Goal: Information Seeking & Learning: Check status

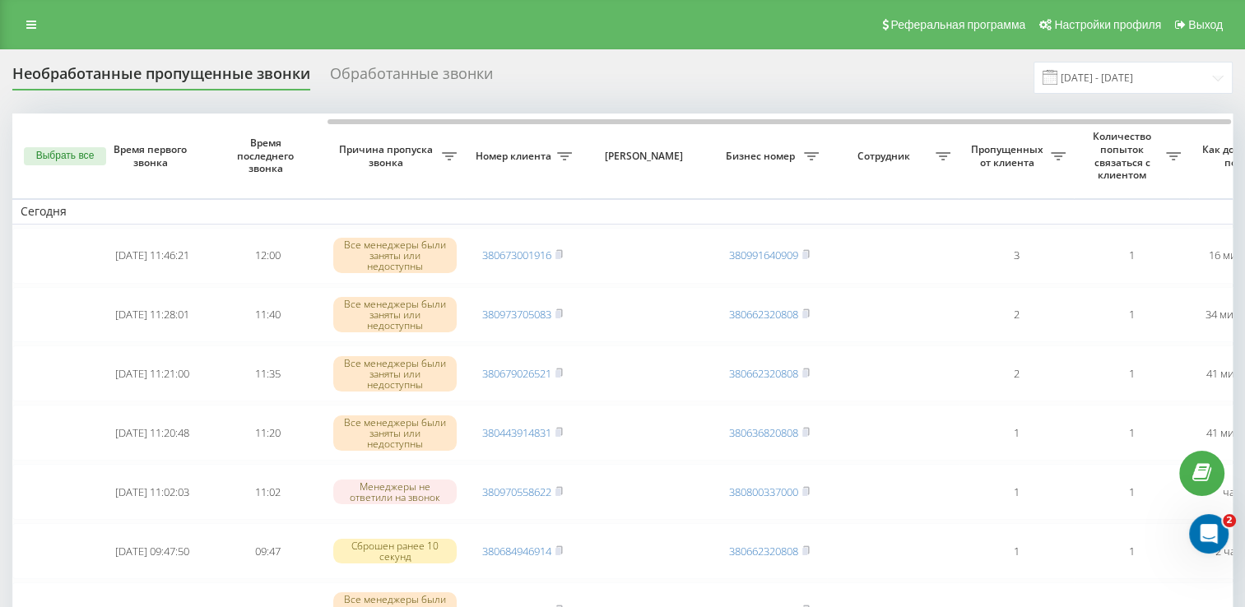
scroll to position [0, 425]
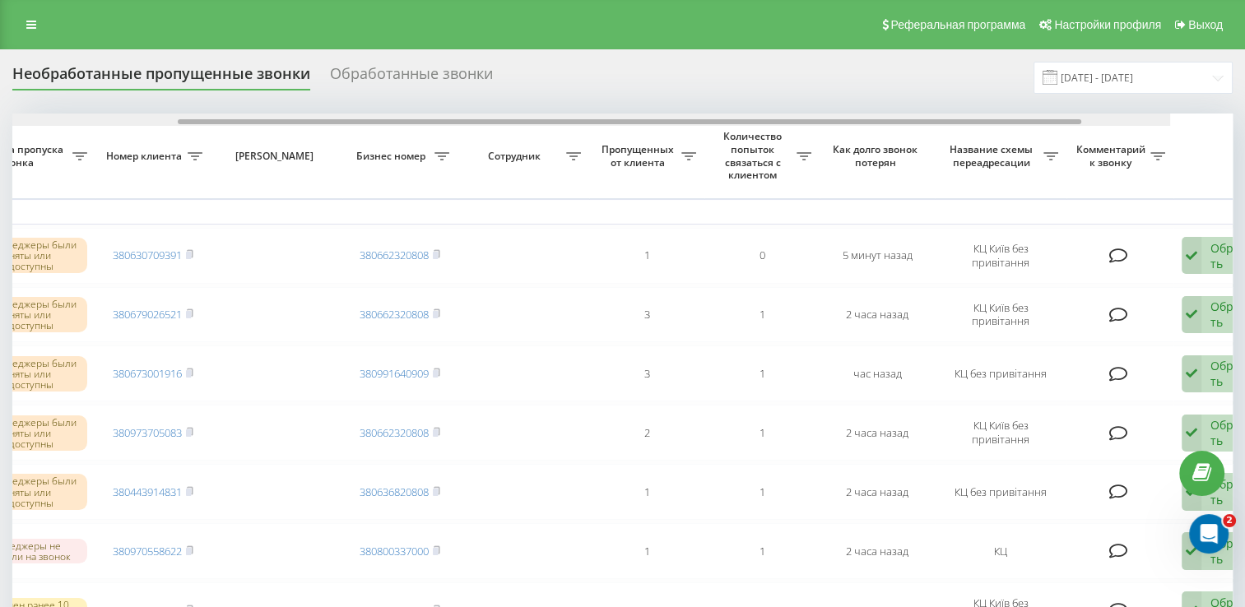
scroll to position [0, 425]
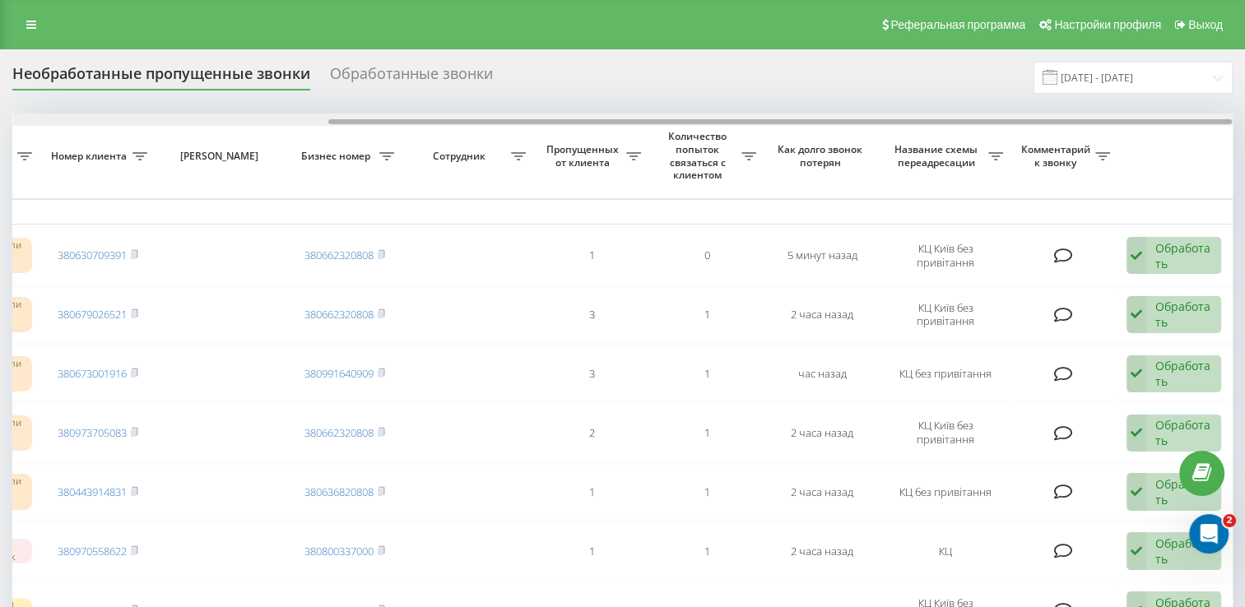
drag, startPoint x: 514, startPoint y: 120, endPoint x: 854, endPoint y: 147, distance: 341.0
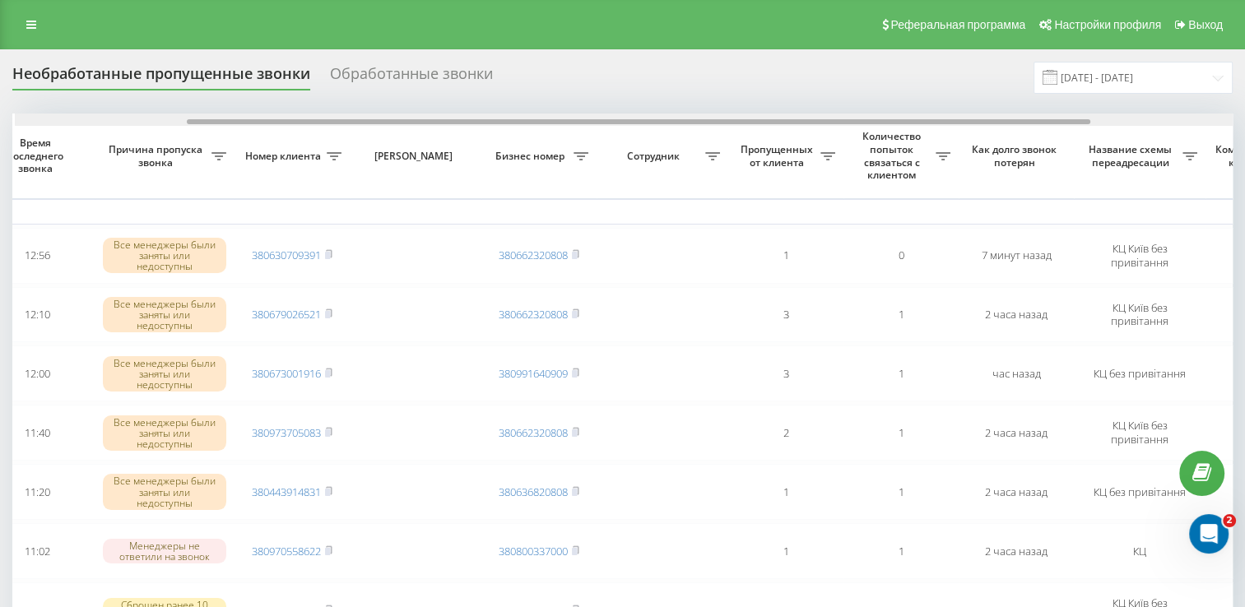
scroll to position [0, 233]
drag, startPoint x: 640, startPoint y: 120, endPoint x: 814, endPoint y: 147, distance: 175.7
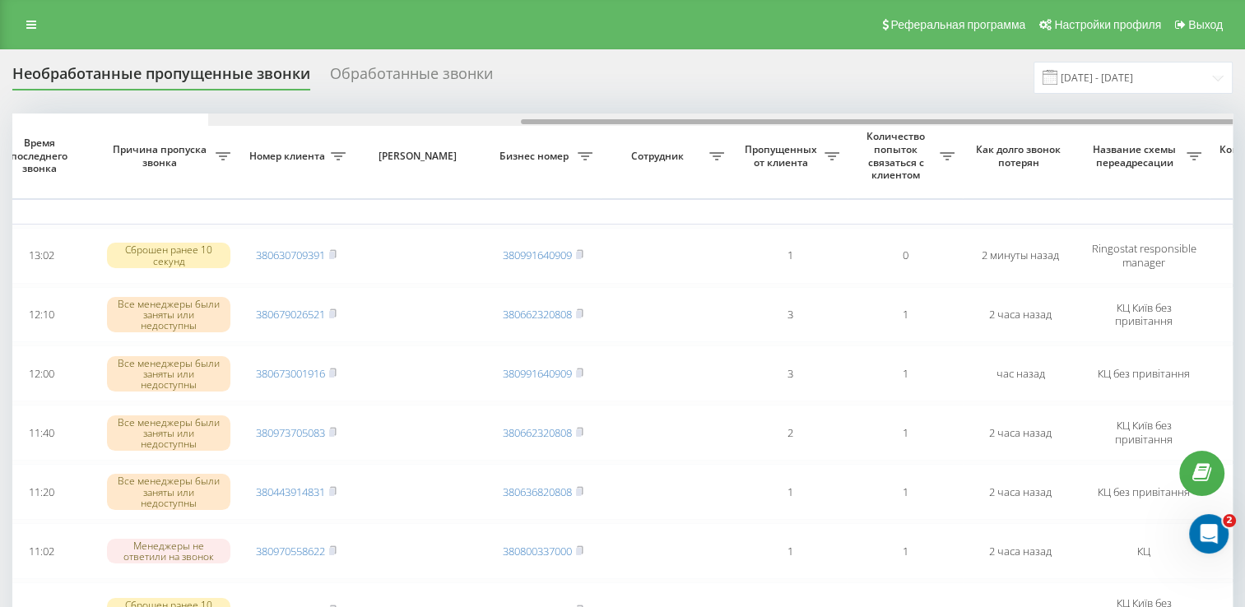
scroll to position [0, 425]
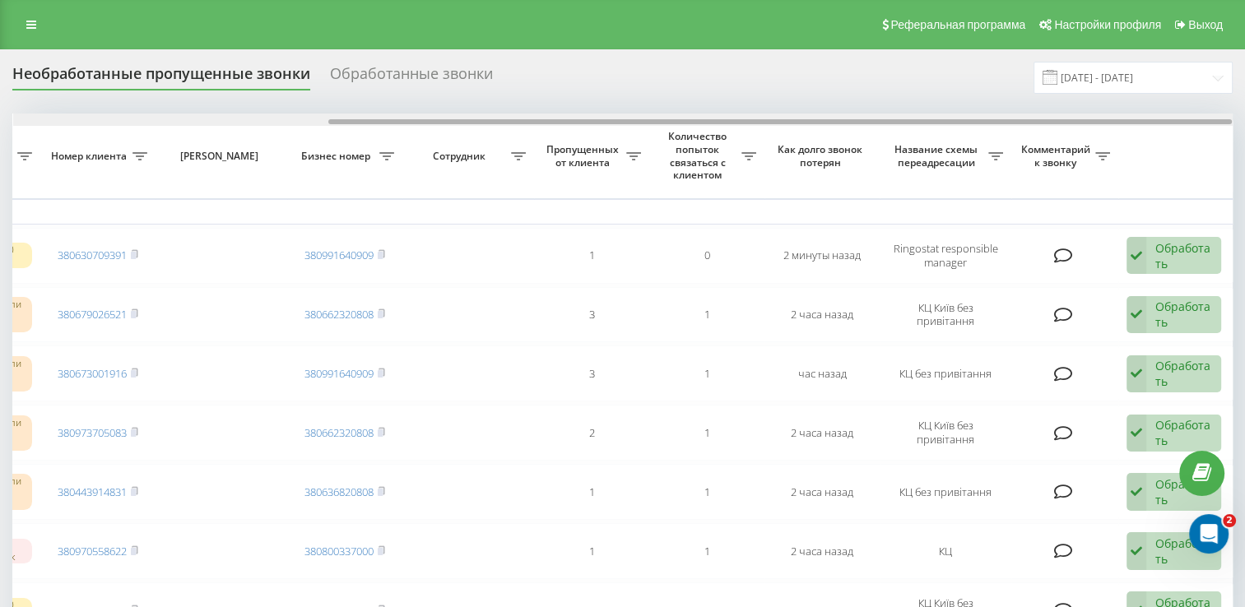
drag, startPoint x: 520, startPoint y: 123, endPoint x: 966, endPoint y: 185, distance: 450.4
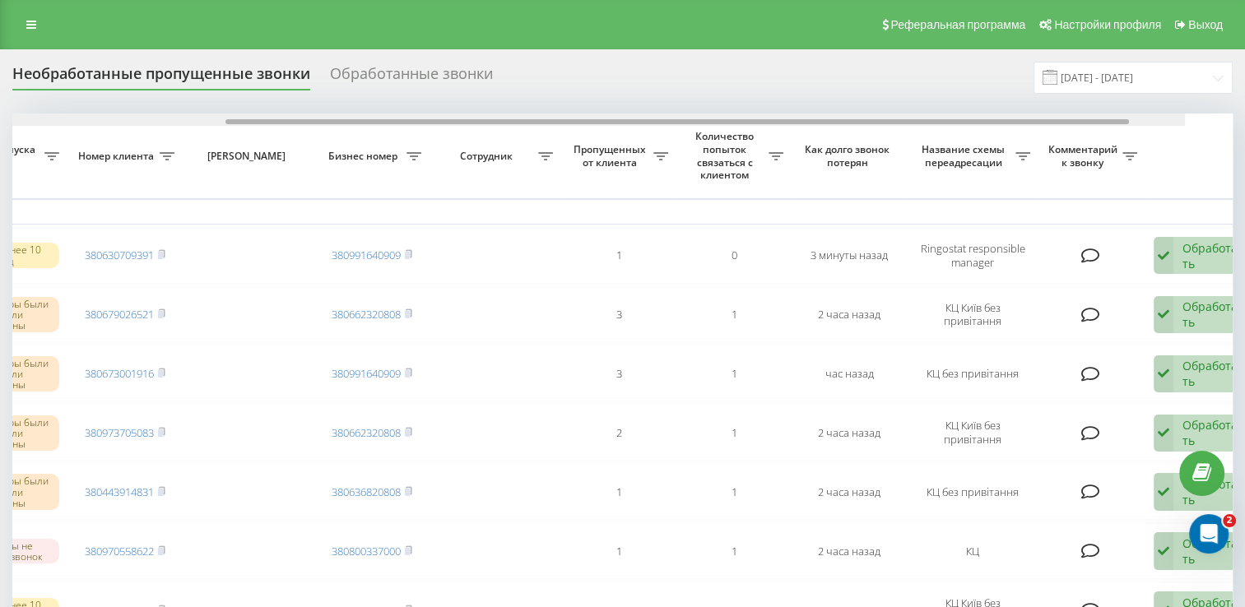
drag, startPoint x: 606, startPoint y: 122, endPoint x: 952, endPoint y: 135, distance: 346.0
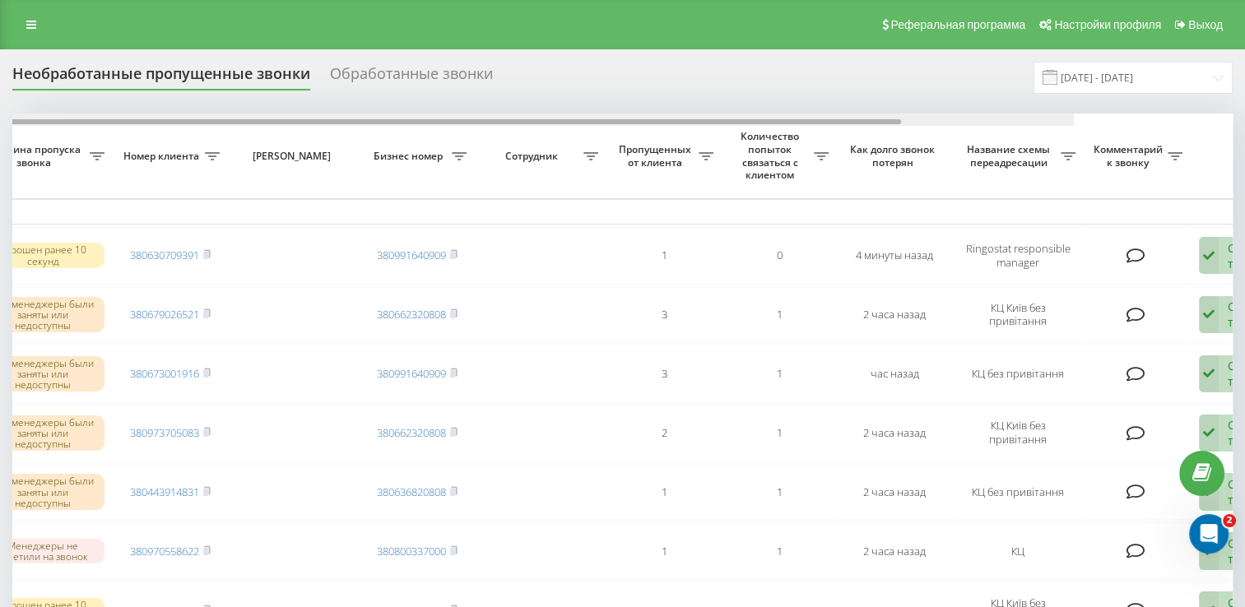
scroll to position [0, 425]
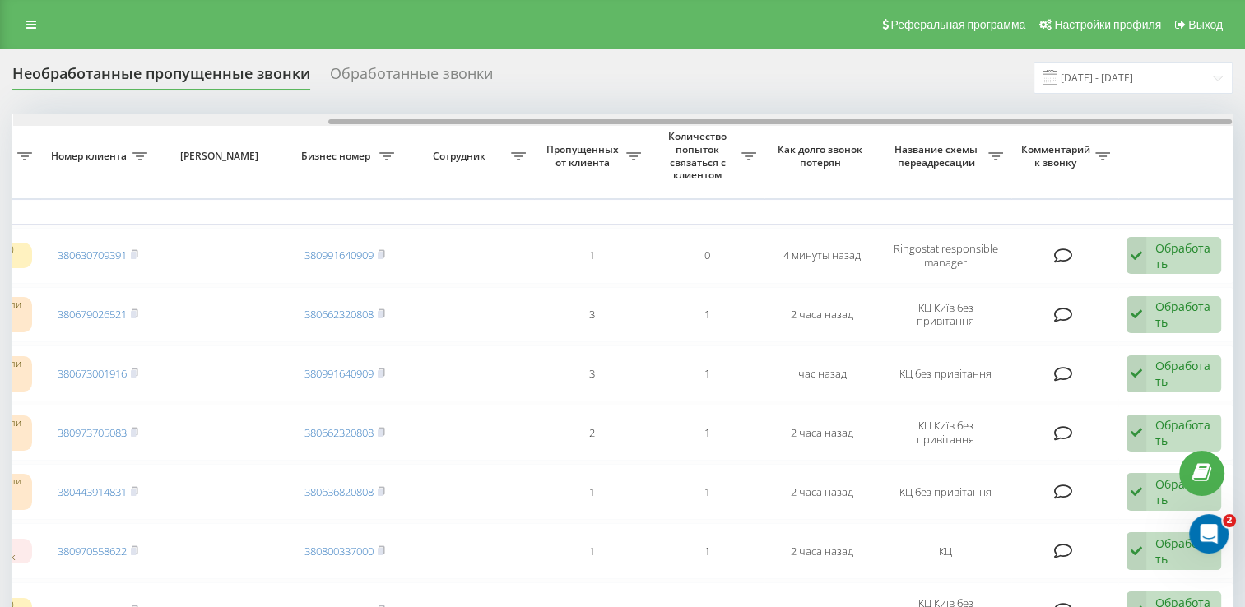
drag, startPoint x: 602, startPoint y: 140, endPoint x: 828, endPoint y: 170, distance: 228.3
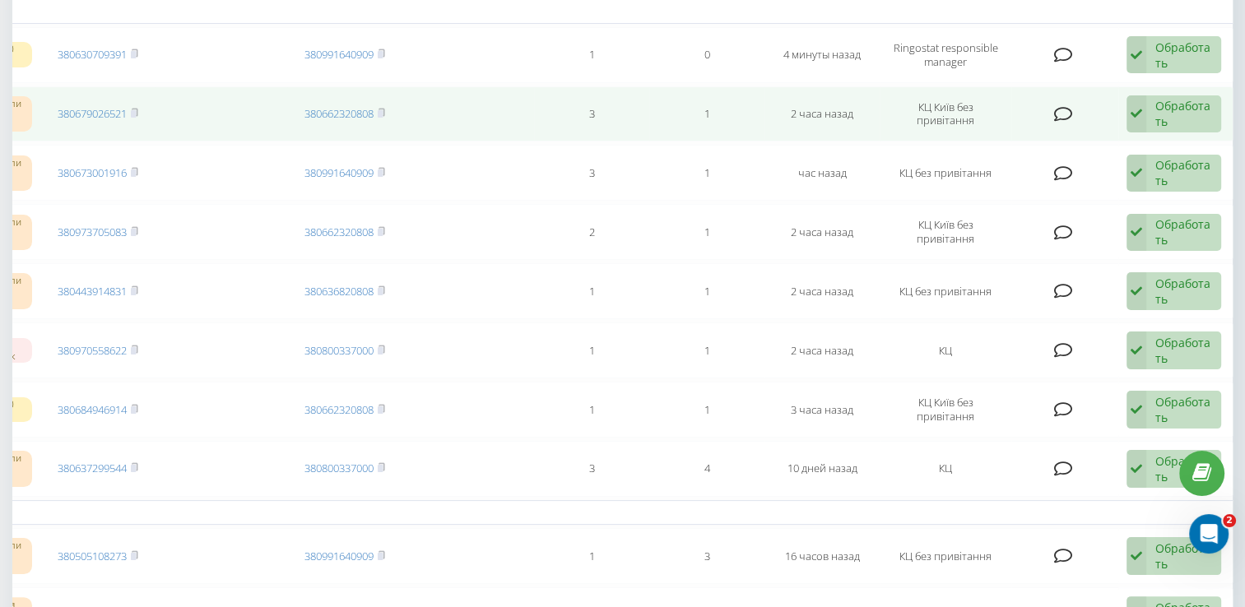
scroll to position [329, 0]
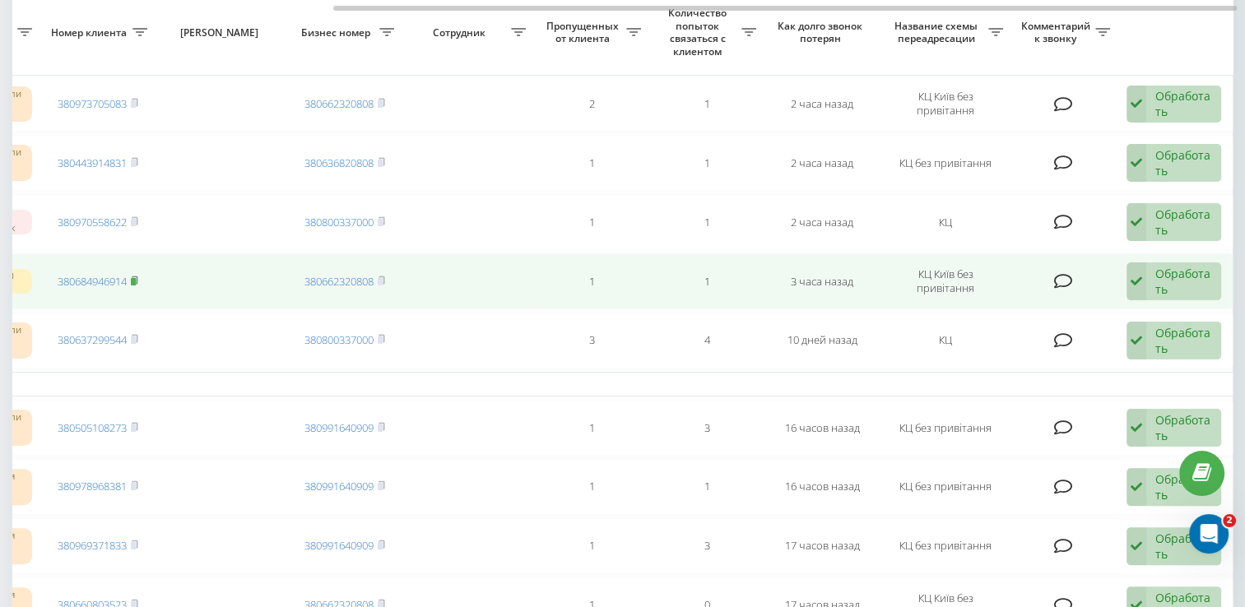
click at [136, 281] on rect at bounding box center [133, 281] width 5 height 7
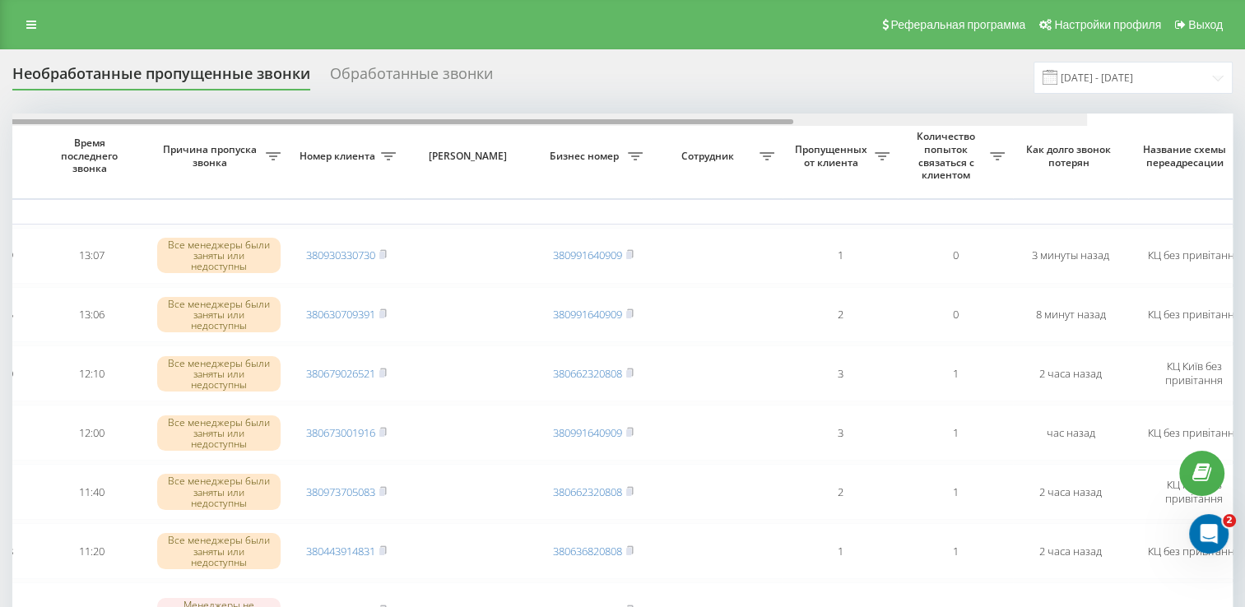
scroll to position [0, 425]
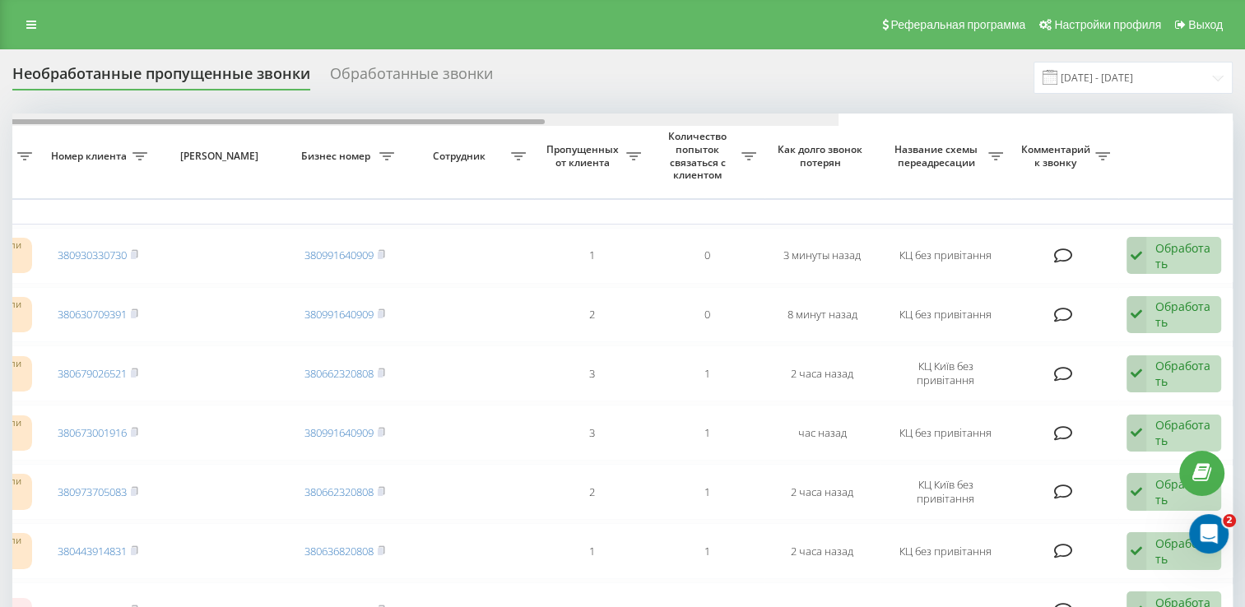
drag, startPoint x: 488, startPoint y: 123, endPoint x: 916, endPoint y: 172, distance: 430.8
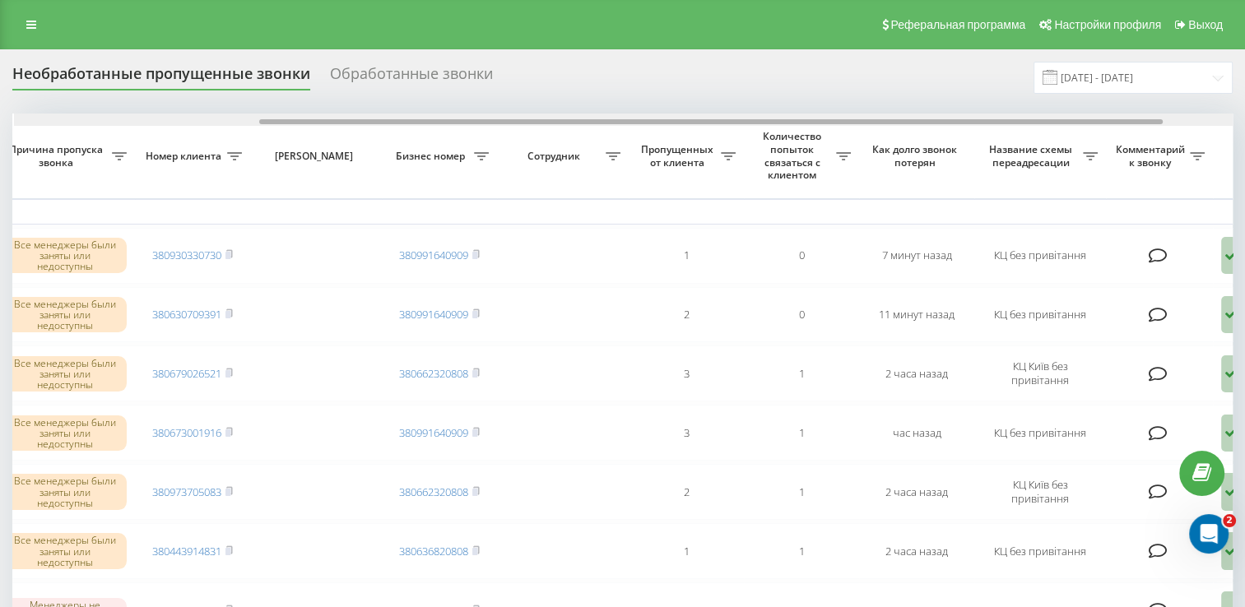
scroll to position [0, 332]
drag, startPoint x: 421, startPoint y: 122, endPoint x: 668, endPoint y: 150, distance: 247.7
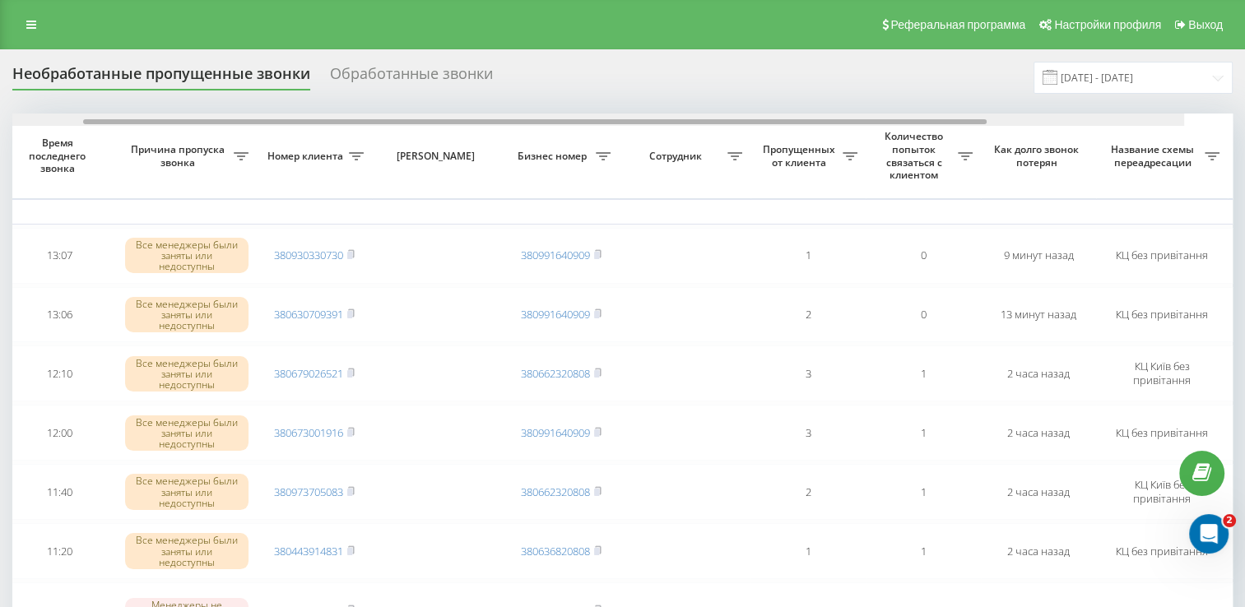
scroll to position [0, 425]
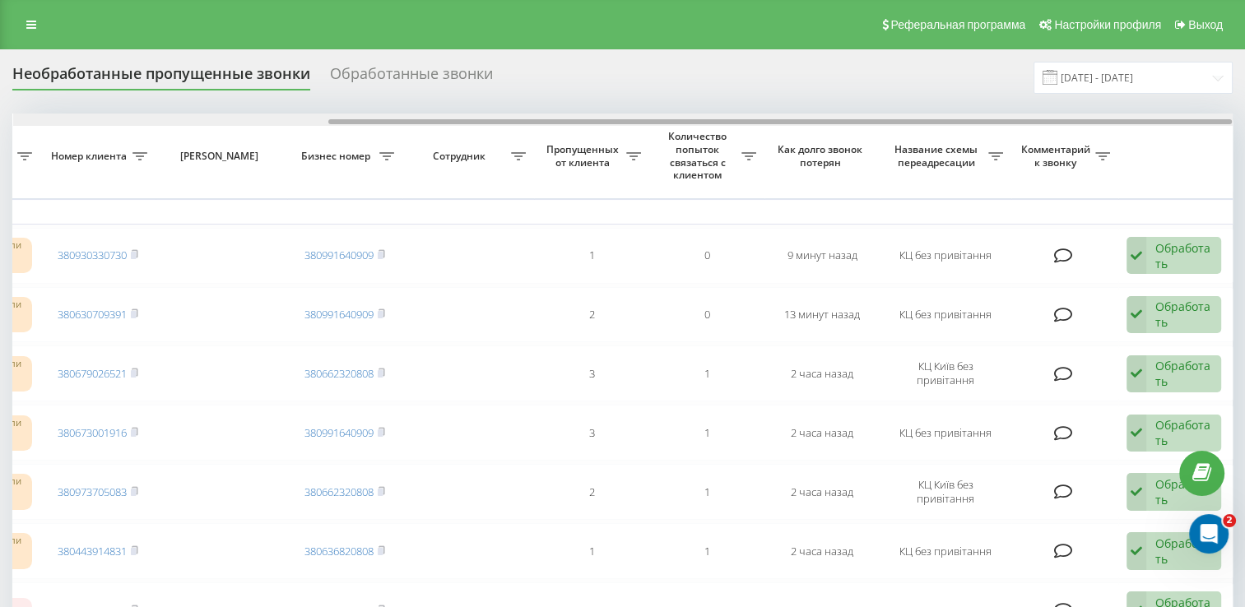
drag, startPoint x: 540, startPoint y: 120, endPoint x: 955, endPoint y: 173, distance: 418.2
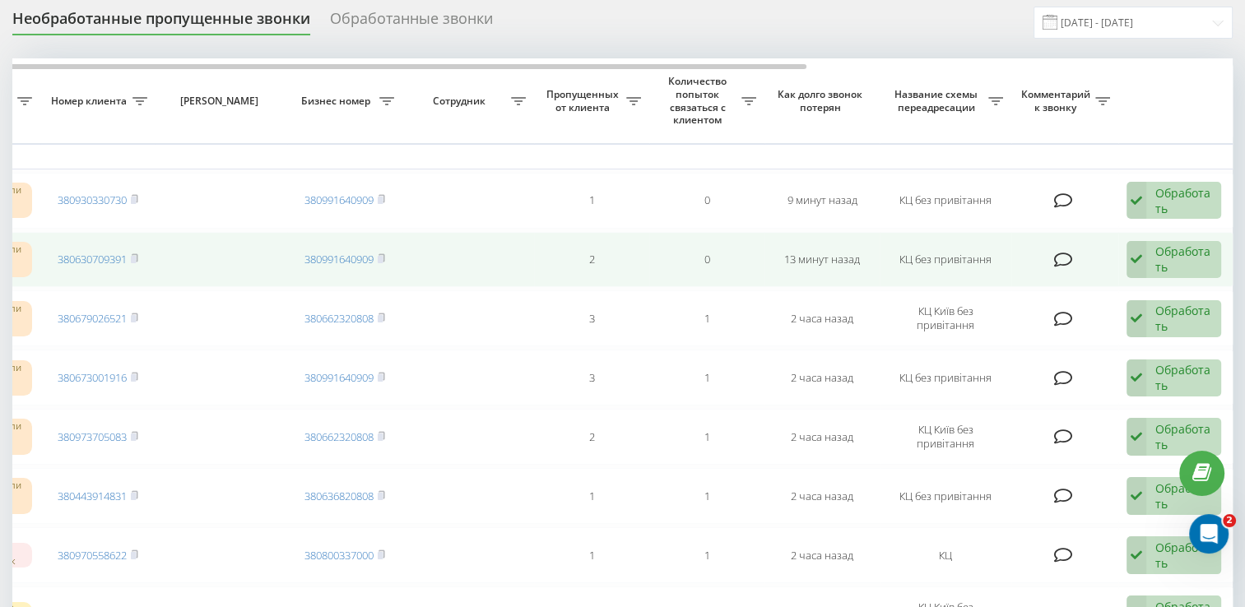
scroll to position [0, 0]
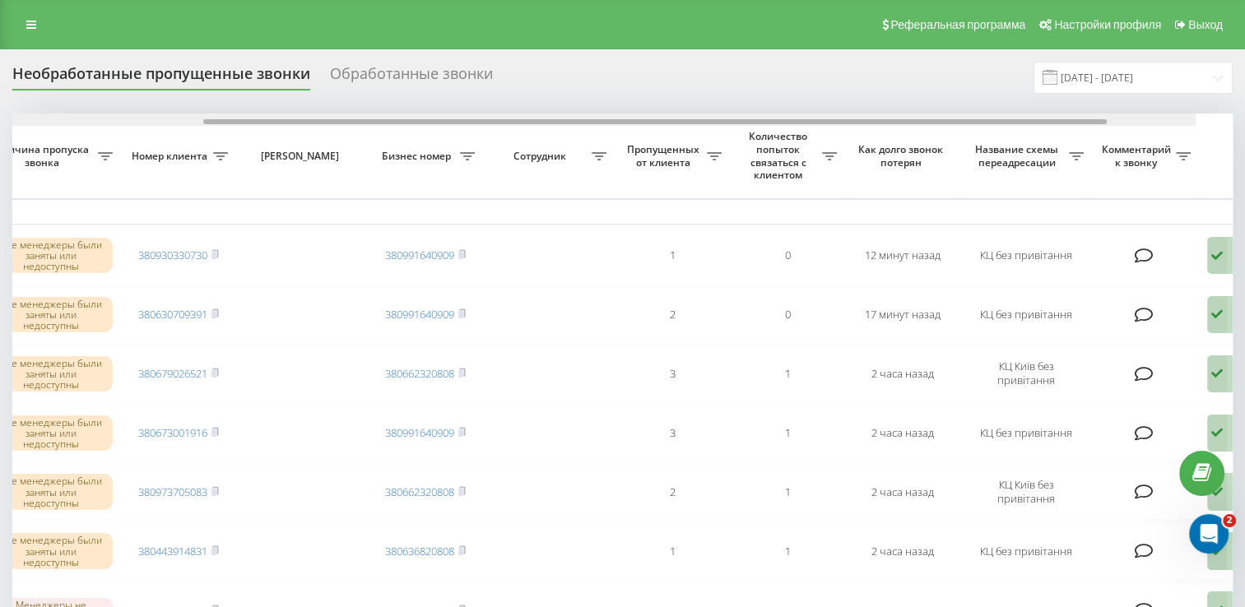
drag, startPoint x: 447, startPoint y: 121, endPoint x: 705, endPoint y: 162, distance: 260.9
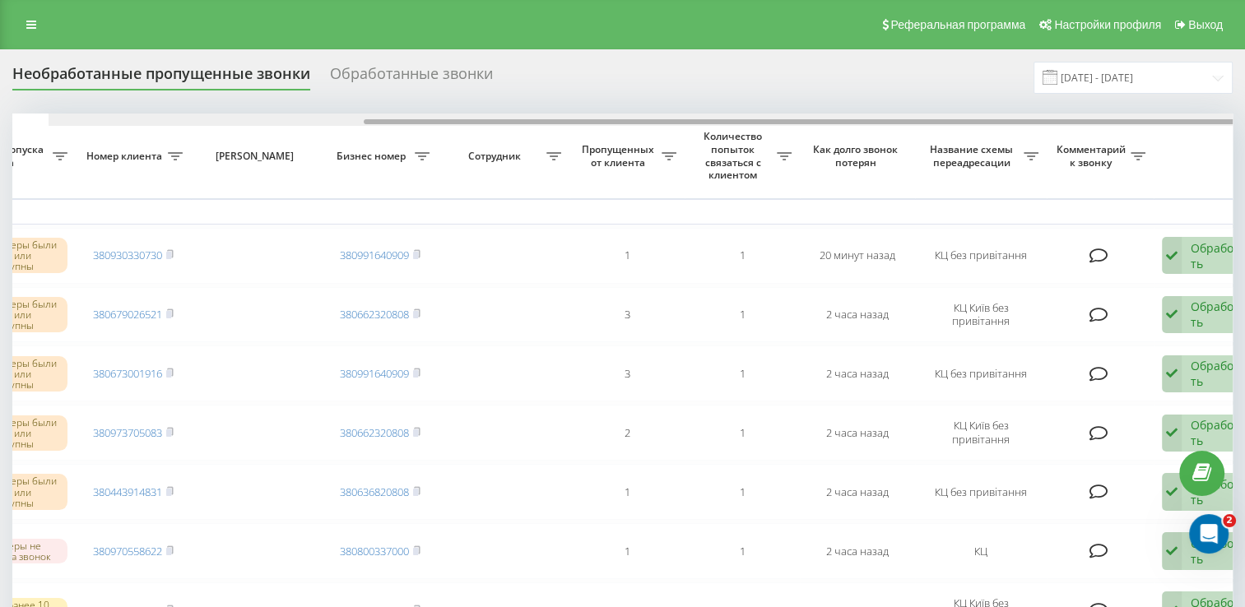
scroll to position [0, 425]
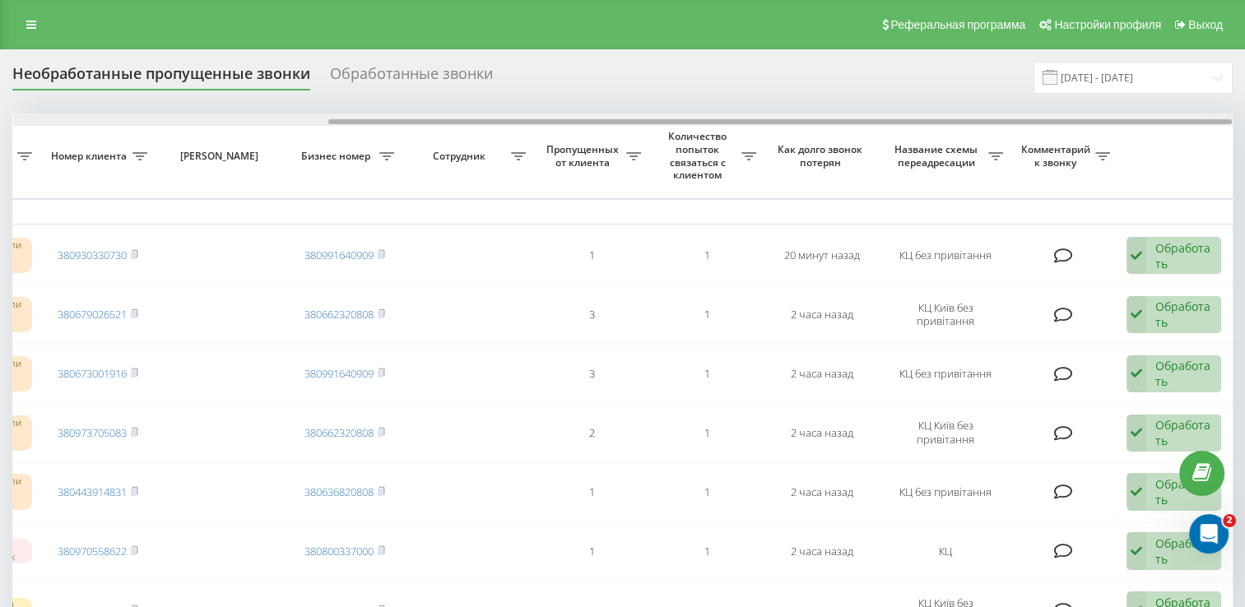
drag, startPoint x: 566, startPoint y: 127, endPoint x: 1090, endPoint y: 199, distance: 528.5
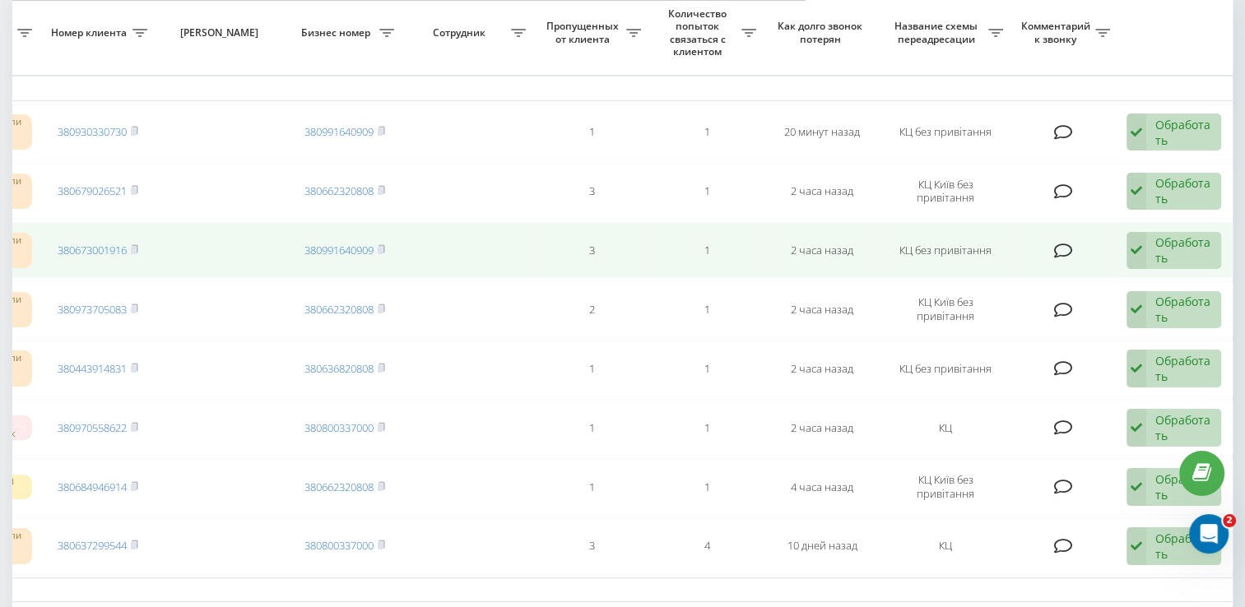
scroll to position [0, 0]
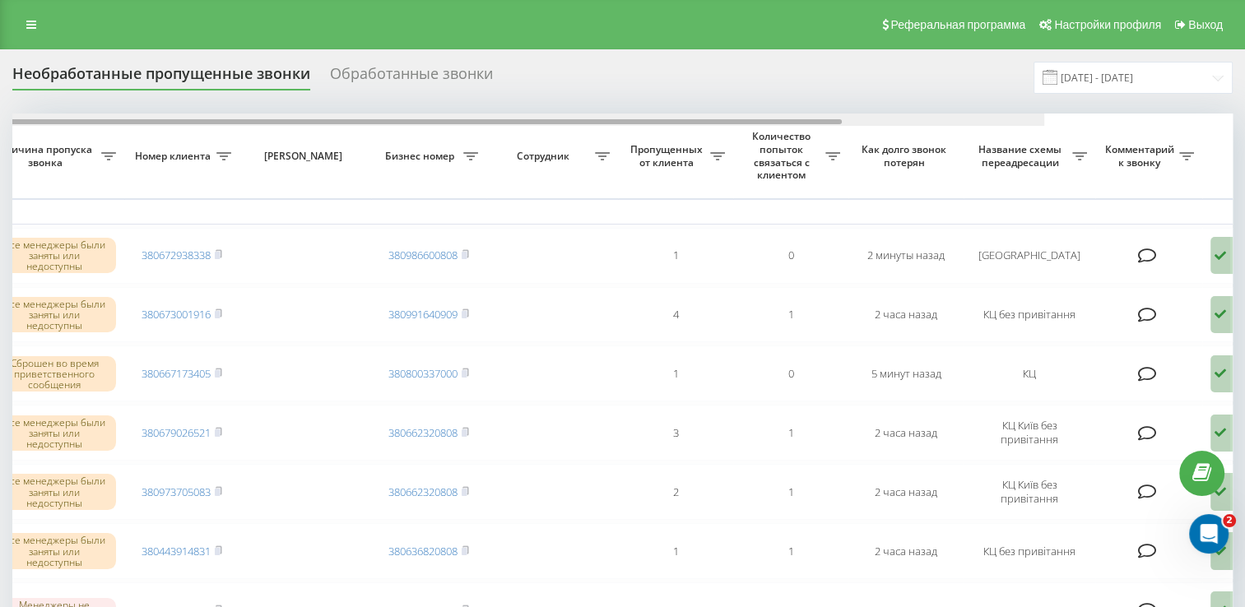
scroll to position [0, 374]
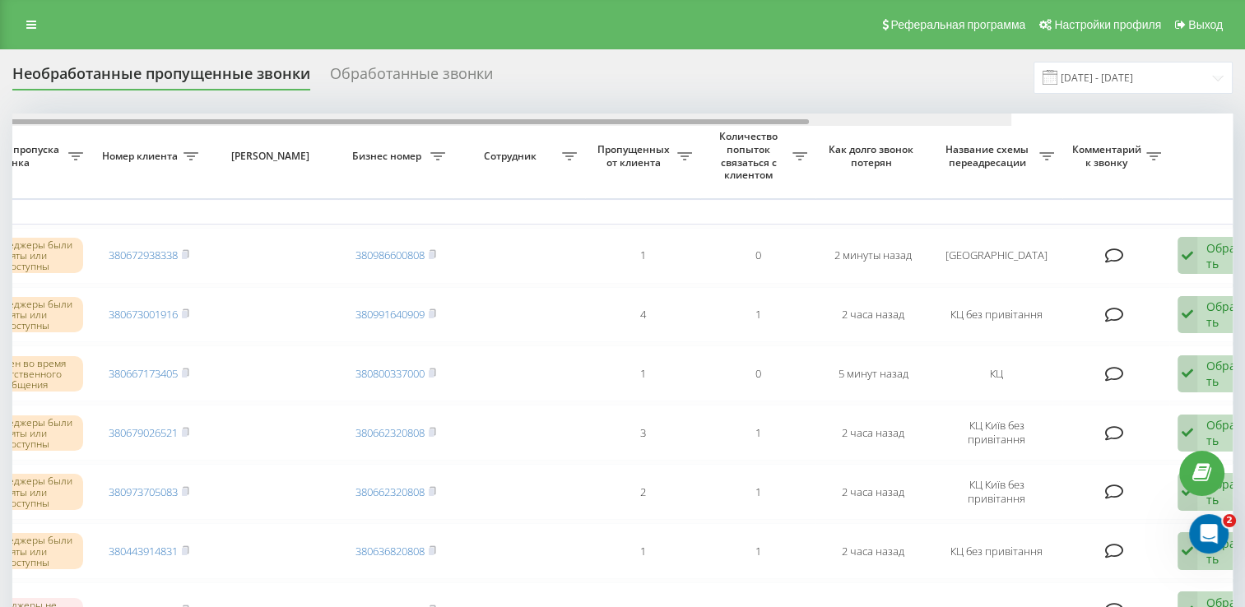
drag, startPoint x: 430, startPoint y: 123, endPoint x: 708, endPoint y: 132, distance: 277.5
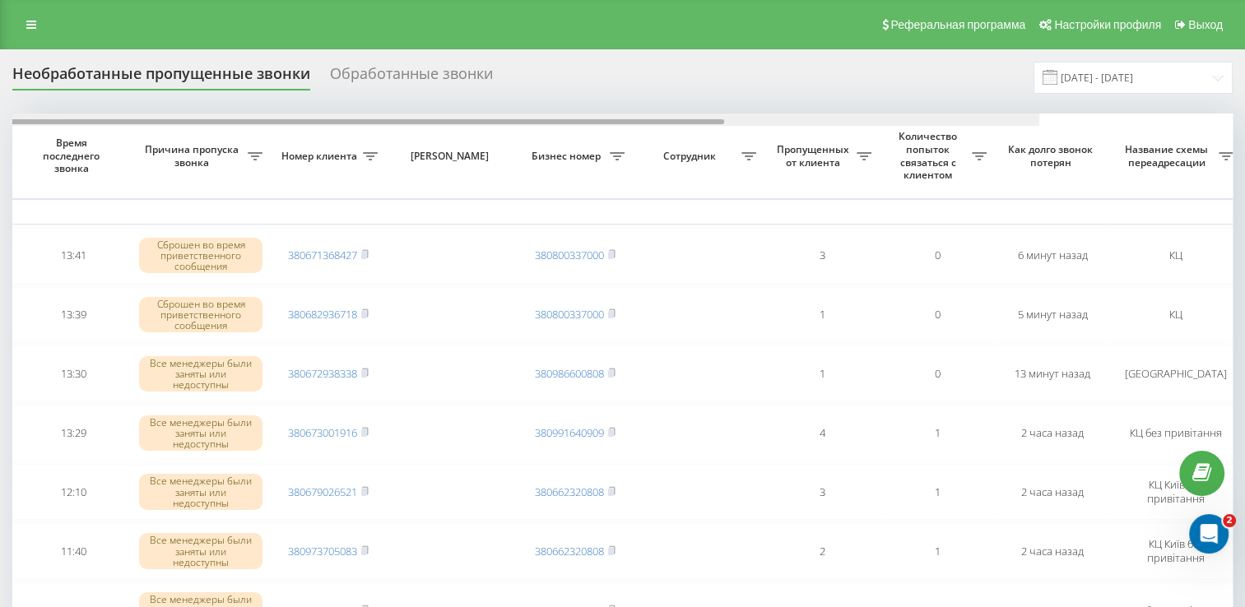
scroll to position [0, 425]
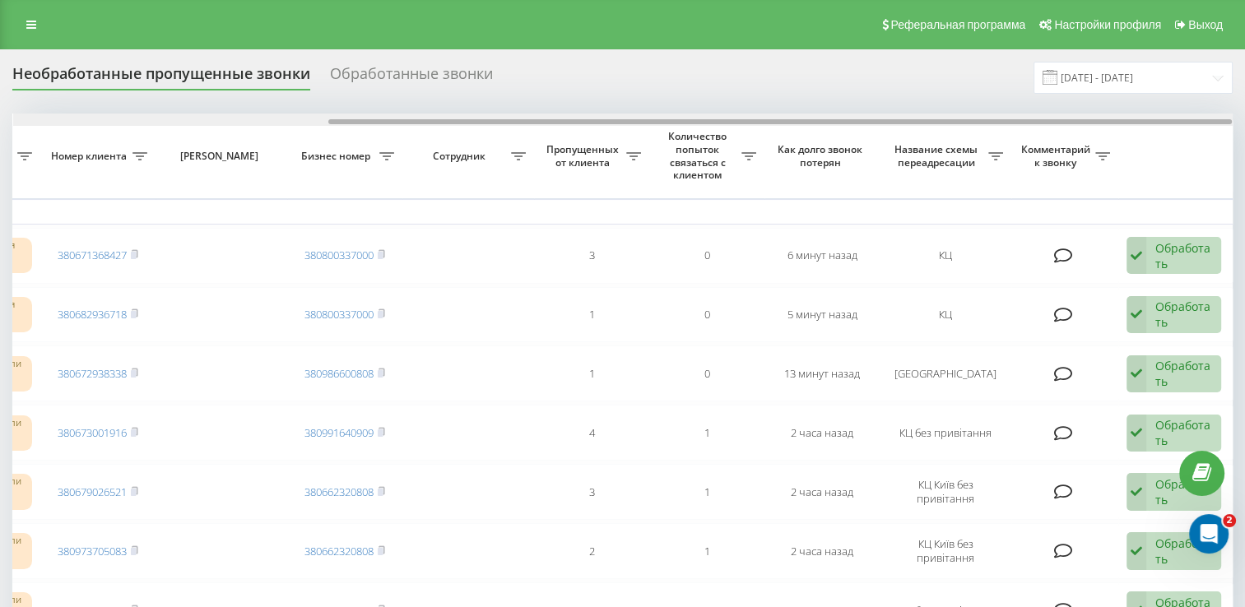
drag, startPoint x: 405, startPoint y: 123, endPoint x: 803, endPoint y: 170, distance: 400.3
drag, startPoint x: 505, startPoint y: 122, endPoint x: 919, endPoint y: 118, distance: 414.1
click at [919, 118] on div at bounding box center [623, 120] width 1220 height 12
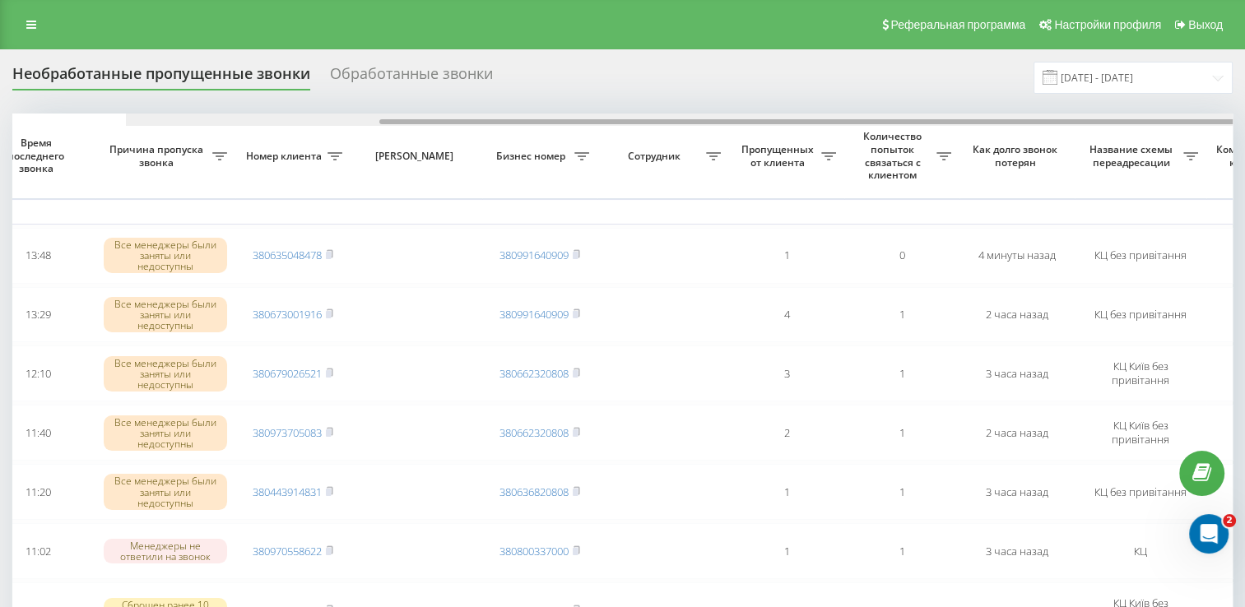
scroll to position [0, 345]
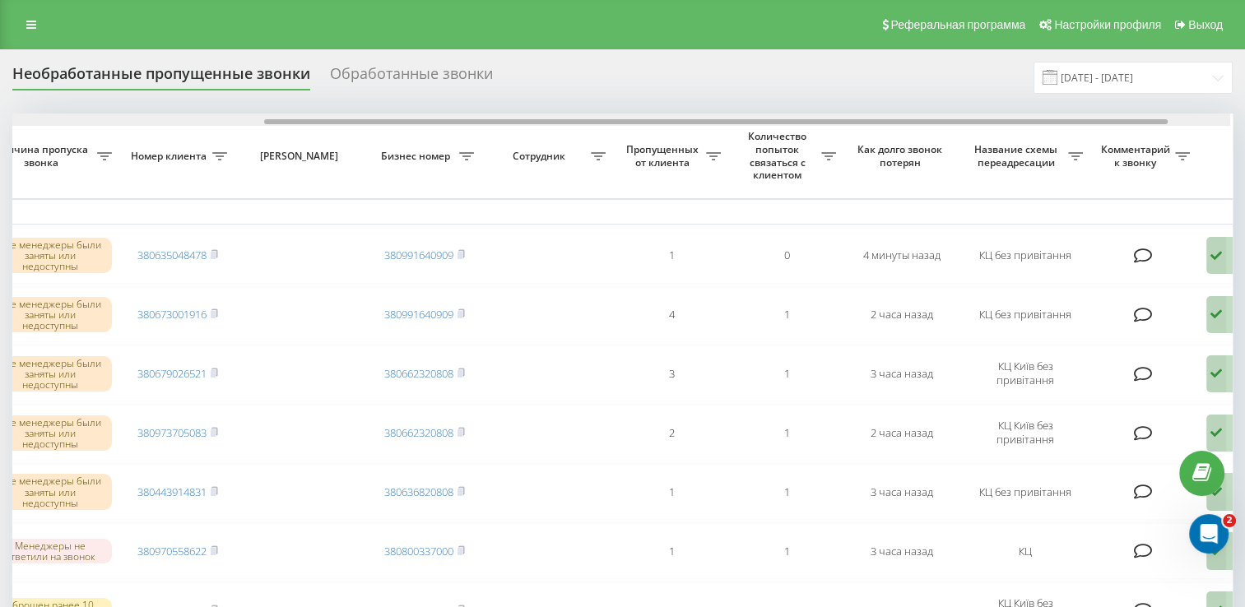
drag, startPoint x: 803, startPoint y: 121, endPoint x: 1059, endPoint y: 118, distance: 256.0
click at [1059, 118] on div at bounding box center [621, 120] width 1220 height 12
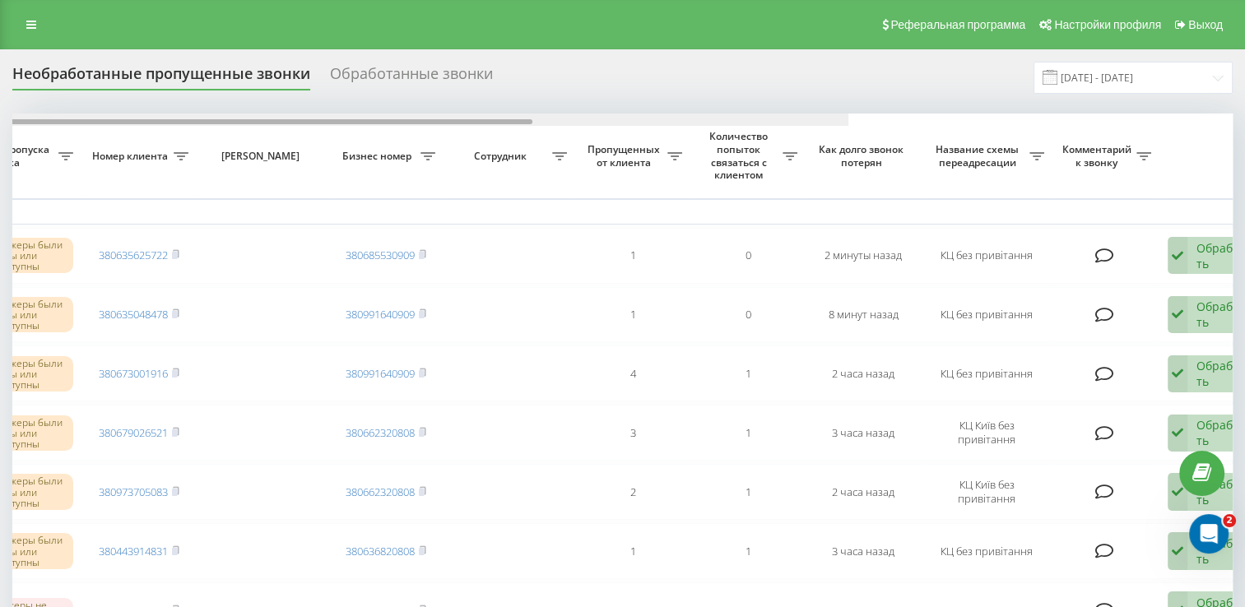
scroll to position [0, 425]
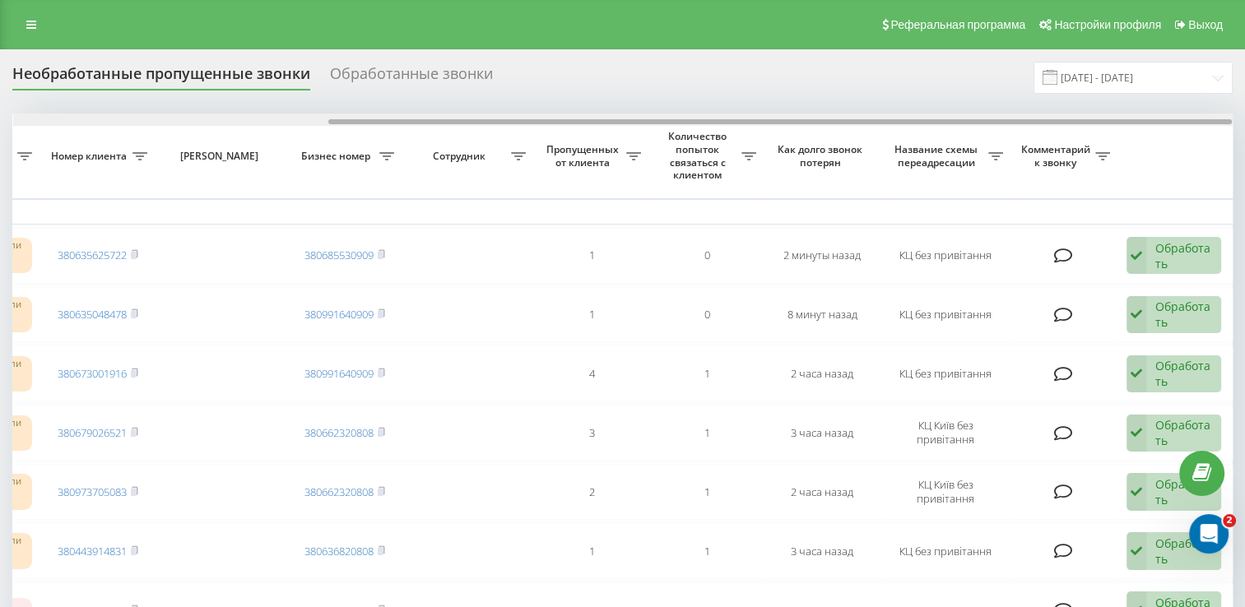
drag, startPoint x: 593, startPoint y: 121, endPoint x: 981, endPoint y: 181, distance: 393.1
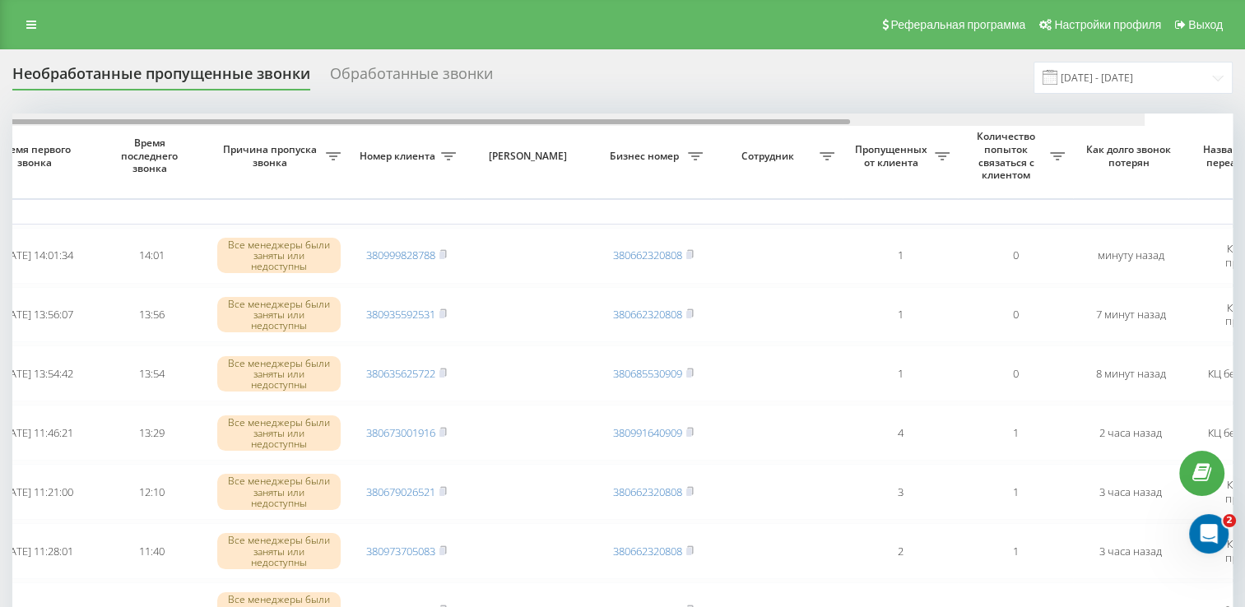
scroll to position [0, 362]
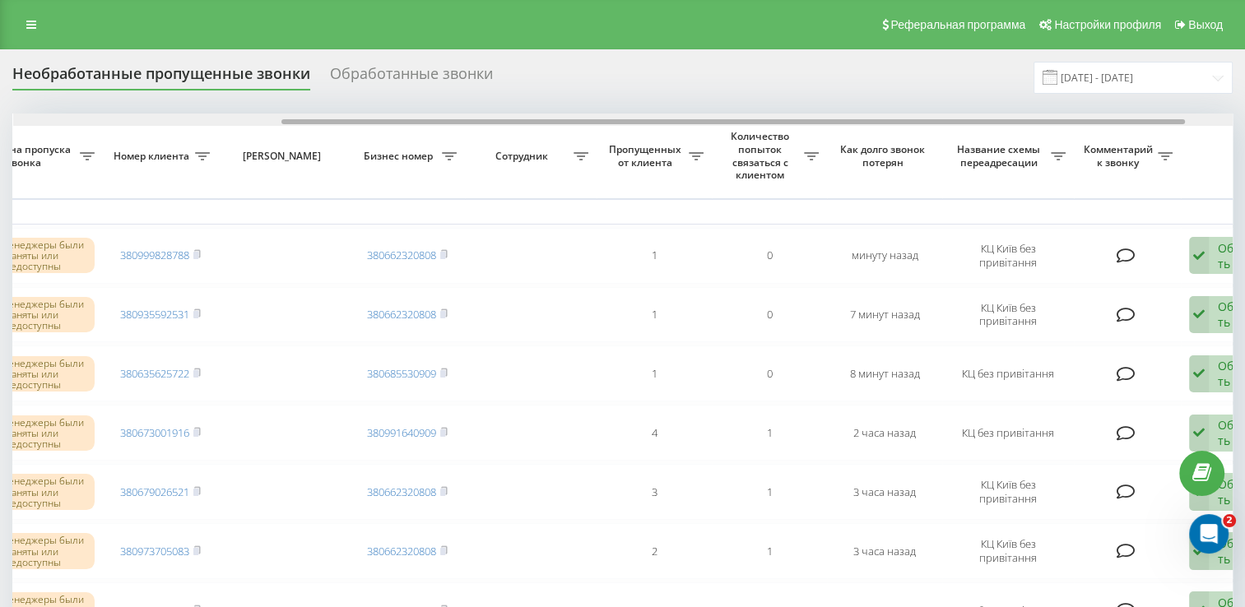
drag, startPoint x: 360, startPoint y: 120, endPoint x: 629, endPoint y: 161, distance: 272.2
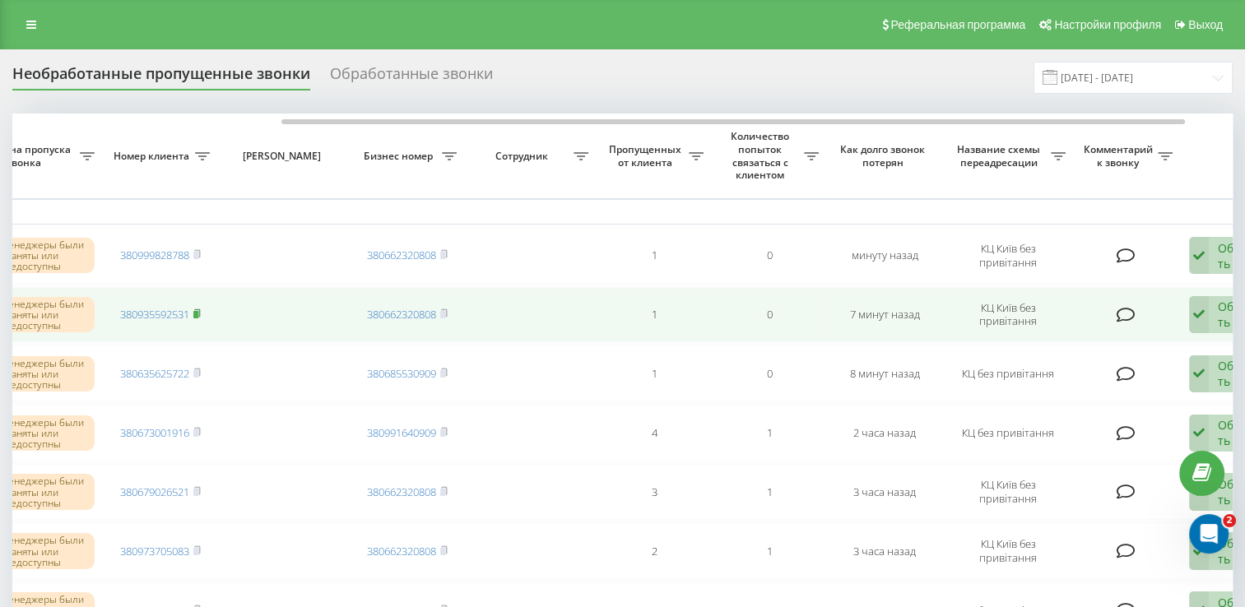
click at [198, 311] on rect at bounding box center [195, 314] width 5 height 7
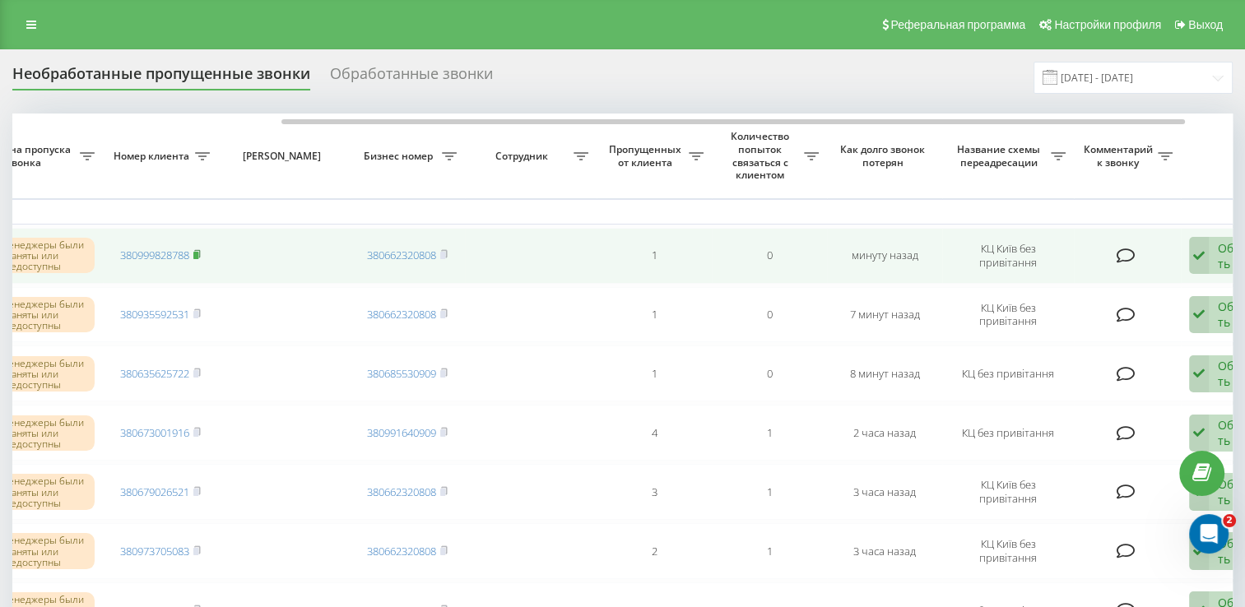
click at [198, 256] on rect at bounding box center [195, 255] width 5 height 7
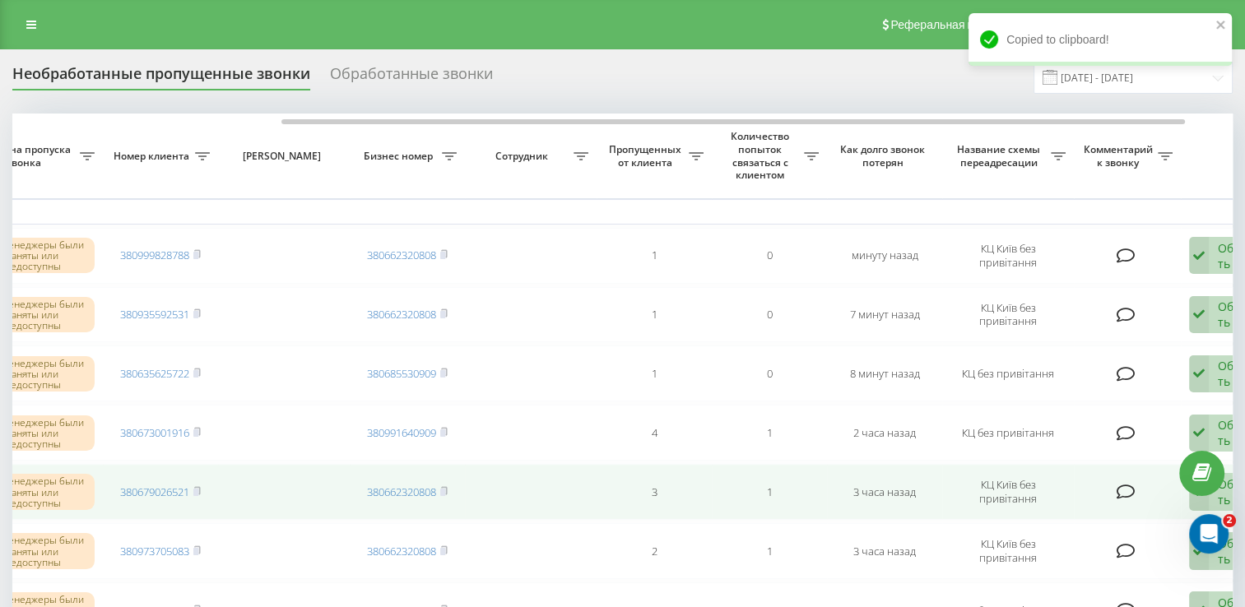
click at [600, 473] on td "3" at bounding box center [654, 492] width 115 height 56
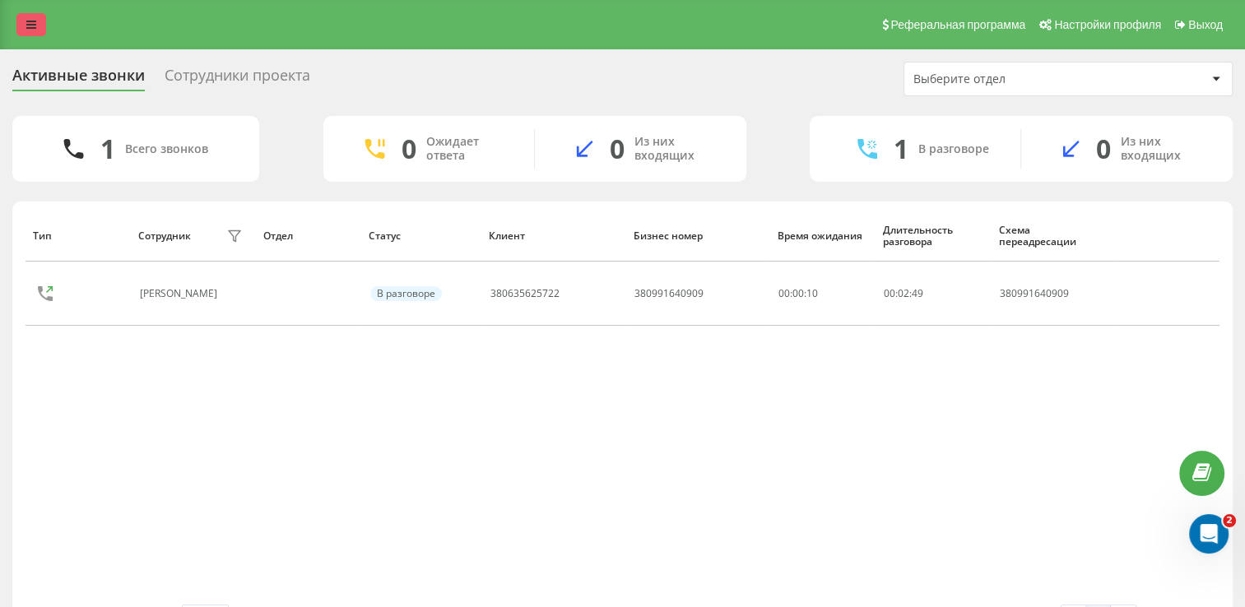
click at [36, 18] on link at bounding box center [31, 24] width 30 height 23
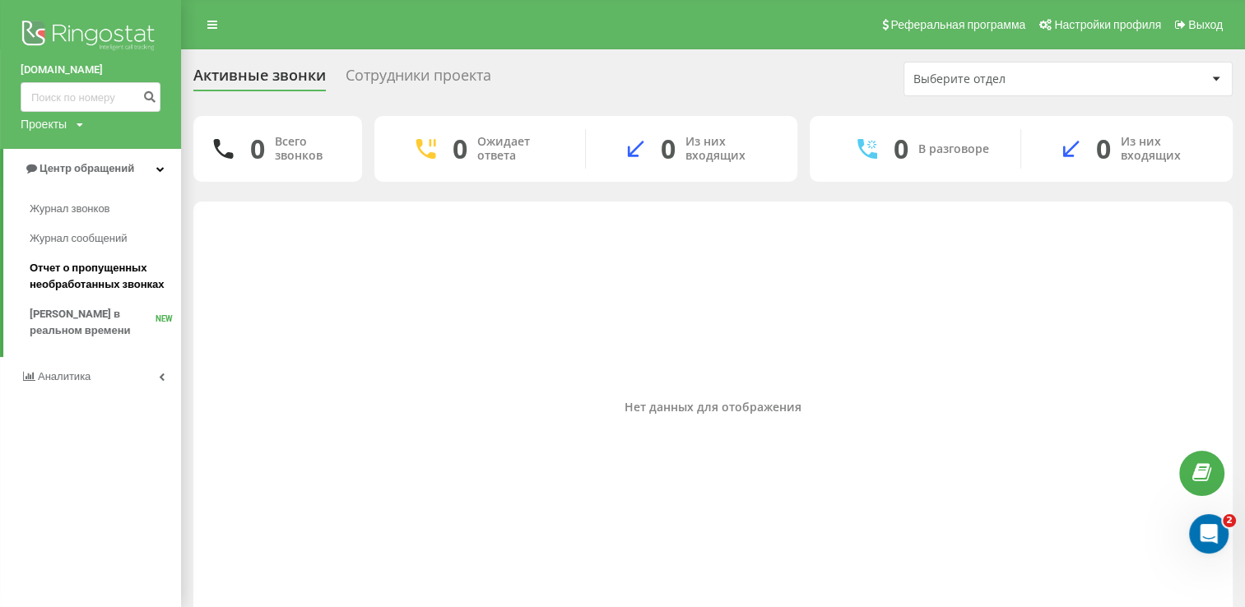
click at [116, 265] on span "Отчет о пропущенных необработанных звонках" at bounding box center [101, 276] width 143 height 33
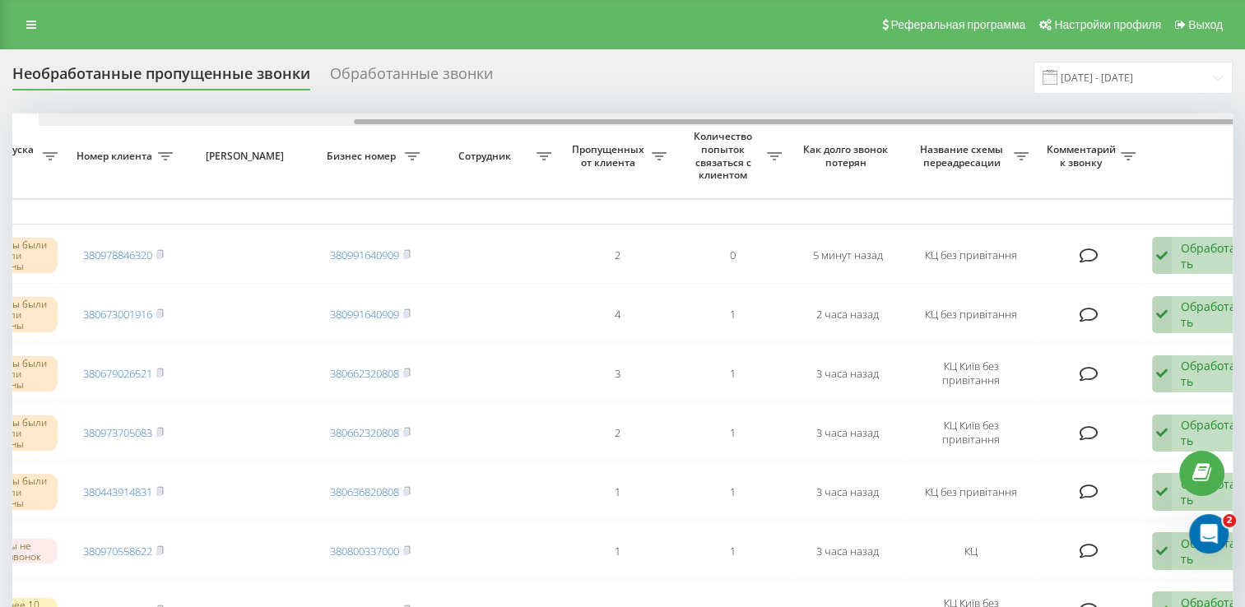
scroll to position [0, 425]
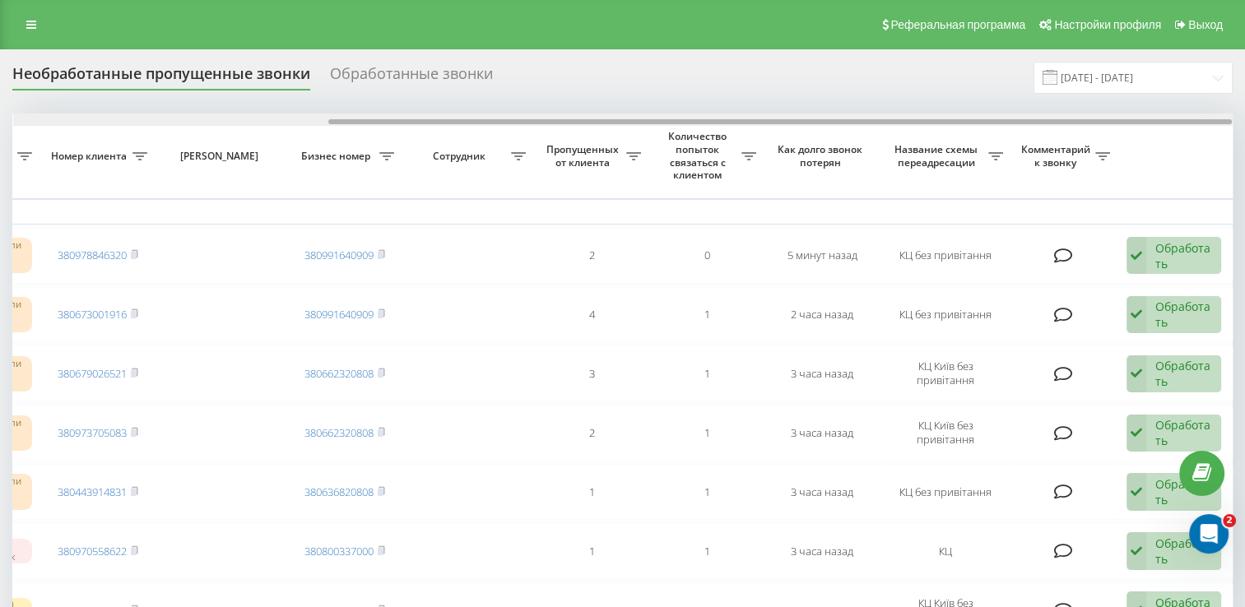
drag, startPoint x: 316, startPoint y: 120, endPoint x: 635, endPoint y: 173, distance: 323.7
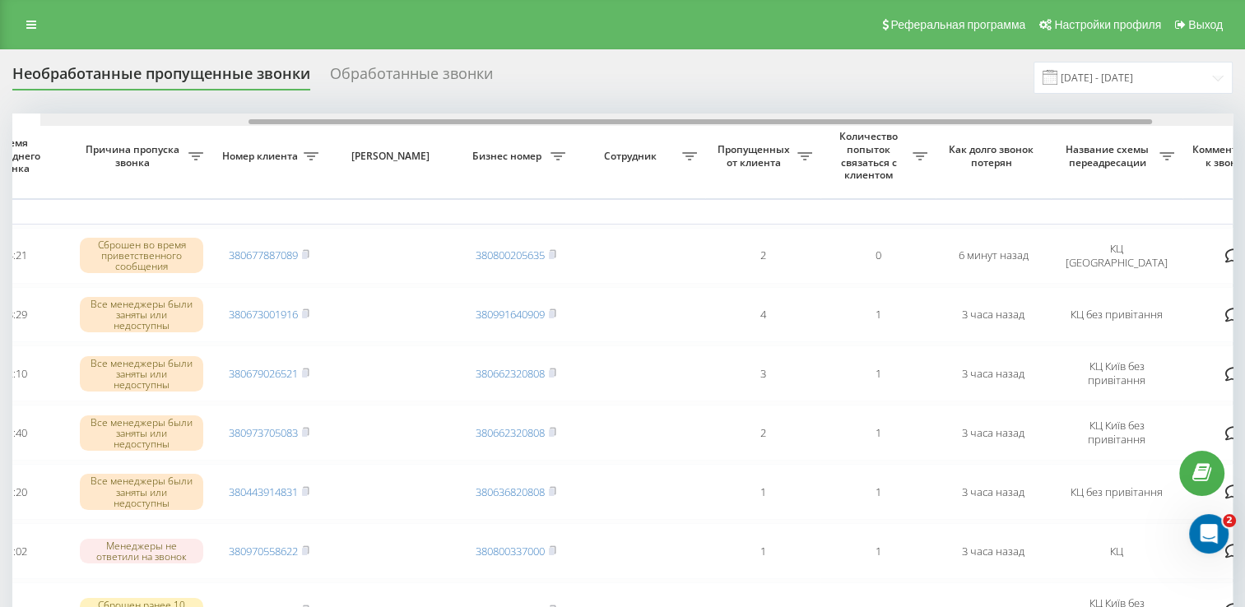
scroll to position [0, 316]
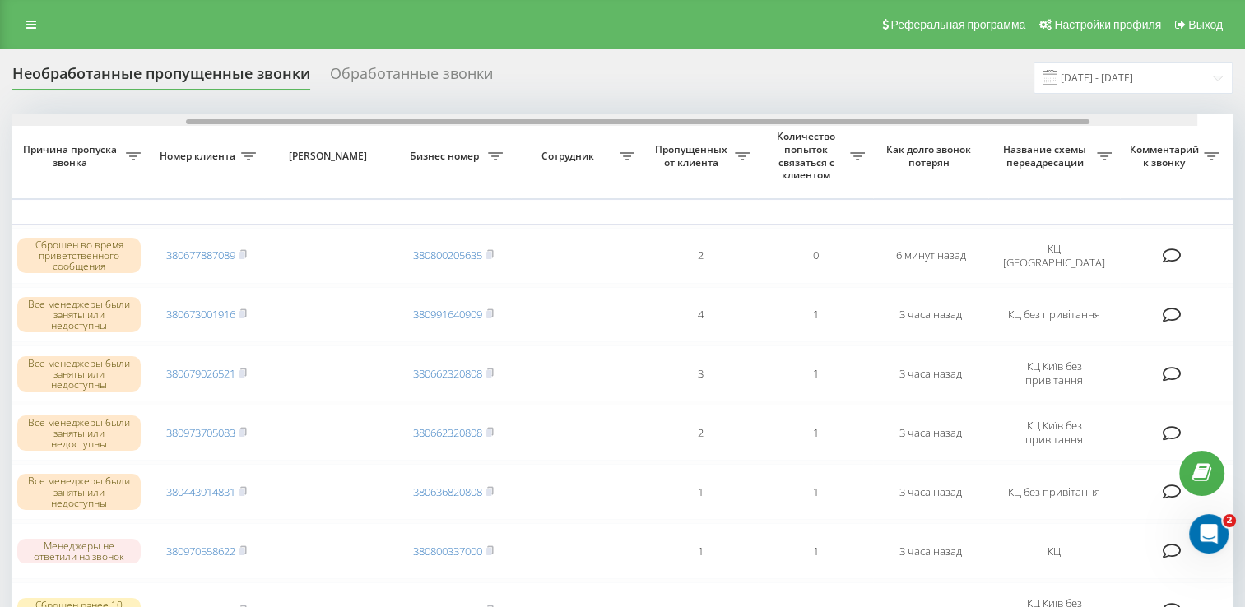
drag, startPoint x: 733, startPoint y: 123, endPoint x: 925, endPoint y: 141, distance: 192.6
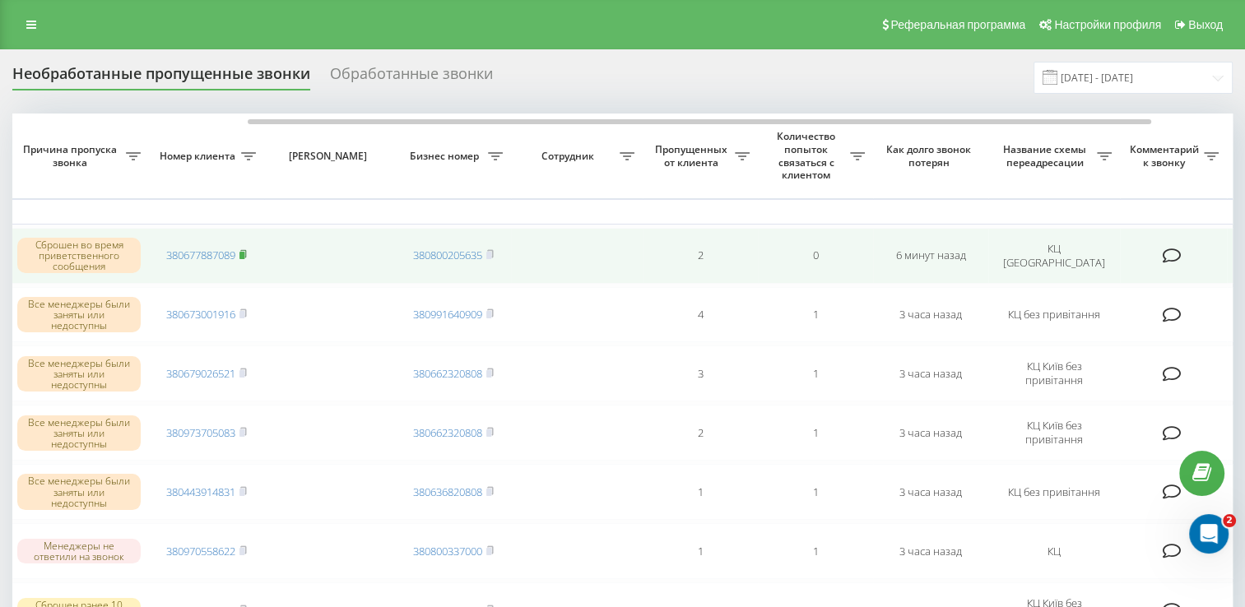
click at [246, 255] on icon at bounding box center [243, 253] width 6 height 7
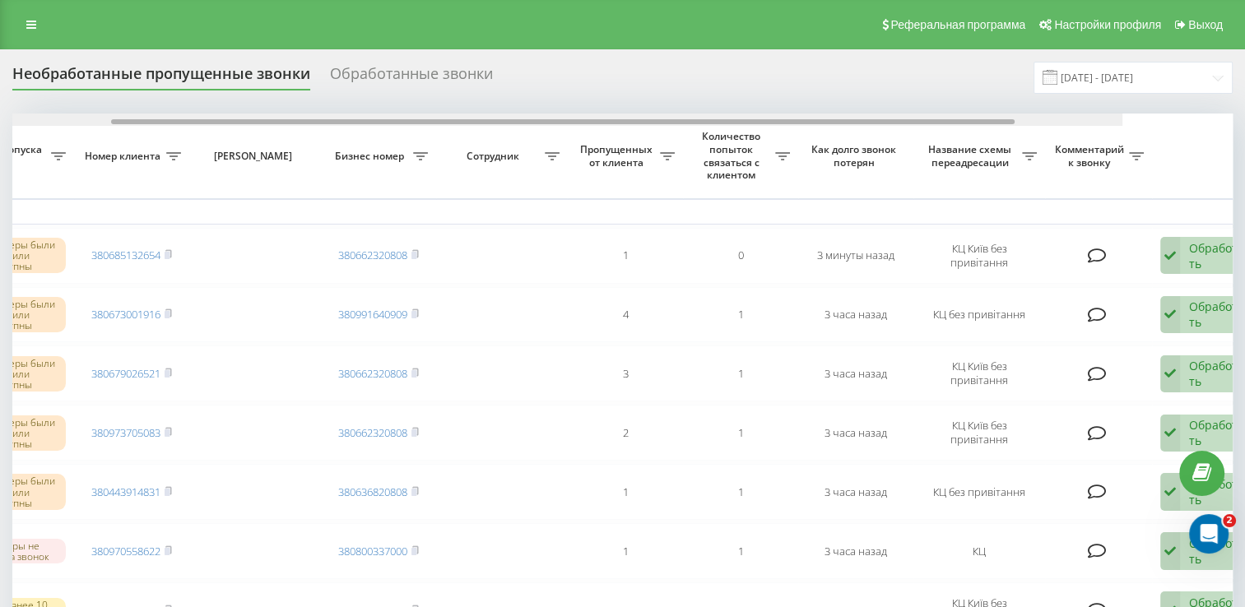
drag, startPoint x: 408, startPoint y: 120, endPoint x: 712, endPoint y: 171, distance: 308.0
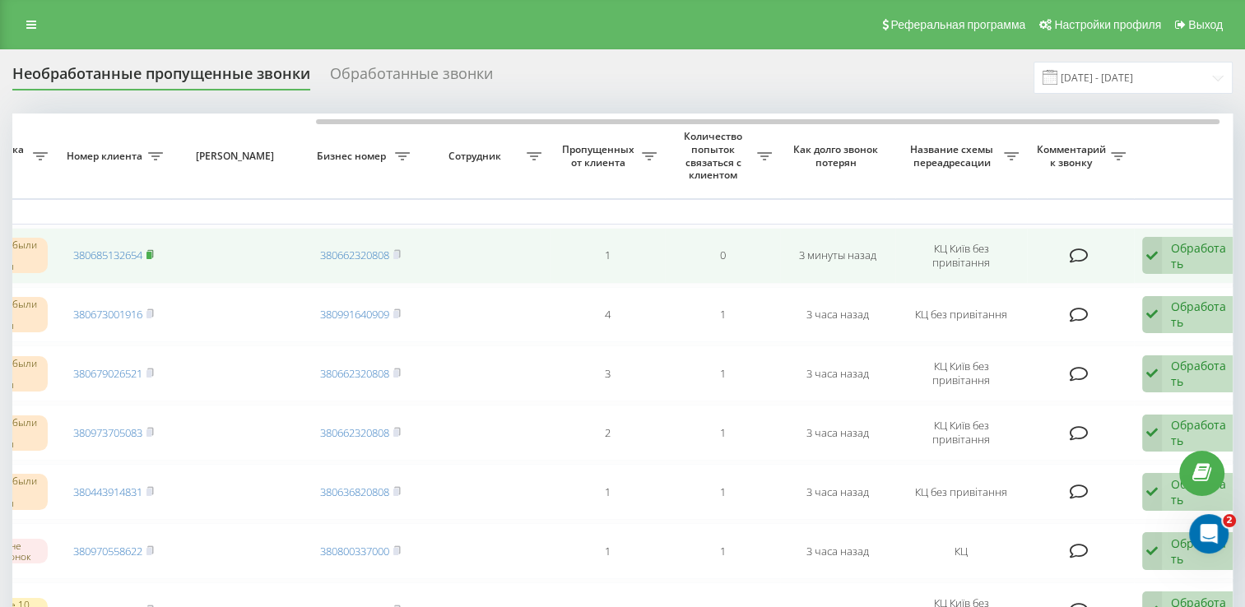
click at [153, 255] on icon at bounding box center [150, 253] width 6 height 7
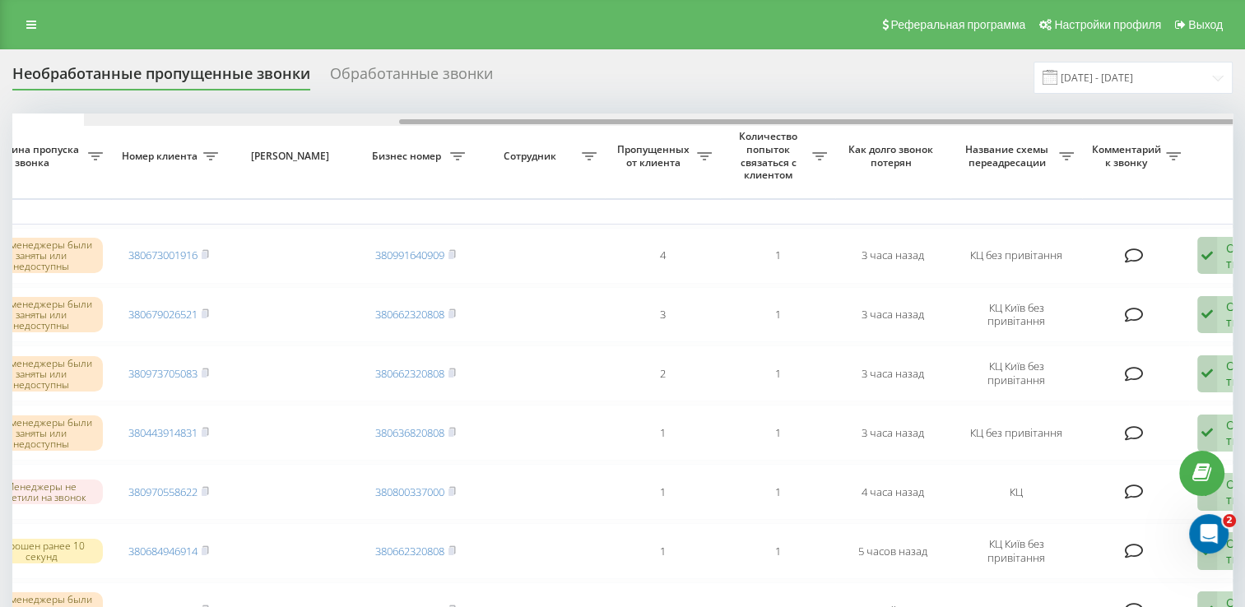
scroll to position [0, 425]
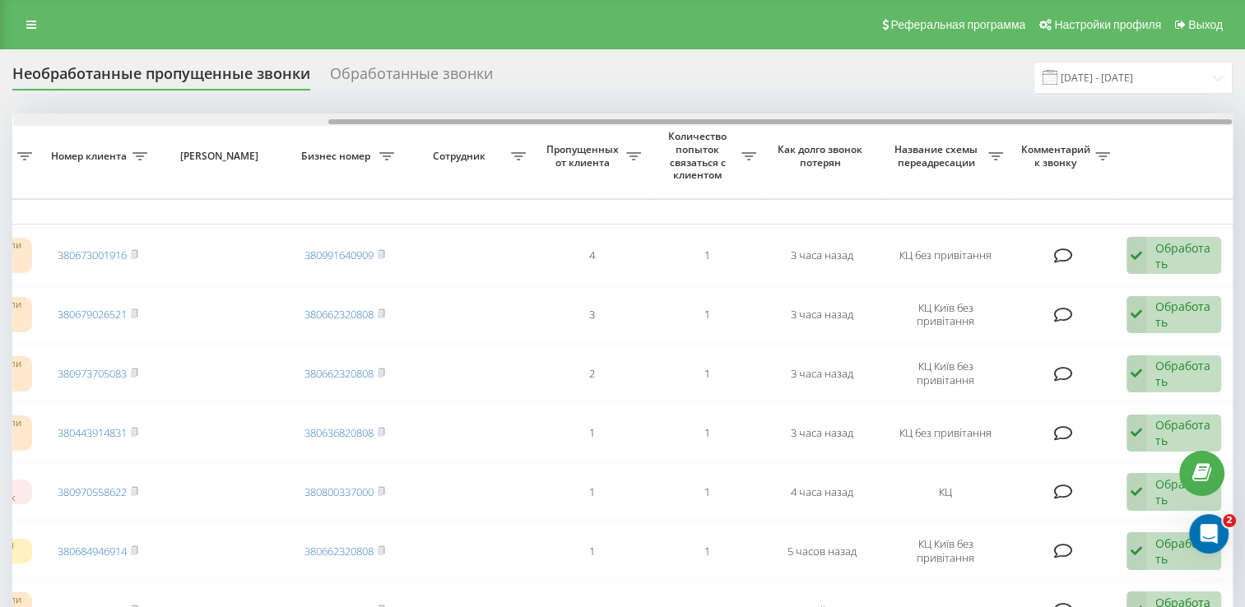
drag, startPoint x: 275, startPoint y: 123, endPoint x: 615, endPoint y: 124, distance: 340.0
click at [615, 124] on div at bounding box center [623, 120] width 1220 height 12
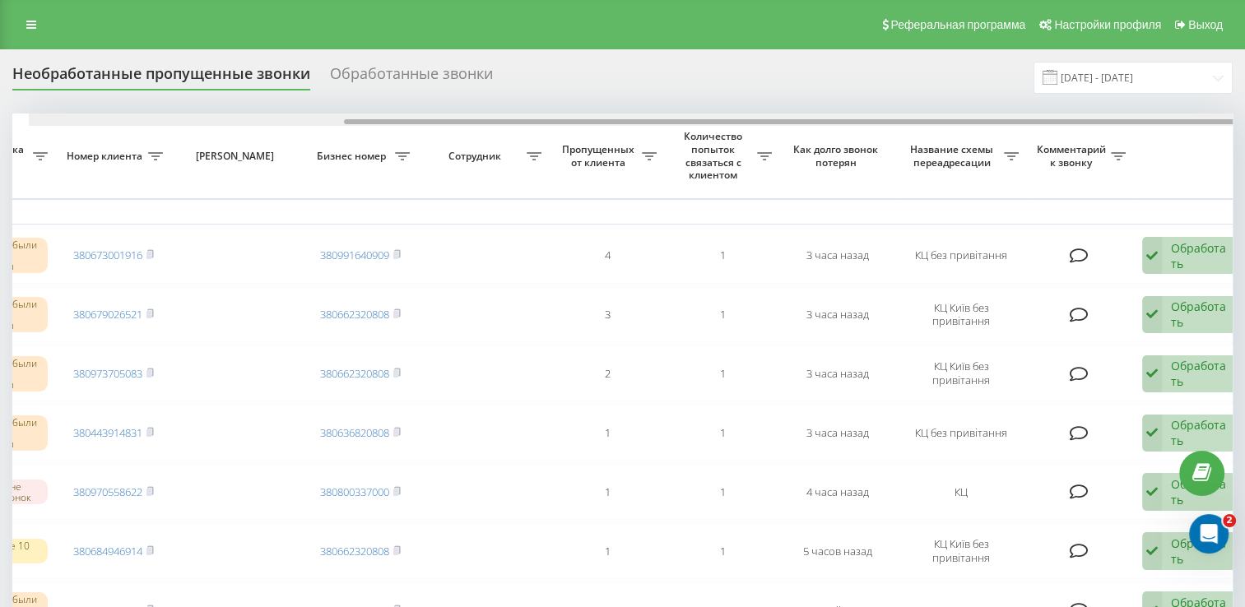
scroll to position [0, 425]
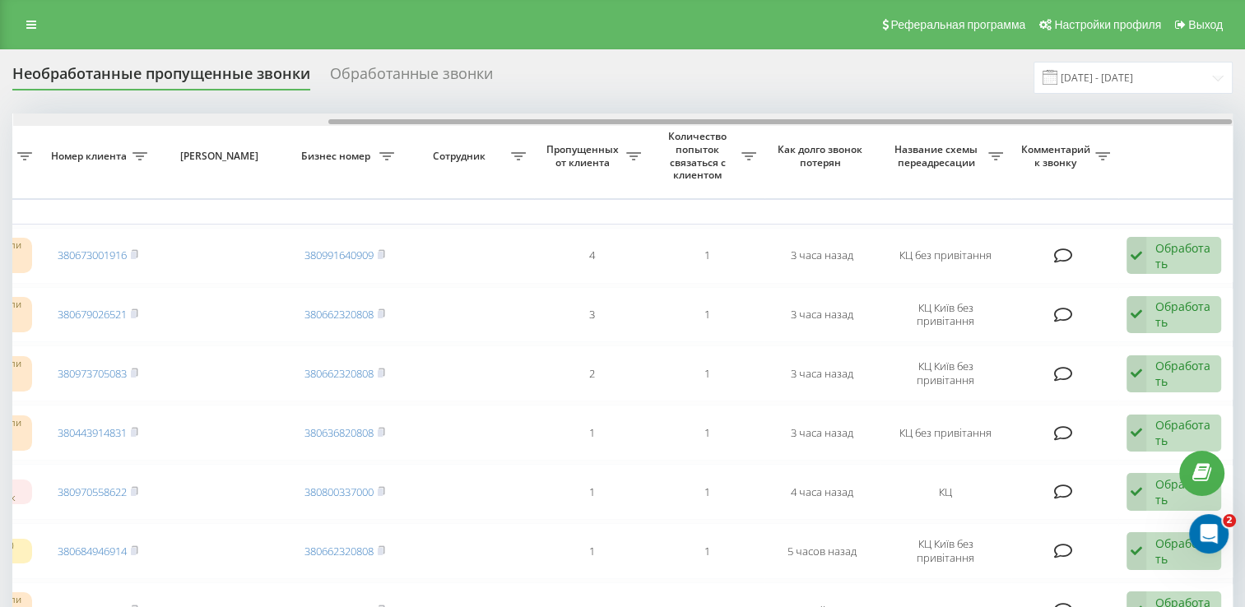
drag, startPoint x: 531, startPoint y: 119, endPoint x: 902, endPoint y: 135, distance: 371.6
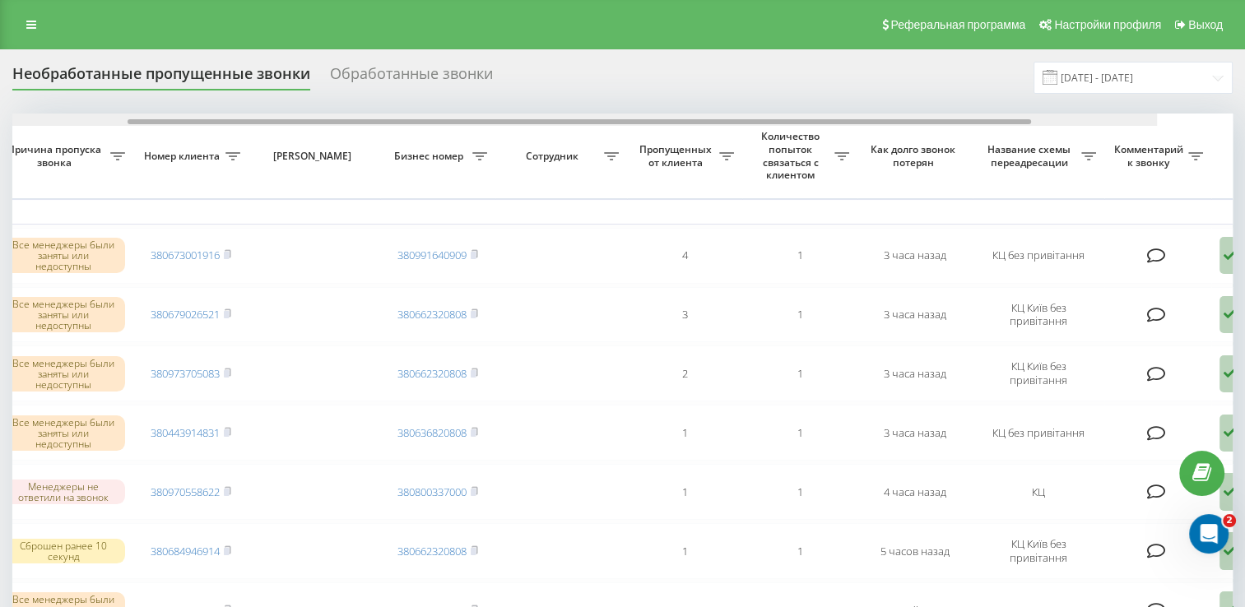
drag, startPoint x: 446, startPoint y: 121, endPoint x: 695, endPoint y: 124, distance: 248.6
click at [695, 124] on div at bounding box center [547, 120] width 1220 height 12
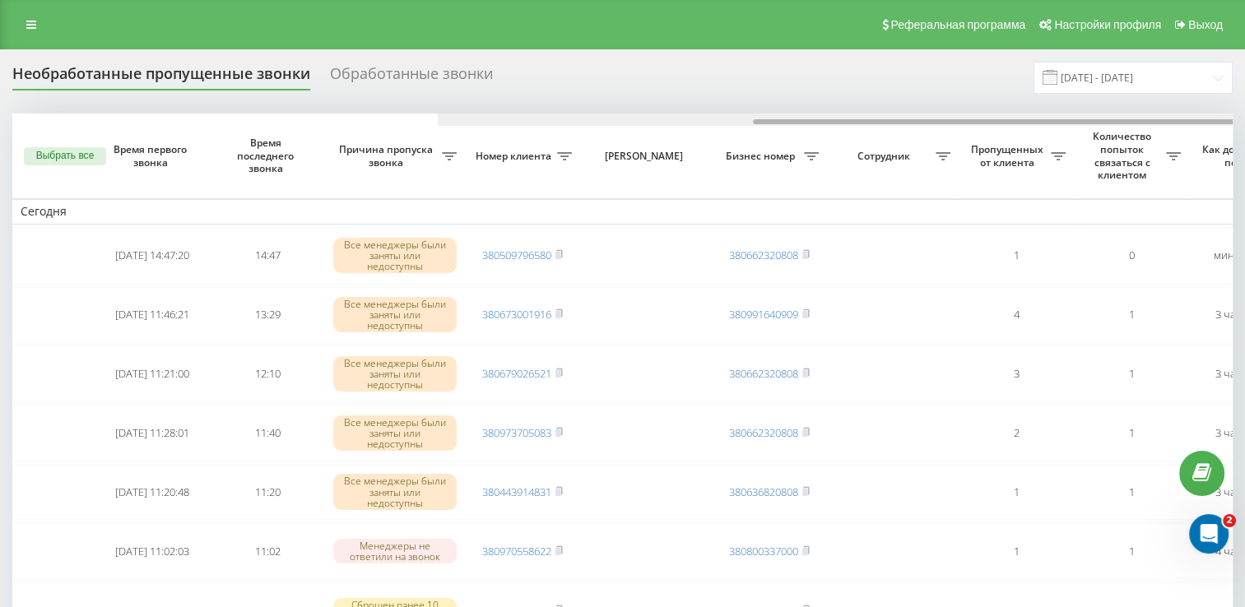
scroll to position [0, 425]
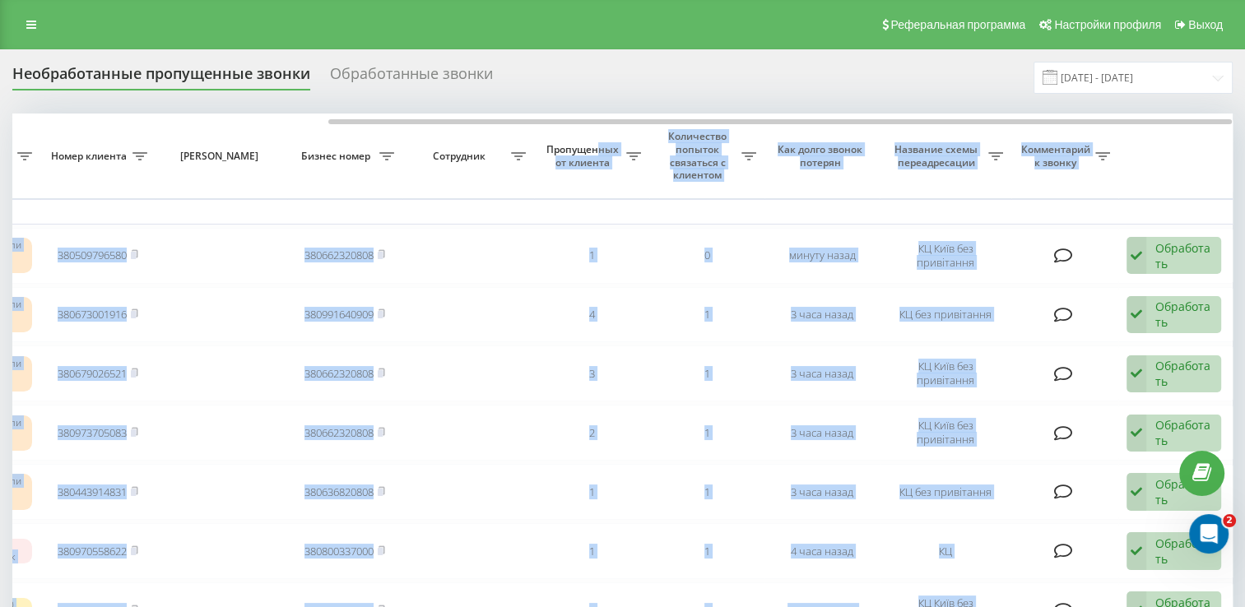
drag, startPoint x: 405, startPoint y: 117, endPoint x: 598, endPoint y: 128, distance: 193.0
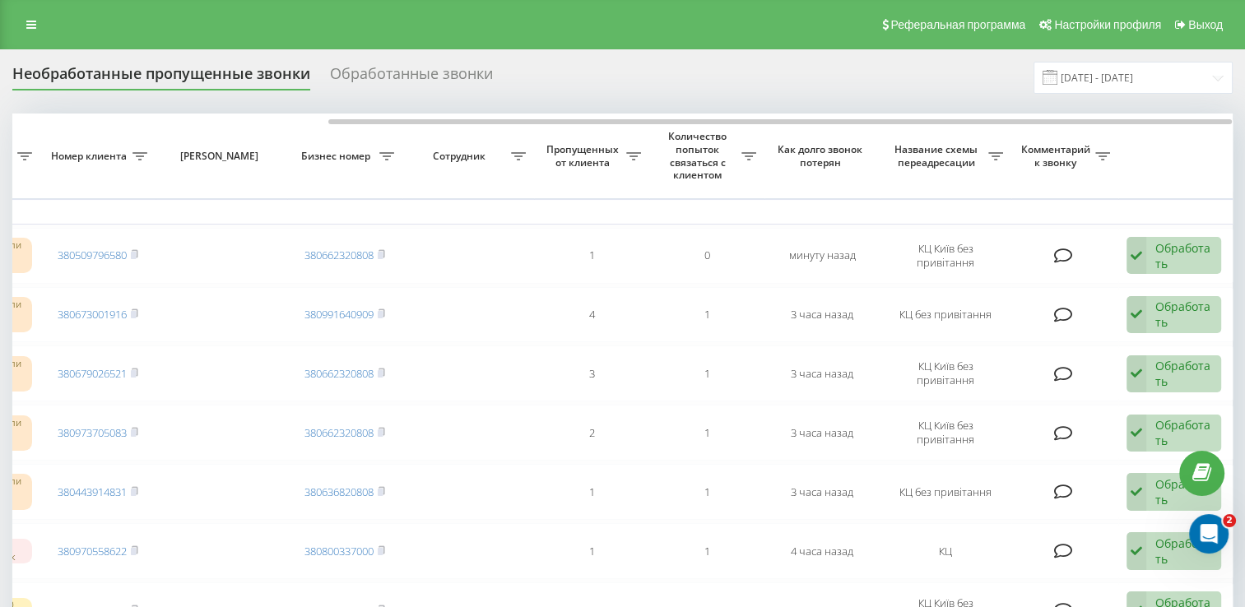
drag, startPoint x: 598, startPoint y: 128, endPoint x: 532, endPoint y: 84, distance: 79.4
click at [532, 84] on div "Необработанные пропущенные звонки Обработанные звонки [DATE] - [DATE]" at bounding box center [622, 78] width 1221 height 32
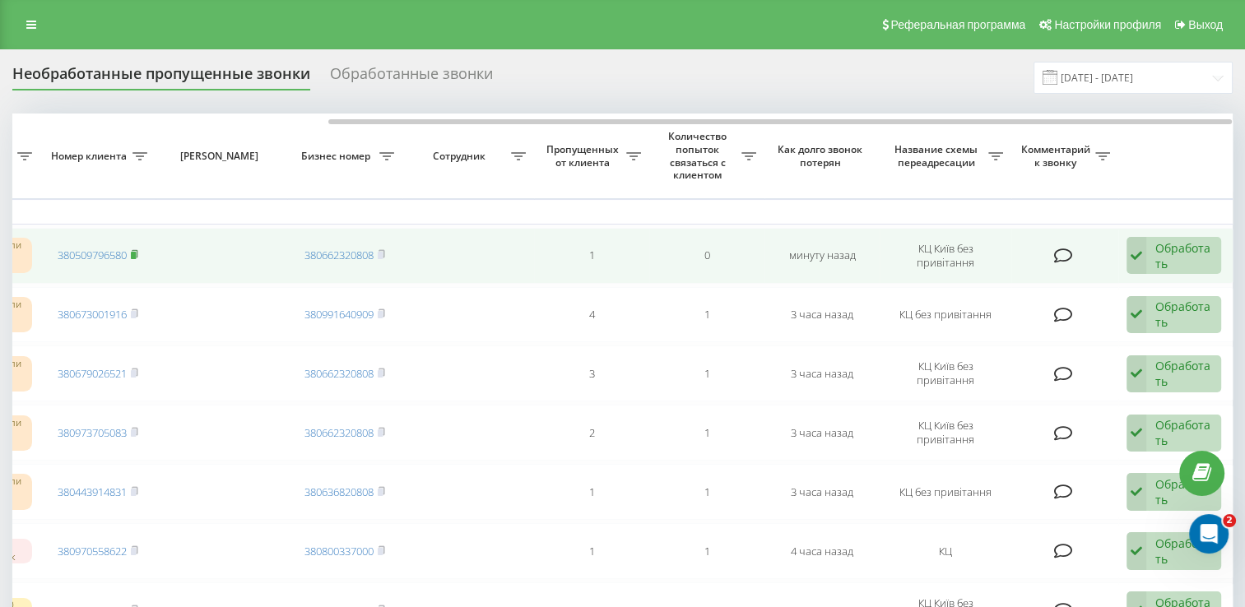
click at [136, 253] on rect at bounding box center [133, 255] width 5 height 7
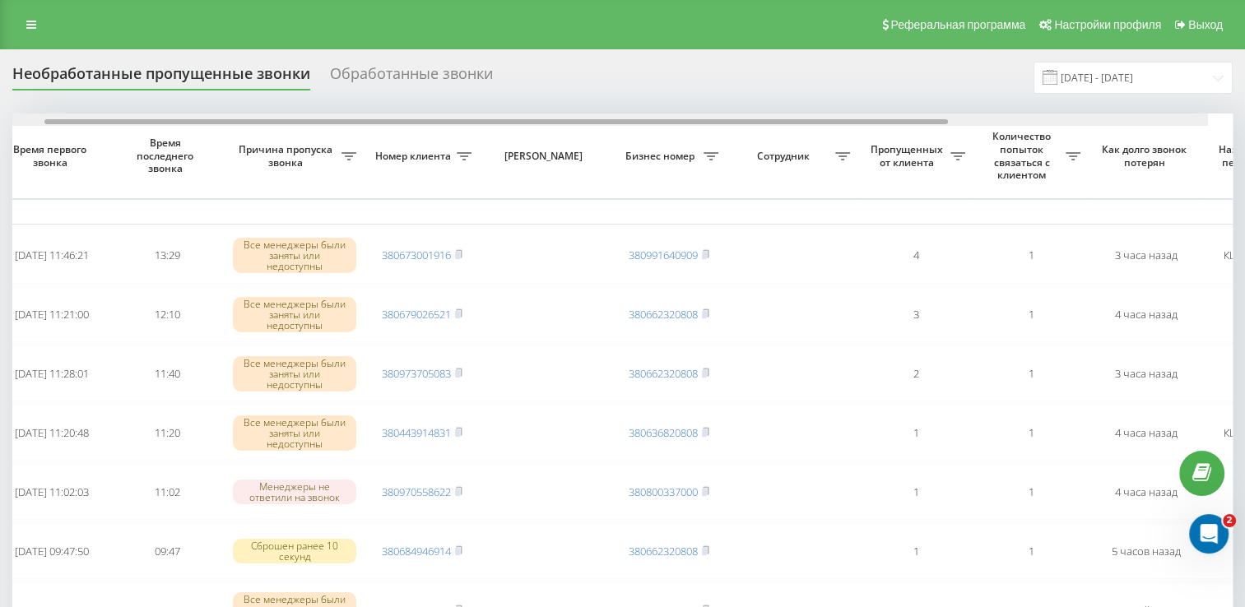
scroll to position [0, 425]
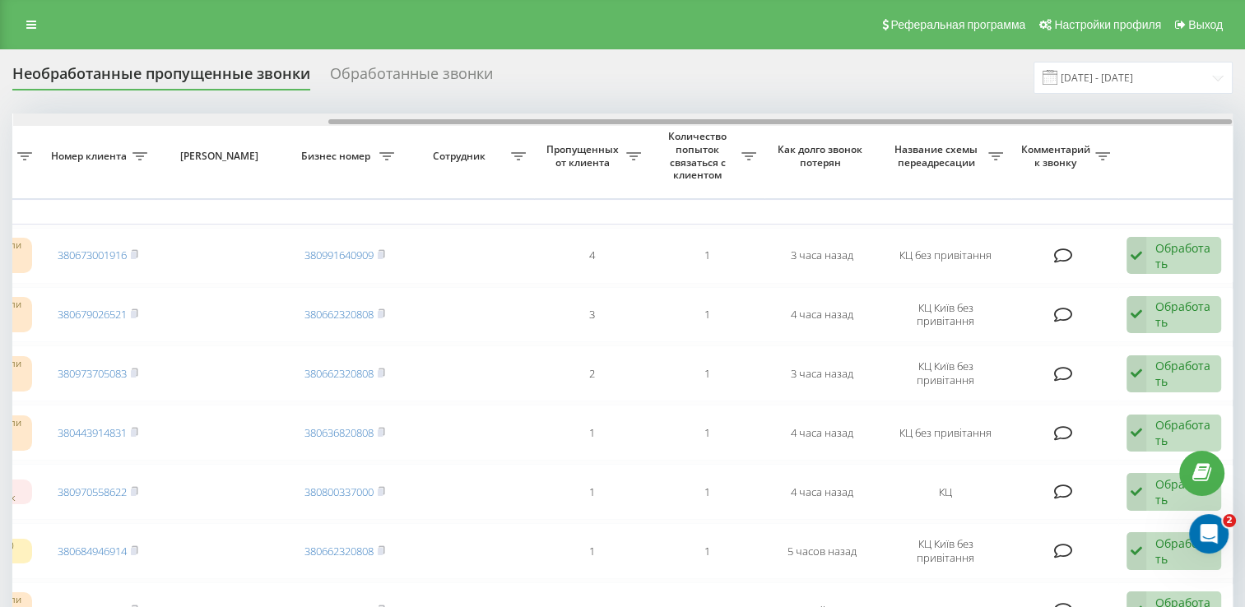
drag, startPoint x: 570, startPoint y: 129, endPoint x: 919, endPoint y: 173, distance: 352.5
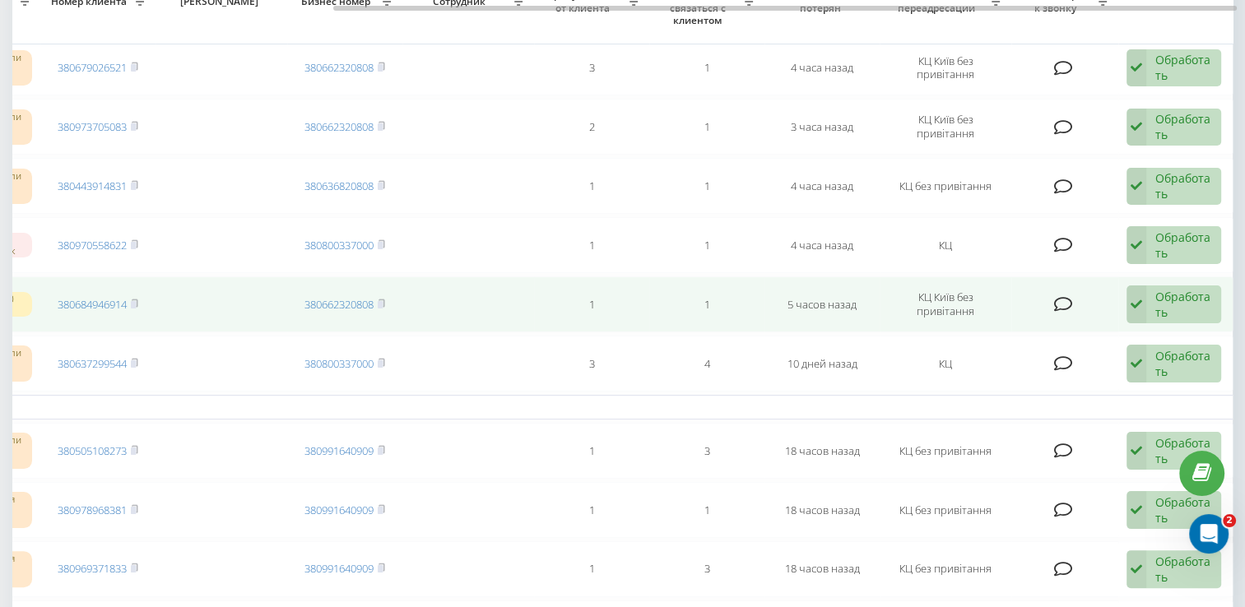
scroll to position [165, 0]
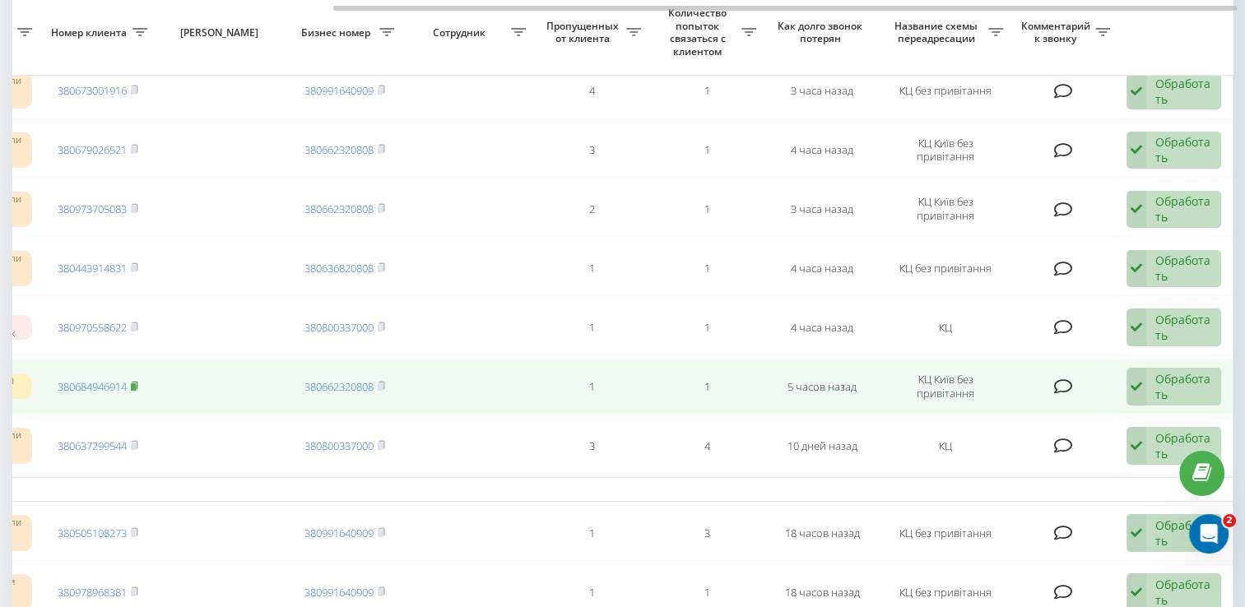
click rect
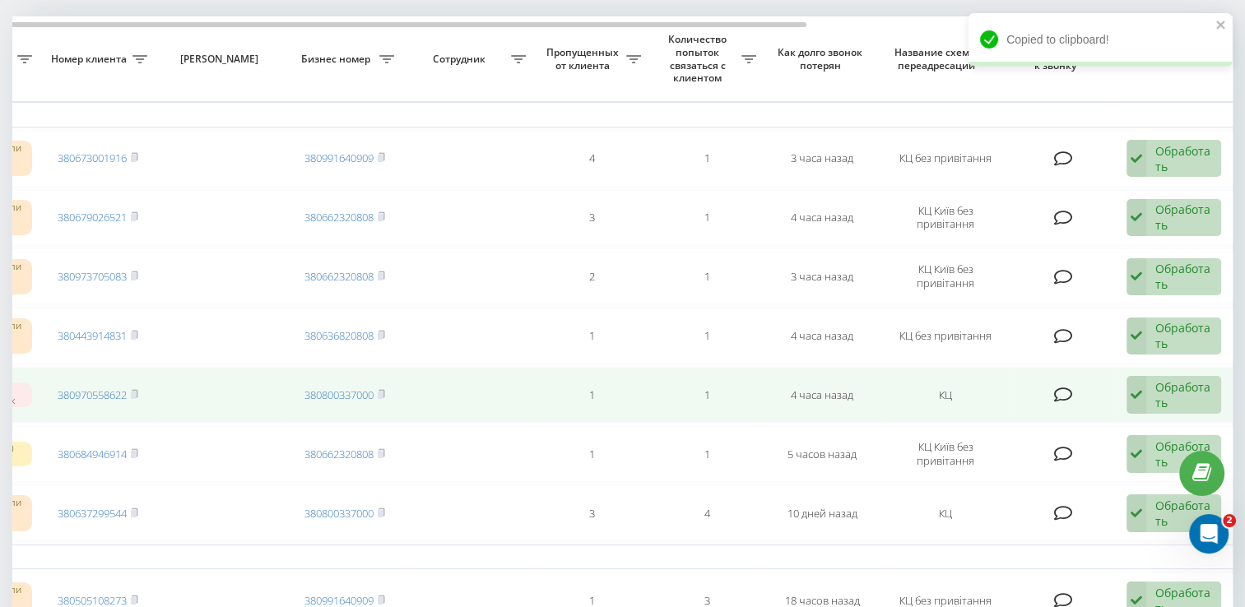
scroll to position [82, 0]
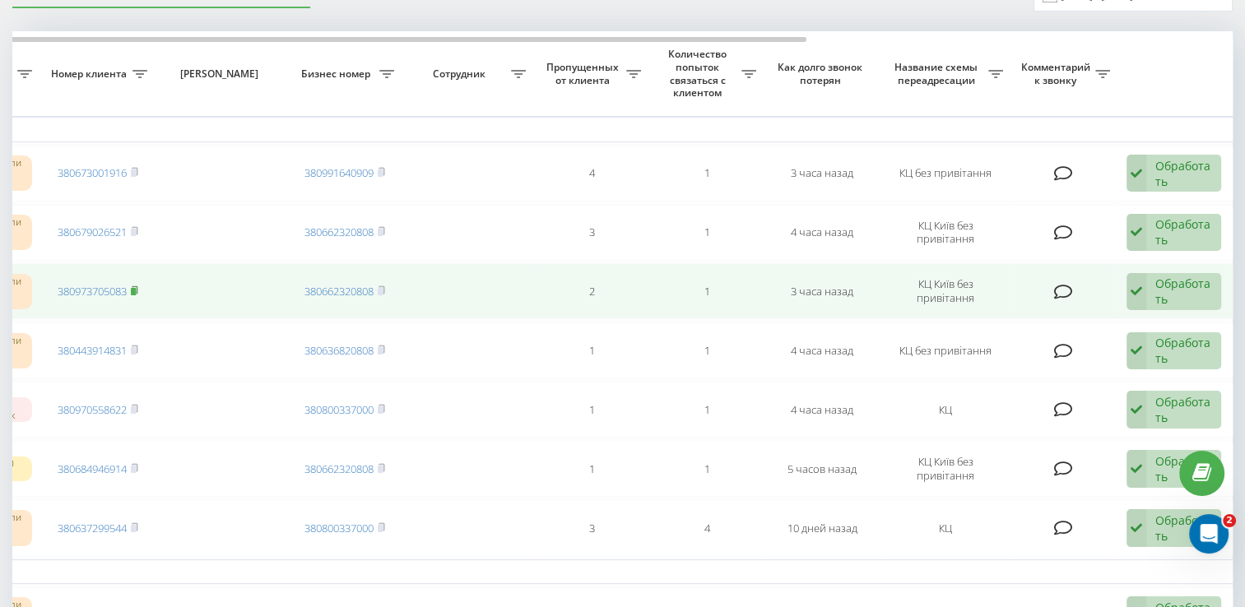
click icon
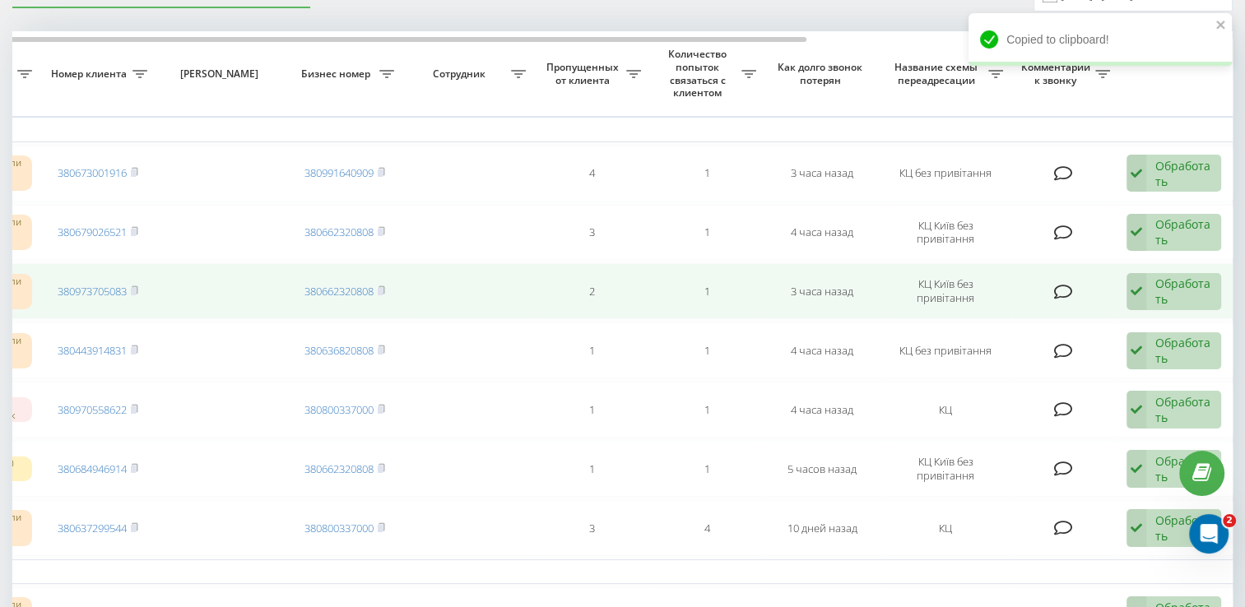
scroll to position [0, 0]
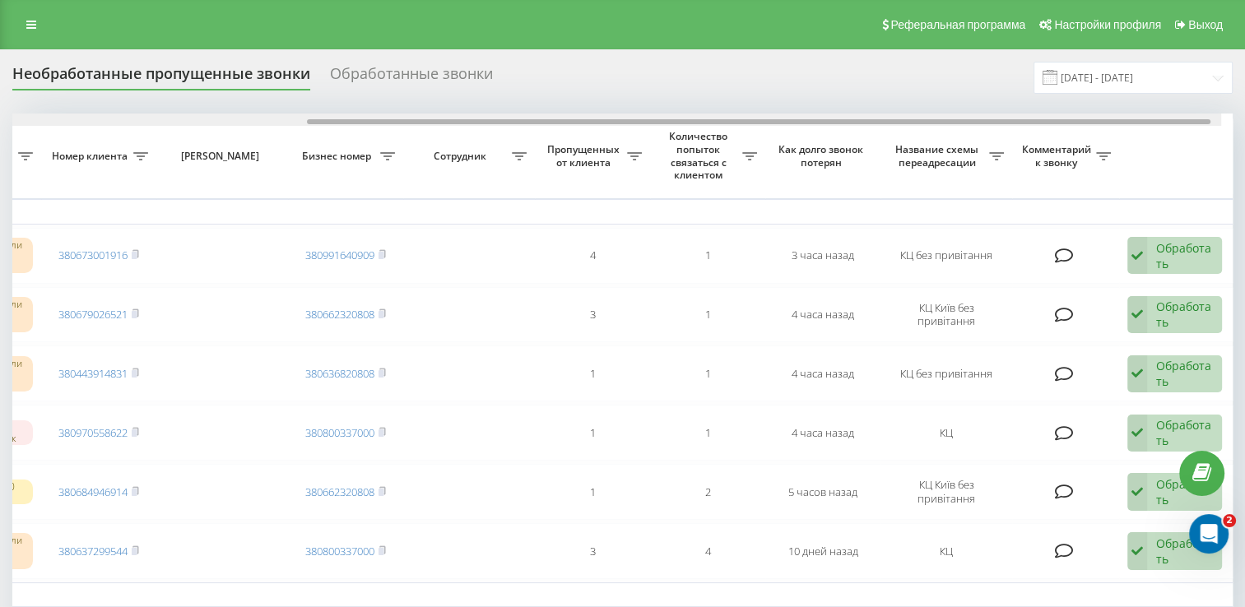
drag, startPoint x: 612, startPoint y: 126, endPoint x: 909, endPoint y: 149, distance: 297.2
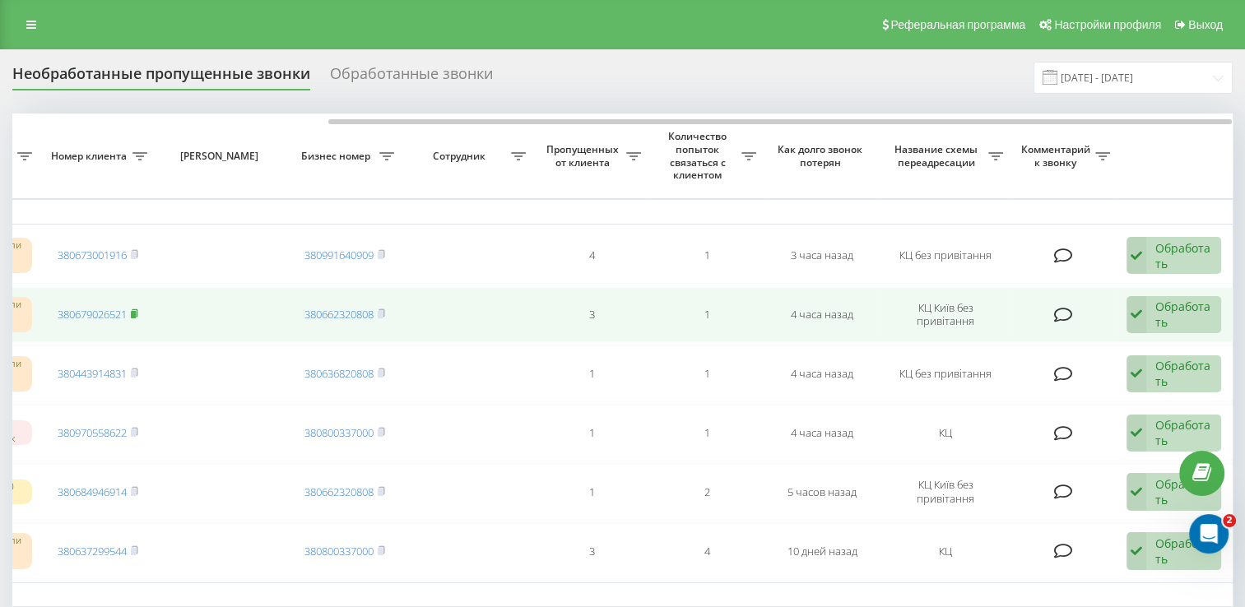
click at [135, 315] on rect at bounding box center [133, 314] width 5 height 7
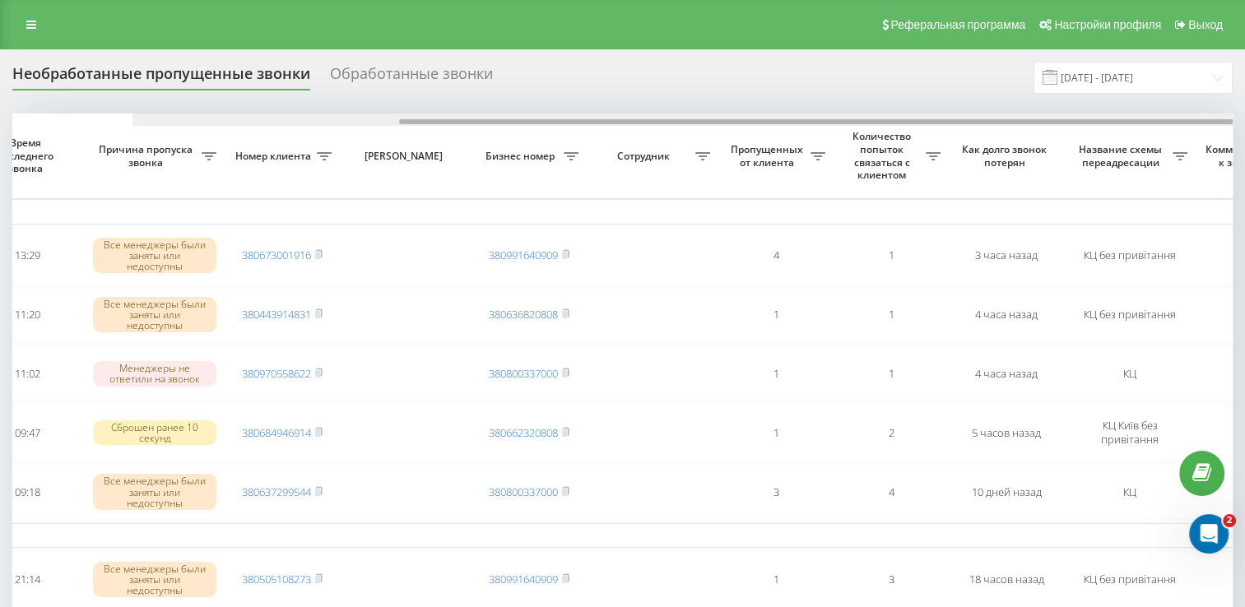
scroll to position [0, 425]
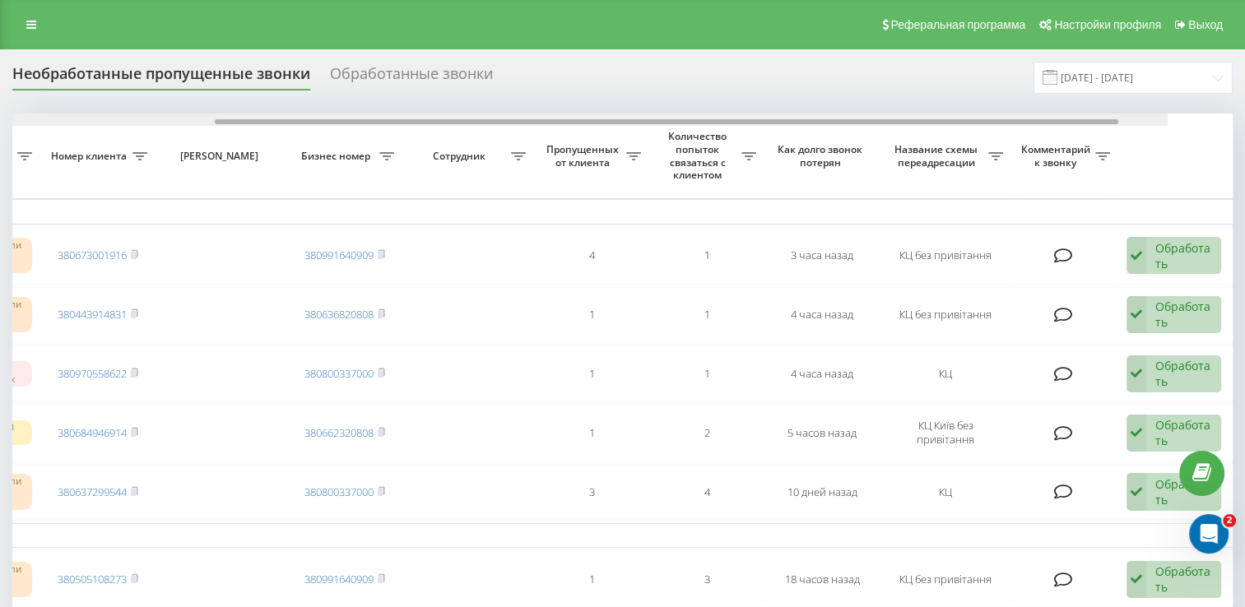
drag, startPoint x: 609, startPoint y: 122, endPoint x: 961, endPoint y: 150, distance: 353.4
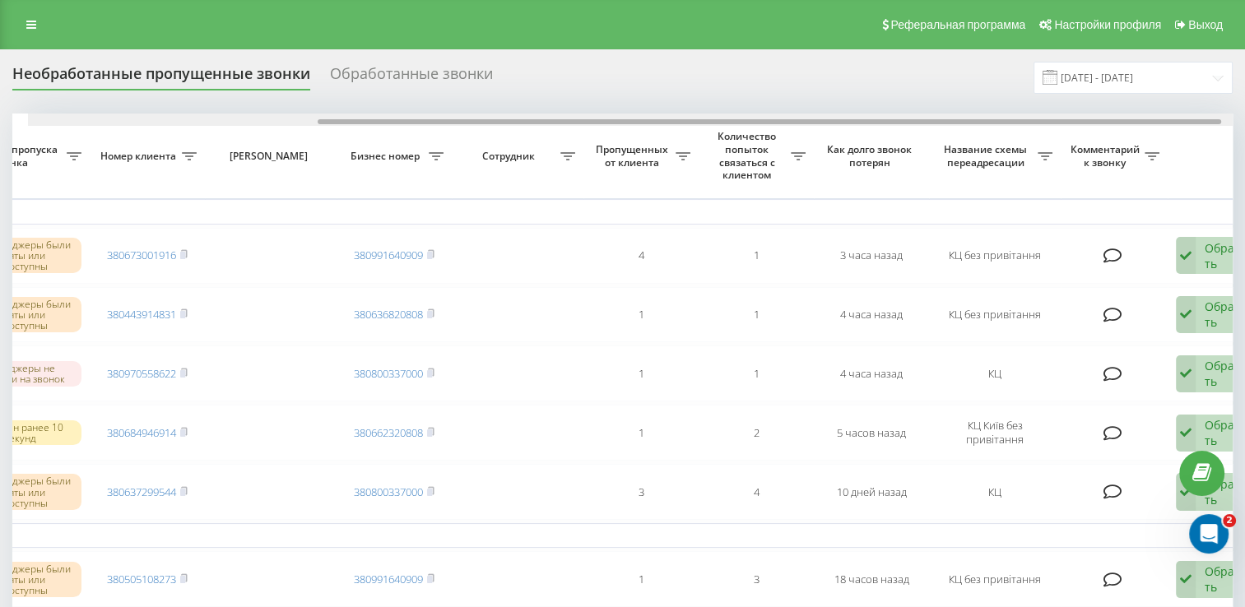
scroll to position [0, 411]
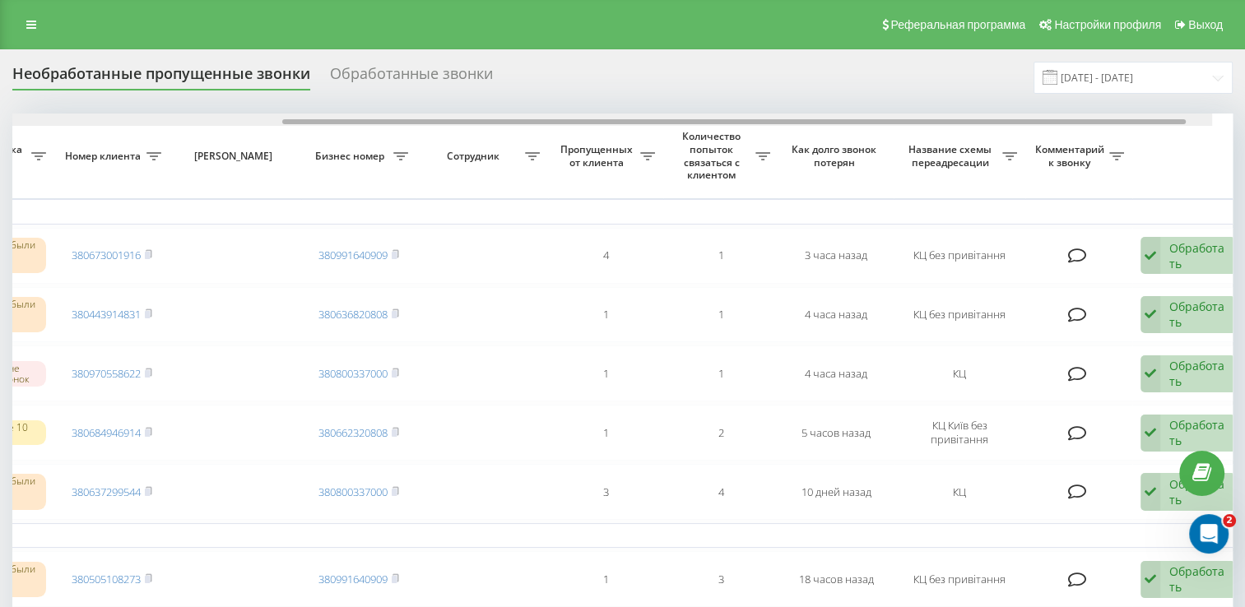
drag, startPoint x: 568, startPoint y: 121, endPoint x: 873, endPoint y: 148, distance: 305.8
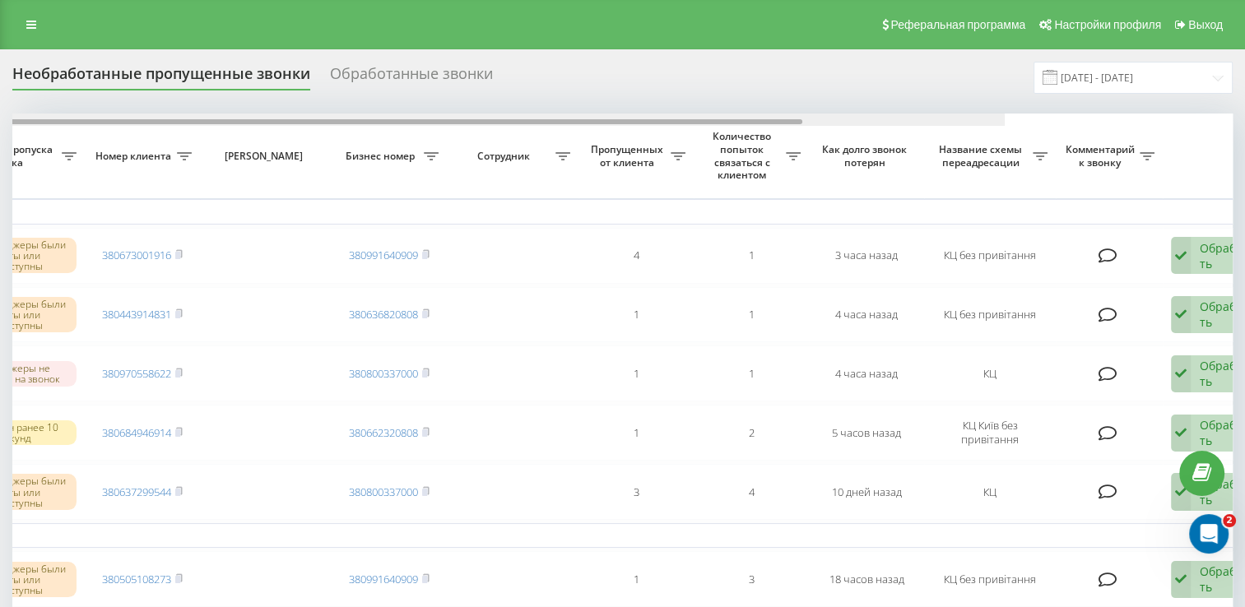
scroll to position [0, 425]
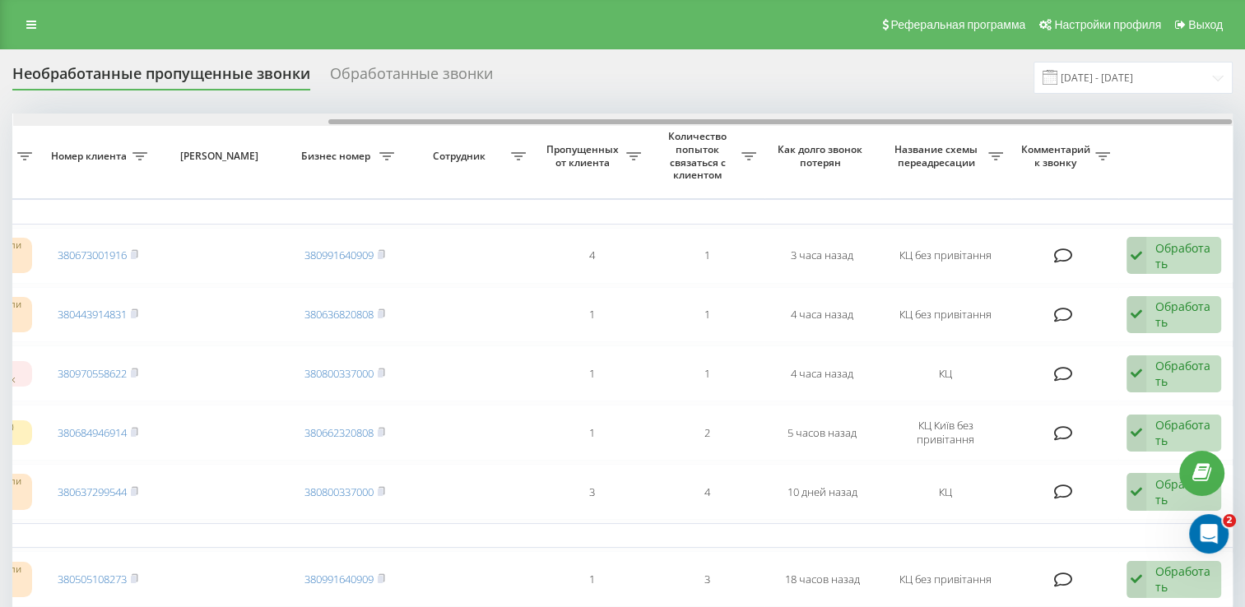
drag, startPoint x: 603, startPoint y: 122, endPoint x: 1008, endPoint y: 148, distance: 405.8
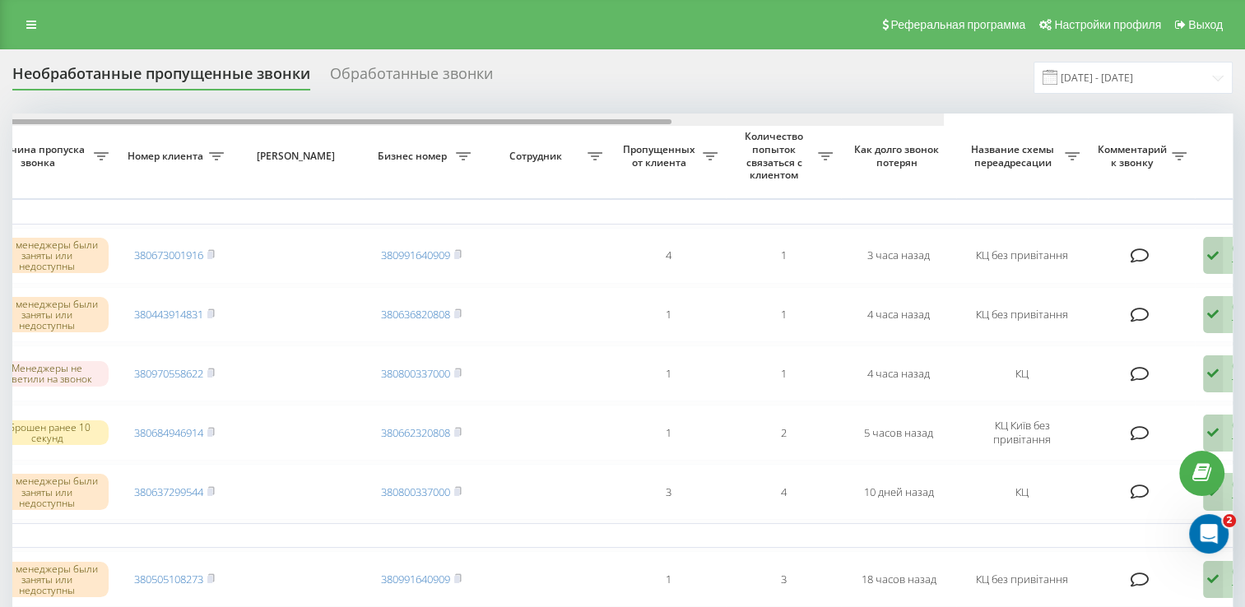
scroll to position [0, 425]
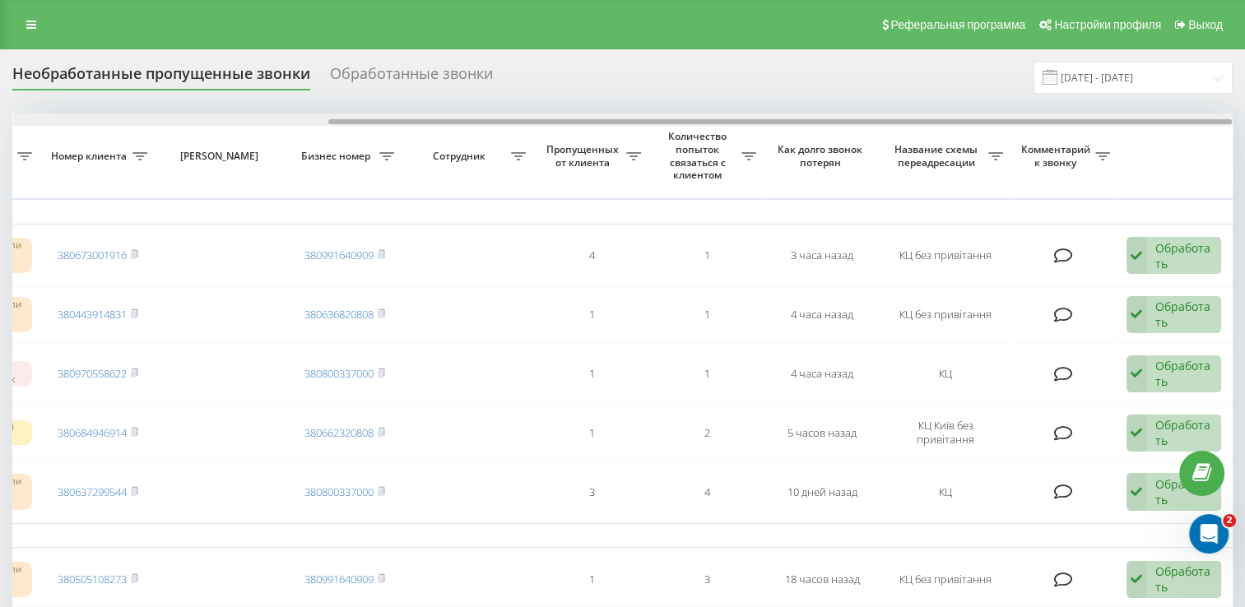
drag, startPoint x: 441, startPoint y: 123, endPoint x: 839, endPoint y: 154, distance: 398.8
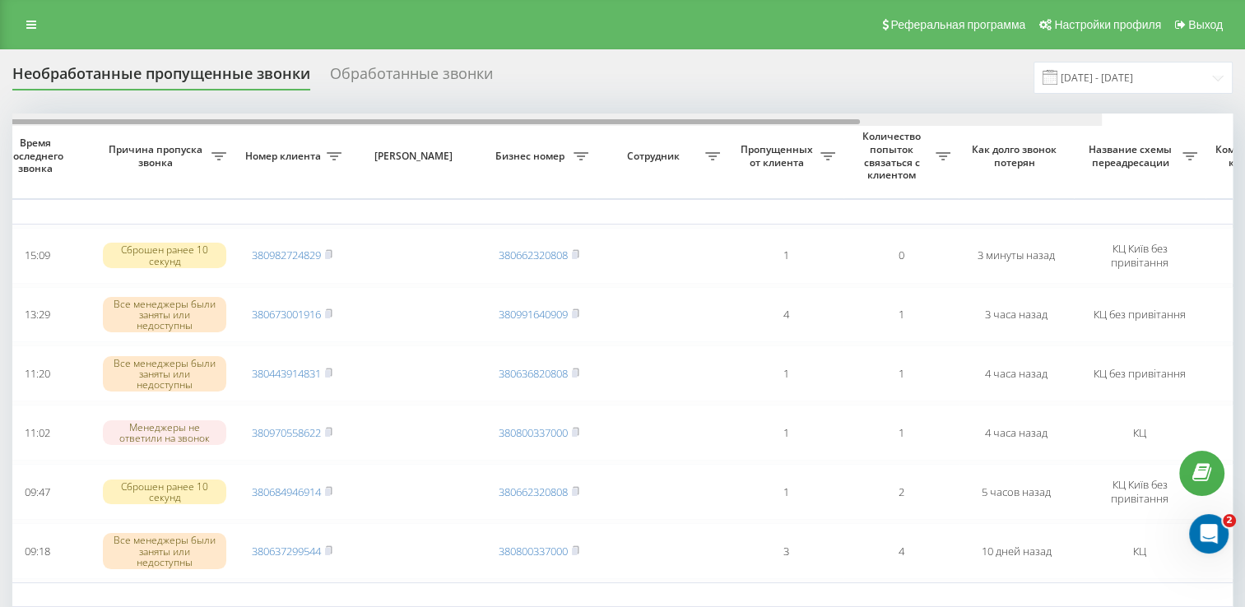
scroll to position [0, 425]
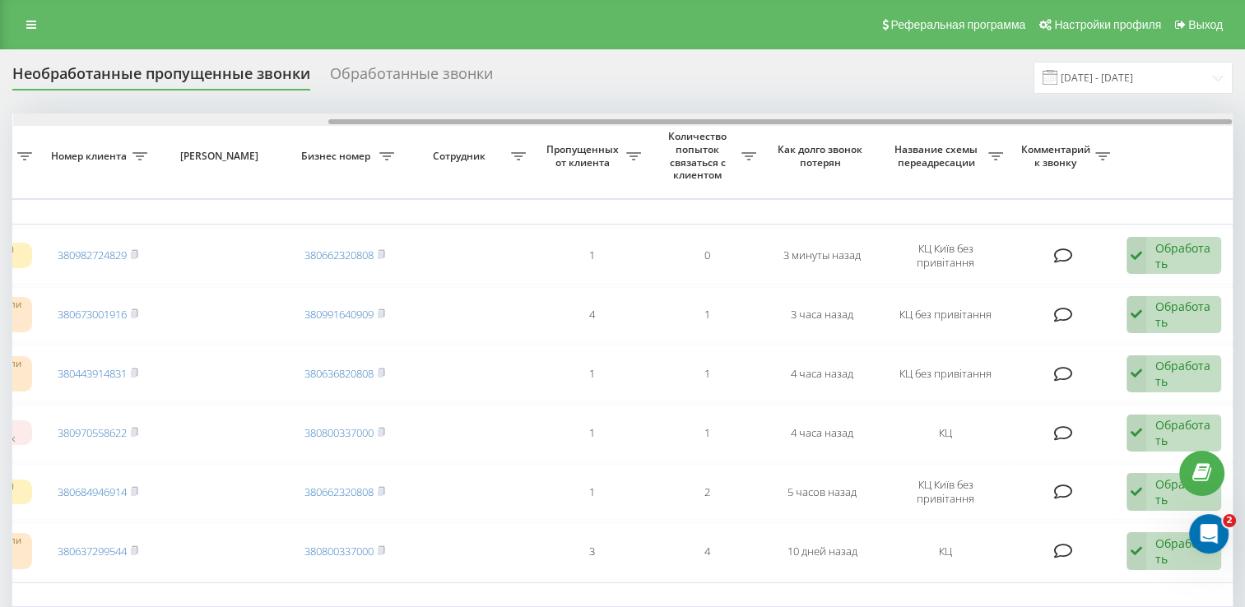
drag, startPoint x: 547, startPoint y: 123, endPoint x: 905, endPoint y: 147, distance: 358.9
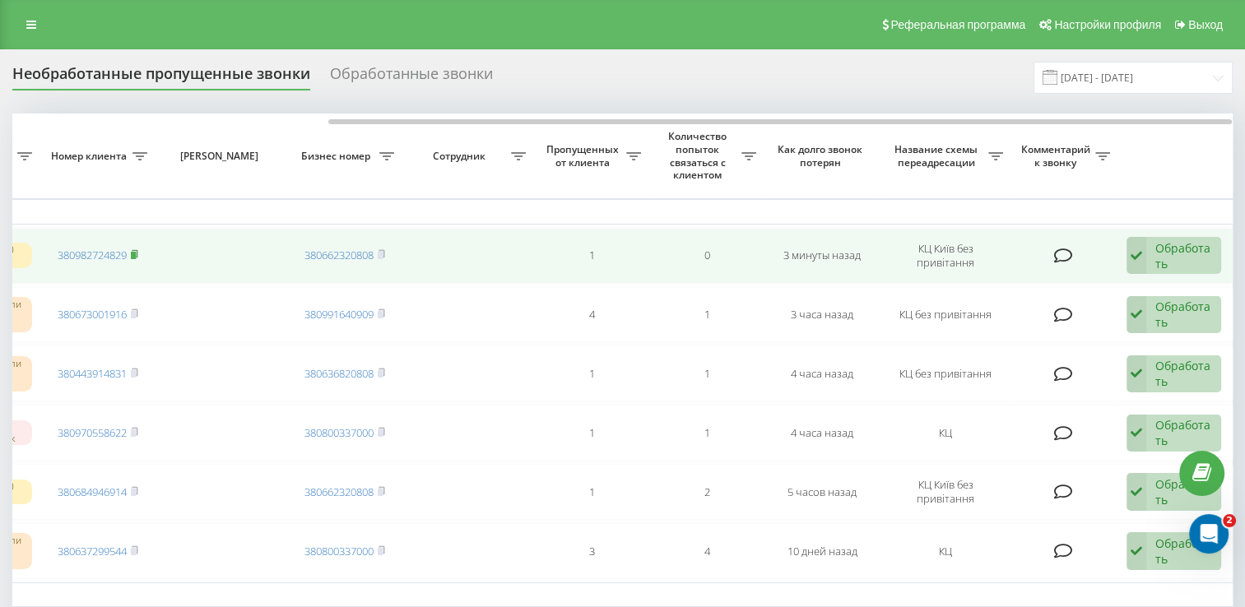
click at [137, 250] on icon at bounding box center [135, 253] width 6 height 7
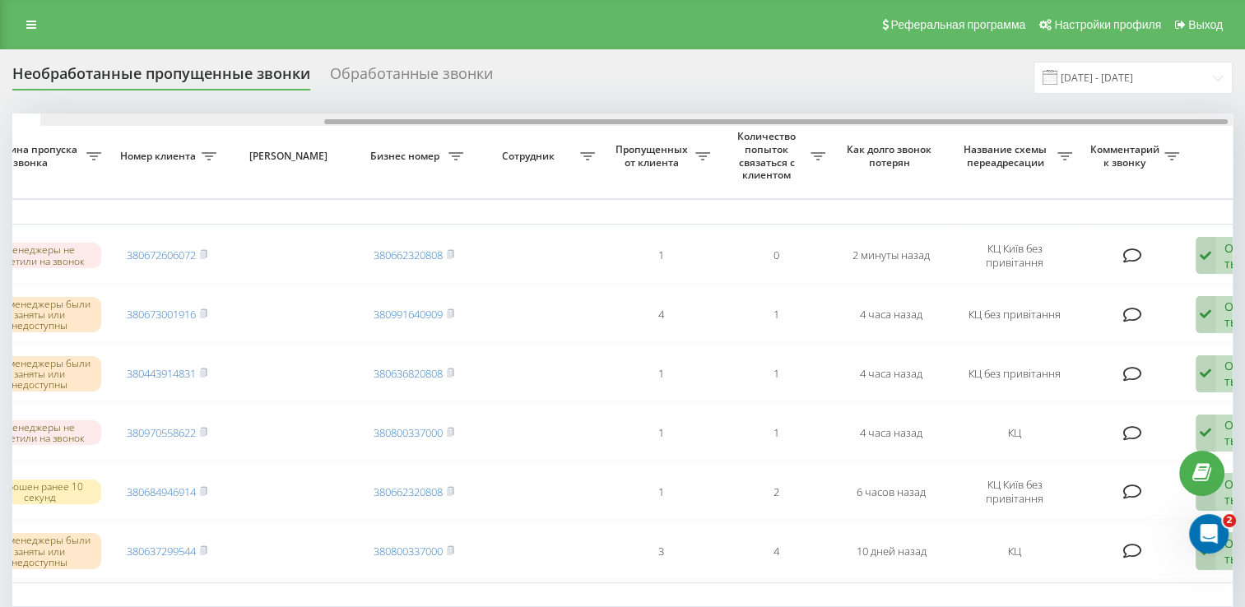
scroll to position [0, 425]
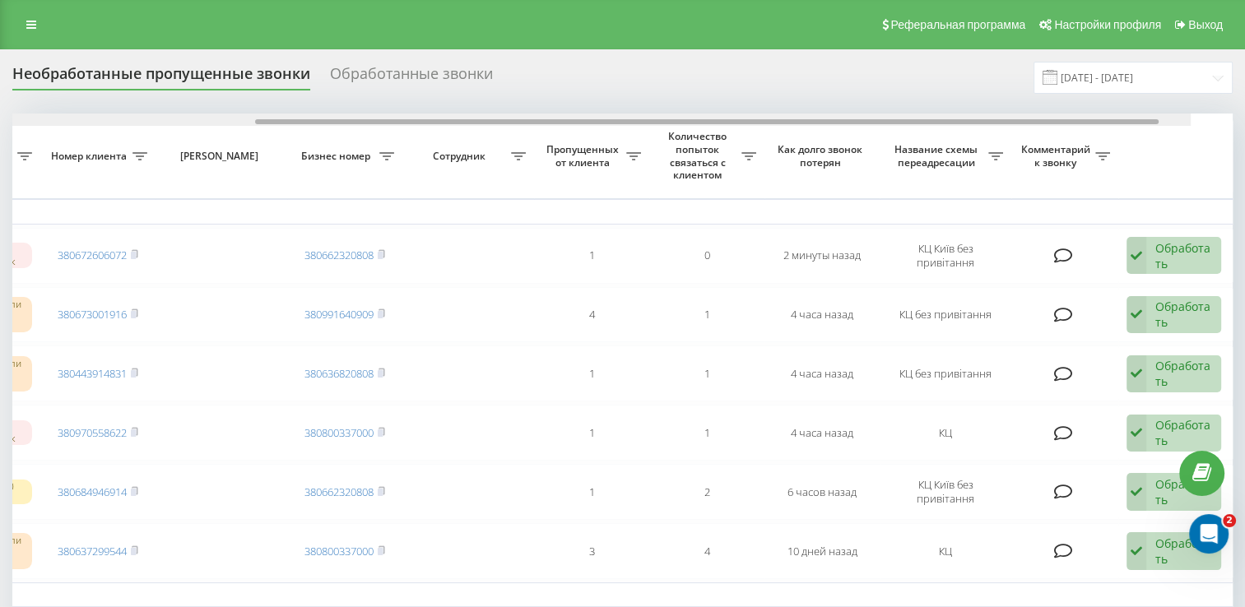
drag, startPoint x: 517, startPoint y: 123, endPoint x: 859, endPoint y: 140, distance: 342.0
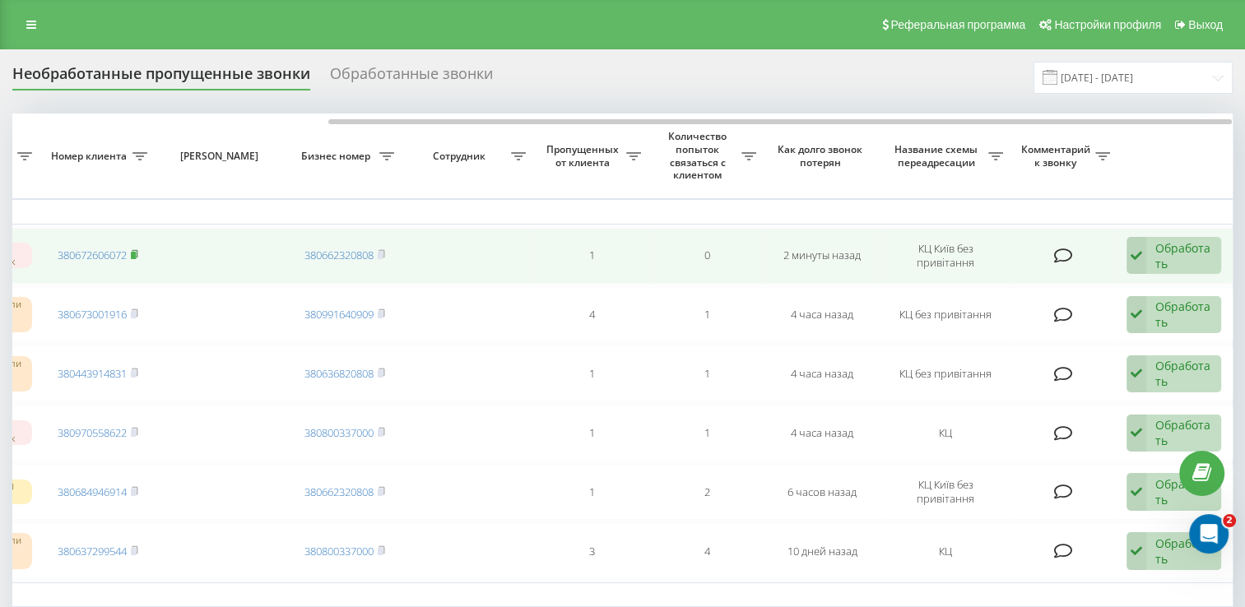
click at [137, 254] on icon at bounding box center [135, 253] width 6 height 7
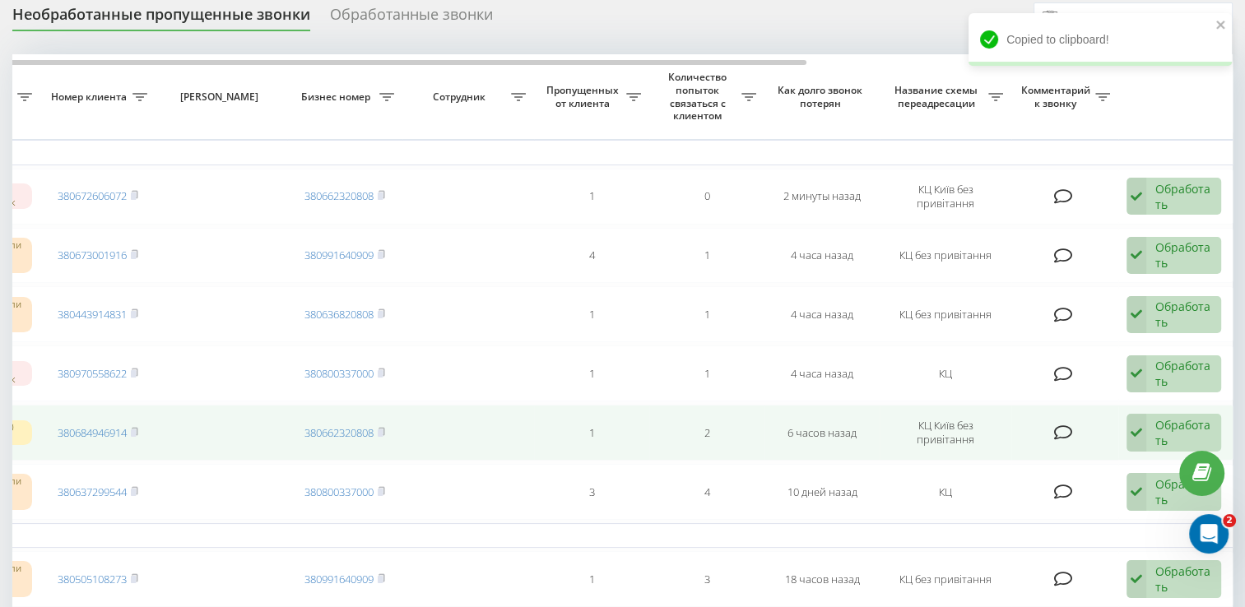
scroll to position [82, 0]
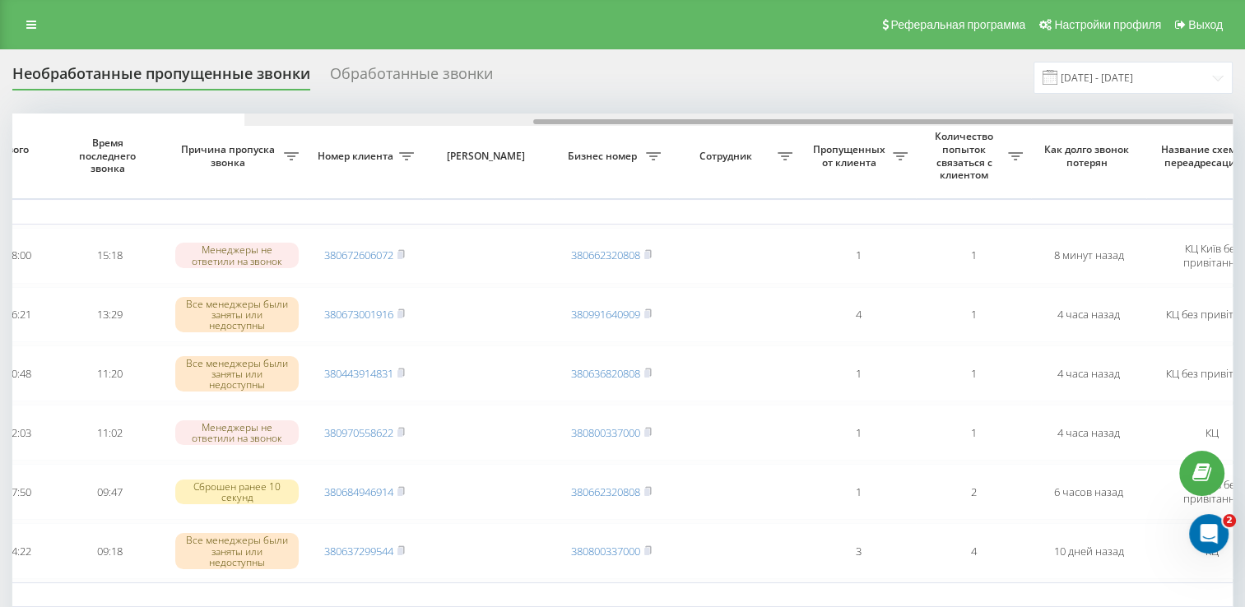
scroll to position [0, 425]
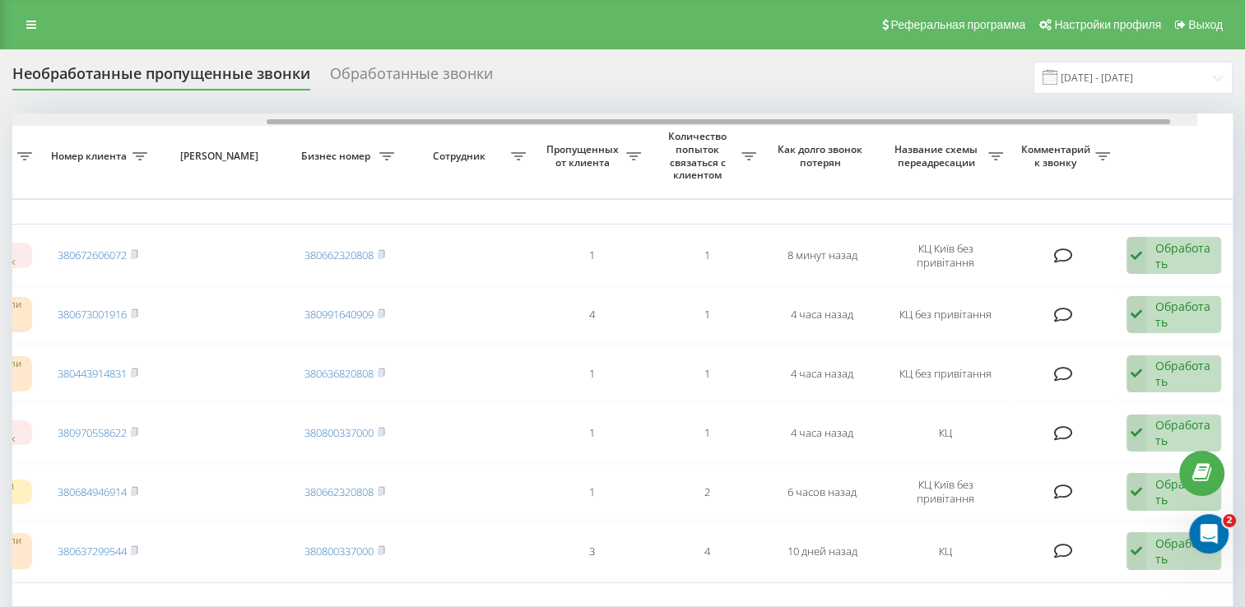
drag, startPoint x: 526, startPoint y: 122, endPoint x: 941, endPoint y: 168, distance: 417.4
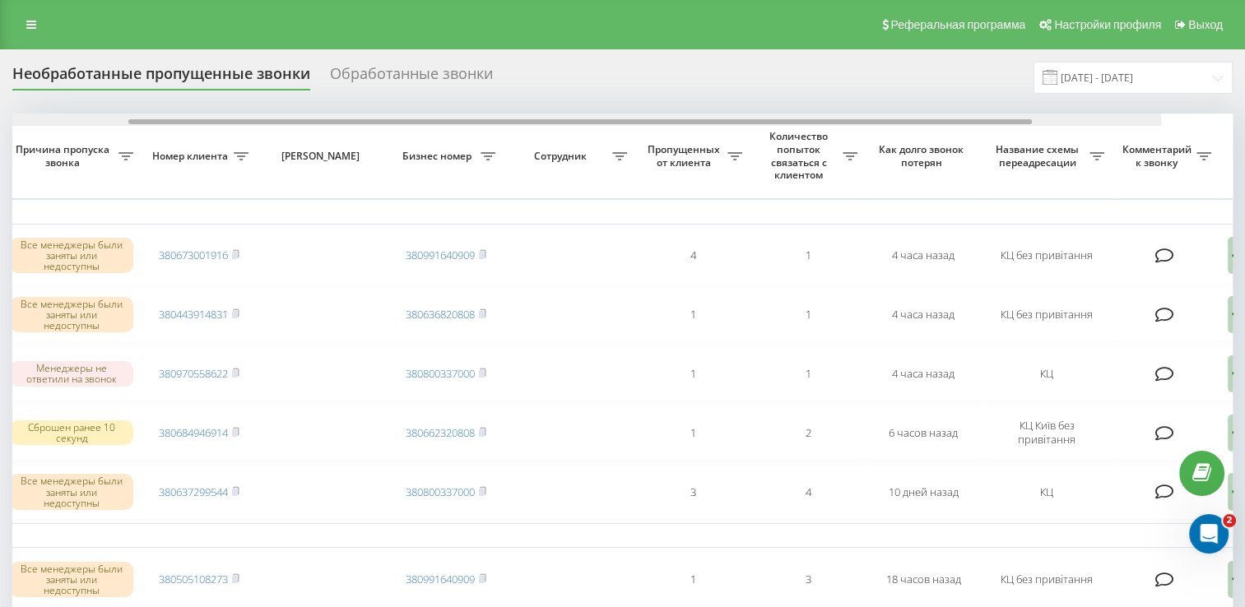
scroll to position [0, 425]
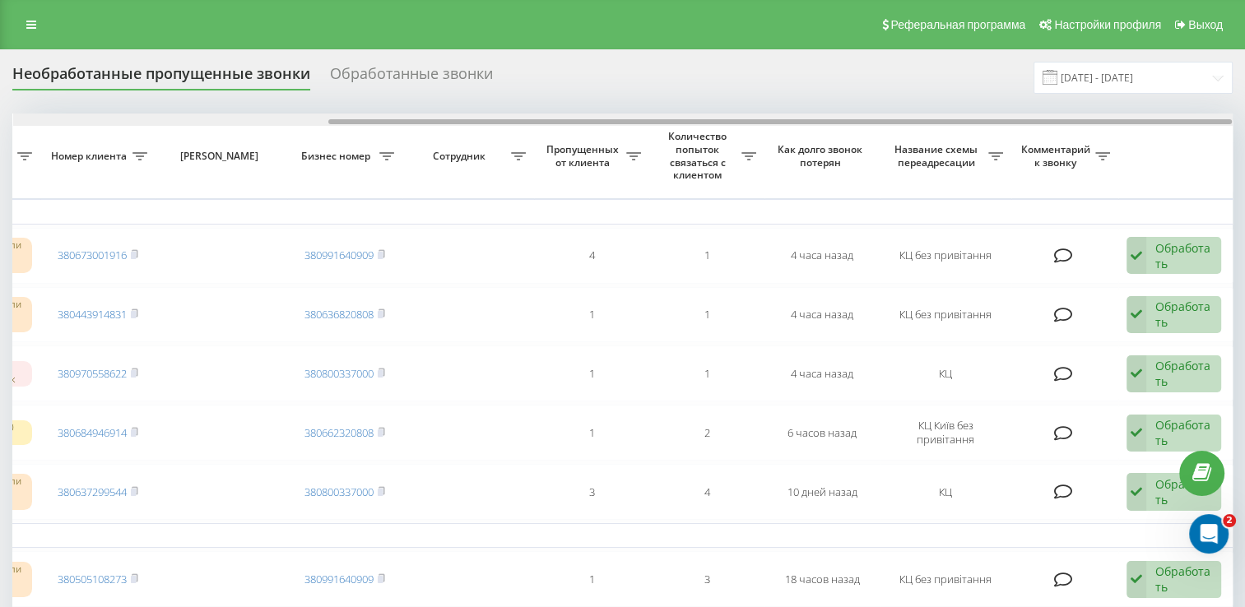
drag, startPoint x: 395, startPoint y: 121, endPoint x: 828, endPoint y: 119, distance: 433.0
click at [828, 119] on div at bounding box center [780, 121] width 904 height 5
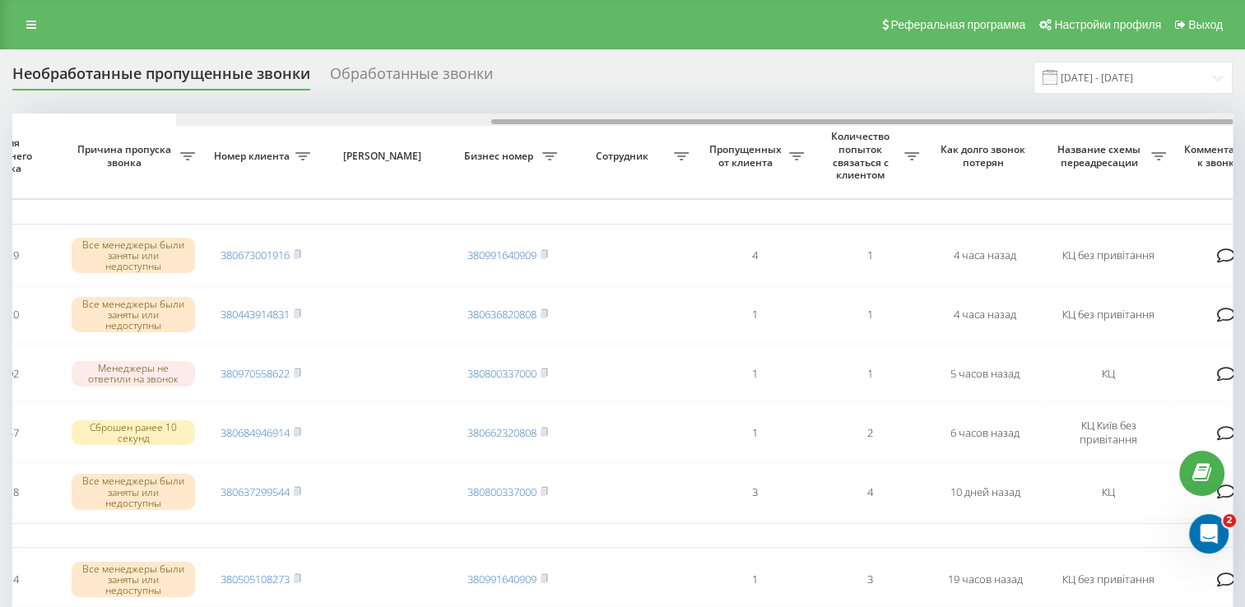
scroll to position [0, 425]
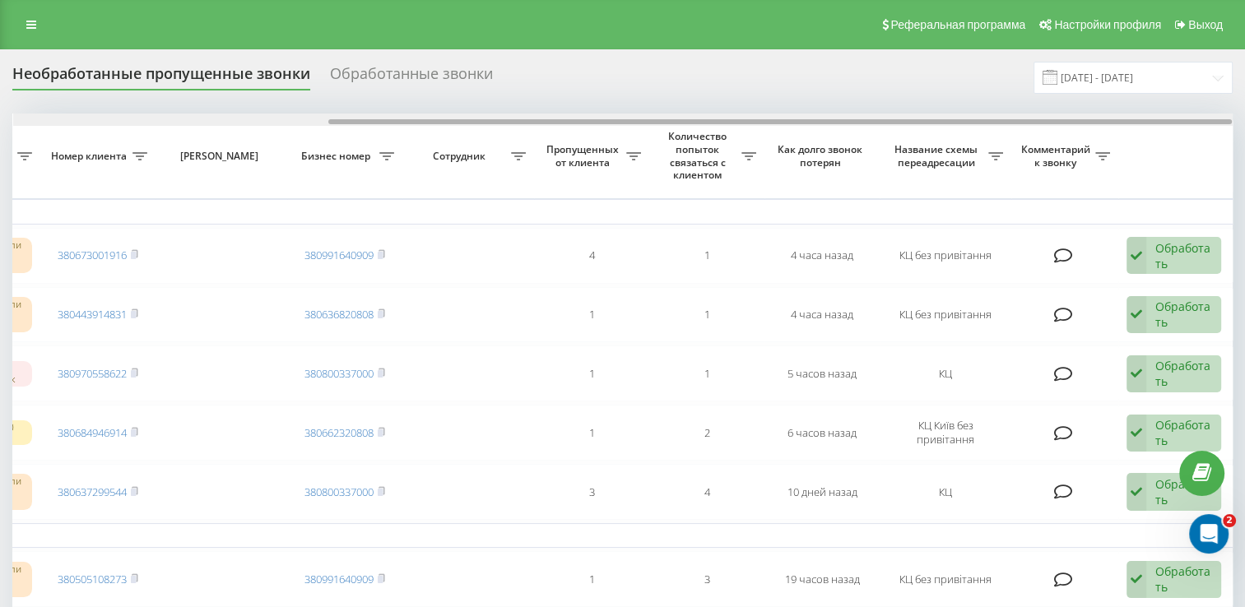
drag, startPoint x: 482, startPoint y: 119, endPoint x: 826, endPoint y: 133, distance: 343.5
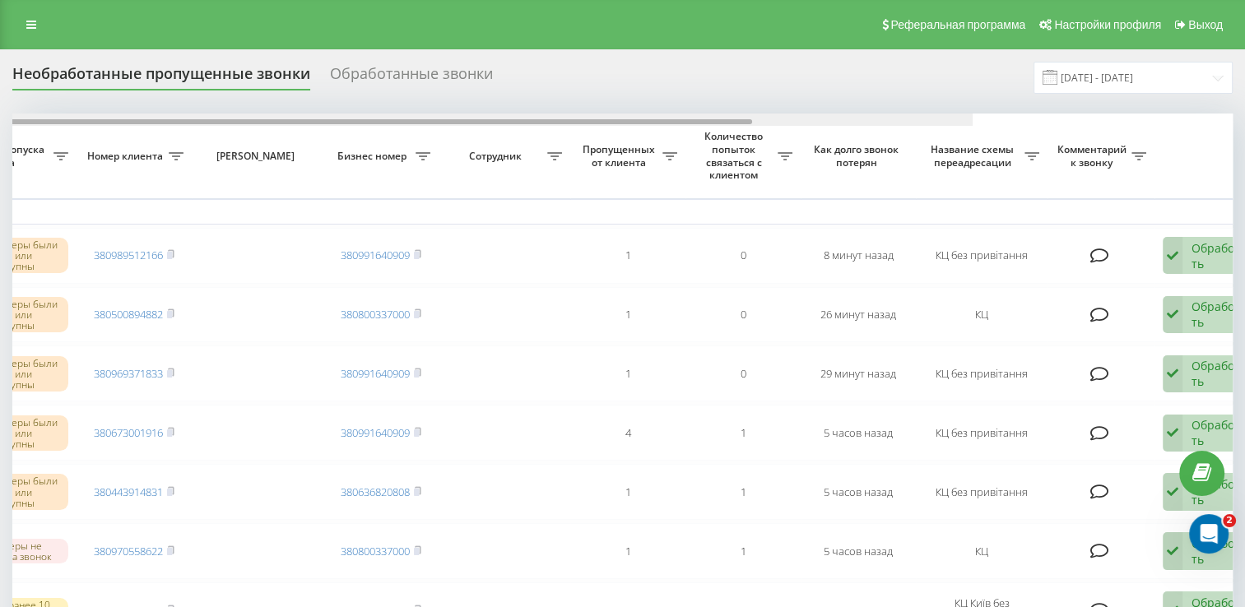
scroll to position [0, 425]
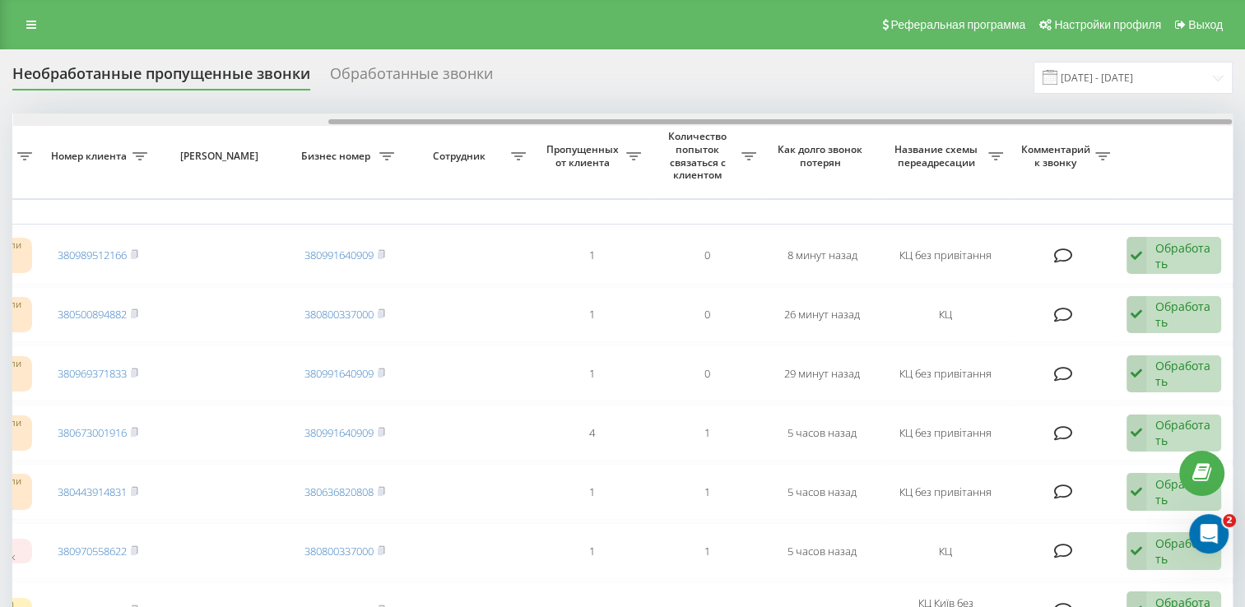
drag, startPoint x: 490, startPoint y: 117, endPoint x: 840, endPoint y: 152, distance: 351.6
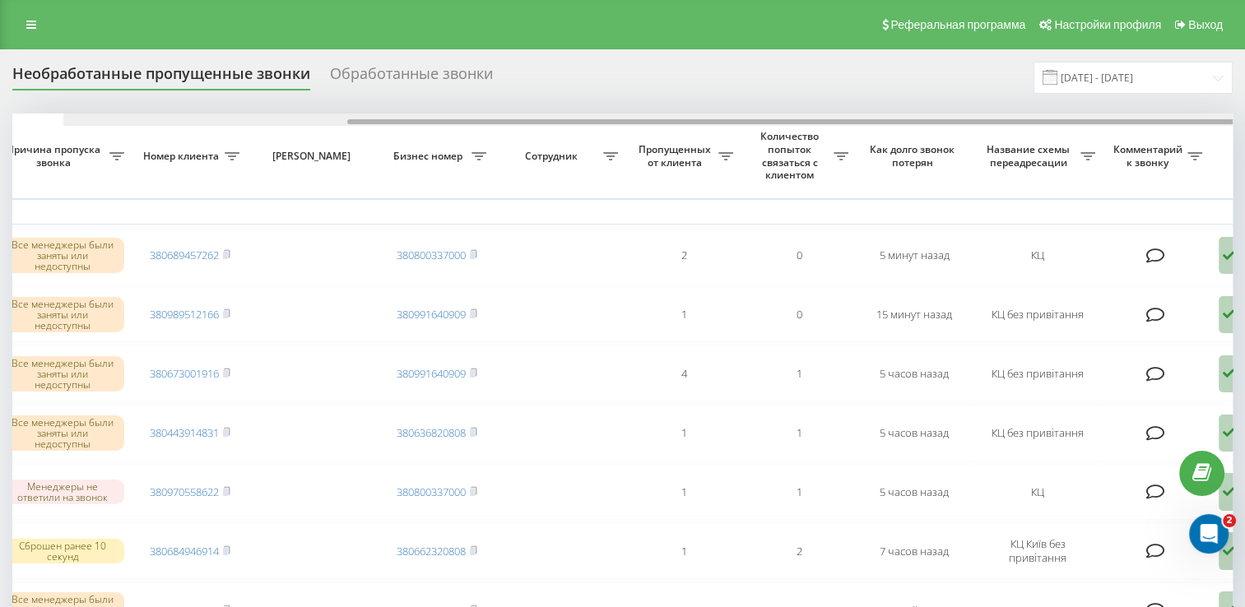
scroll to position [0, 385]
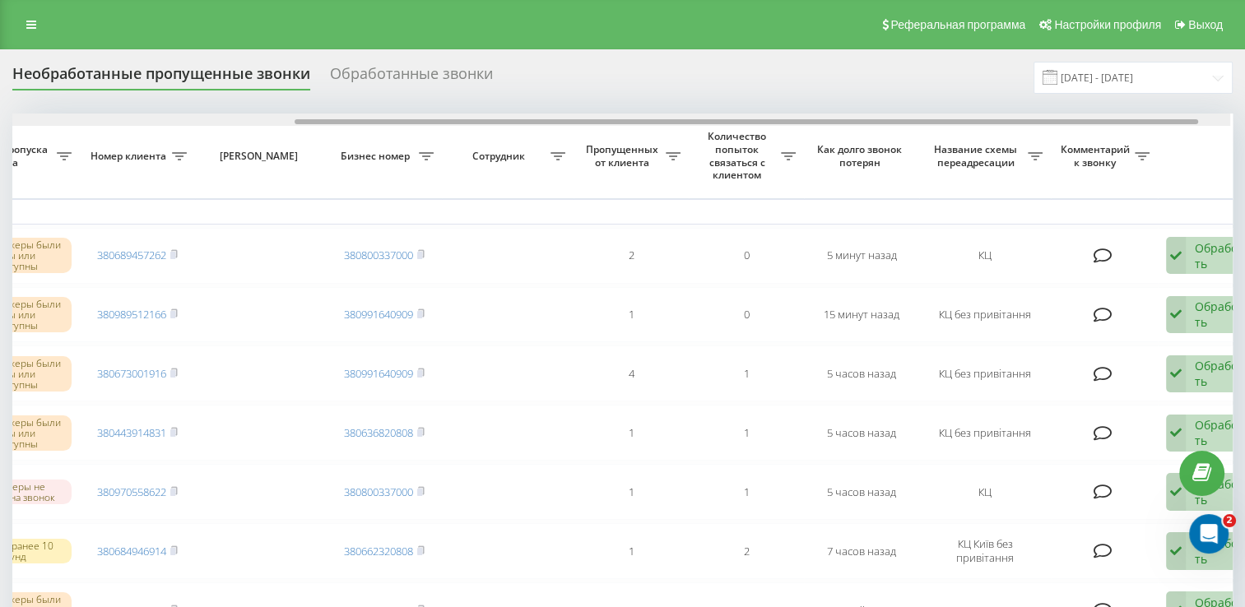
drag, startPoint x: 708, startPoint y: 123, endPoint x: 994, endPoint y: 133, distance: 285.8
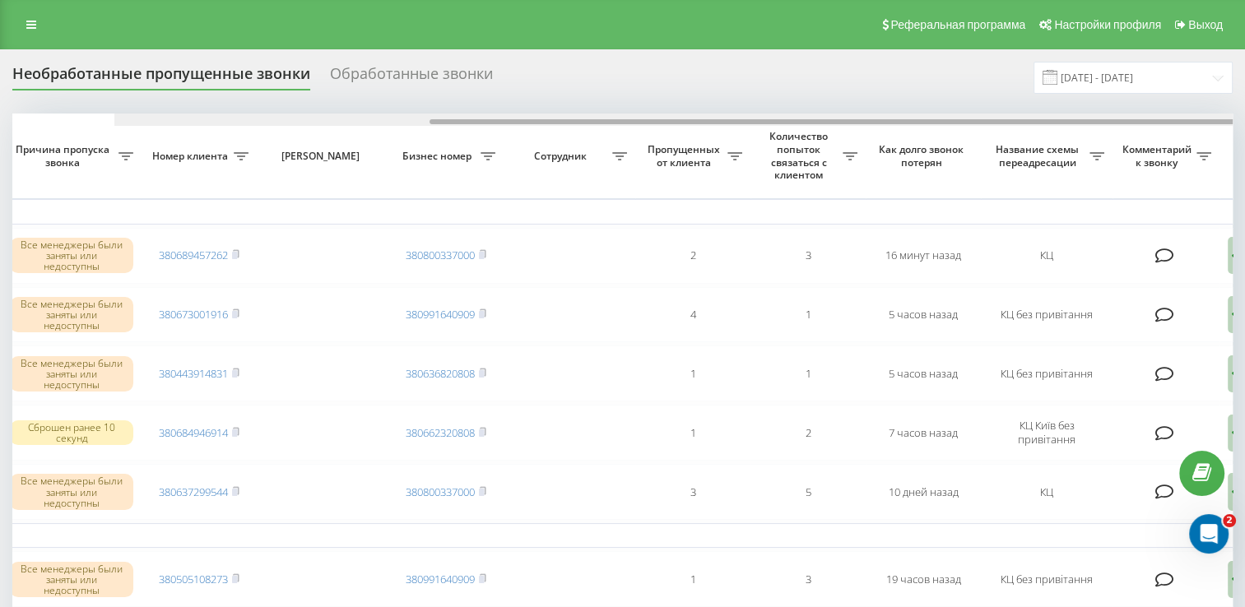
scroll to position [0, 425]
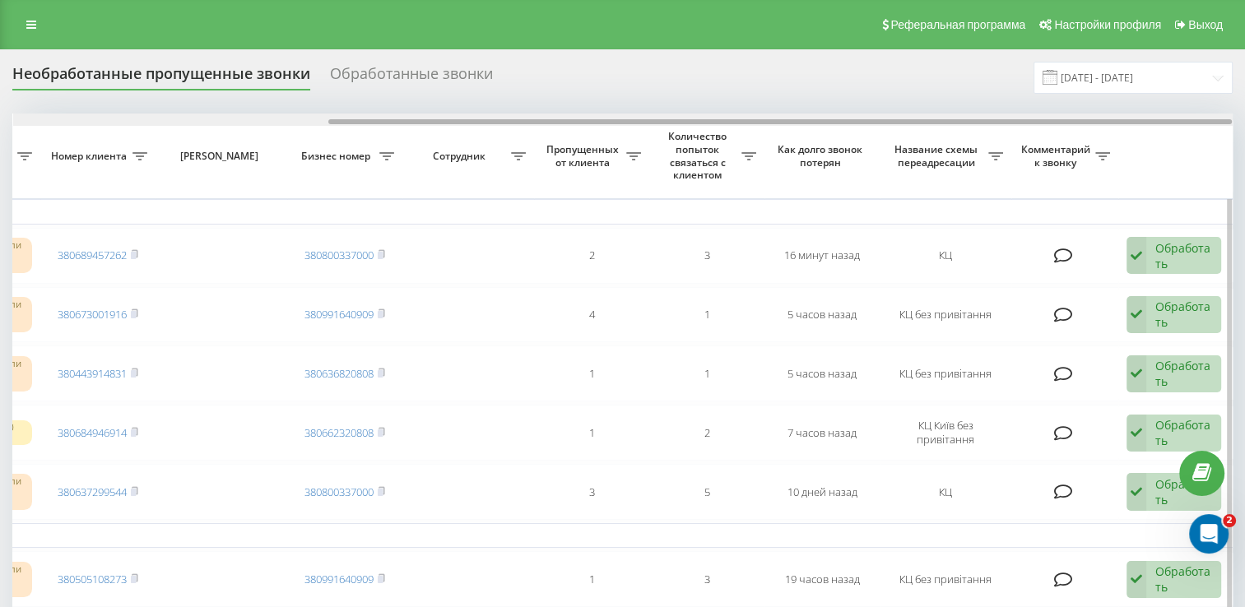
drag, startPoint x: 491, startPoint y: 123, endPoint x: 923, endPoint y: 192, distance: 437.6
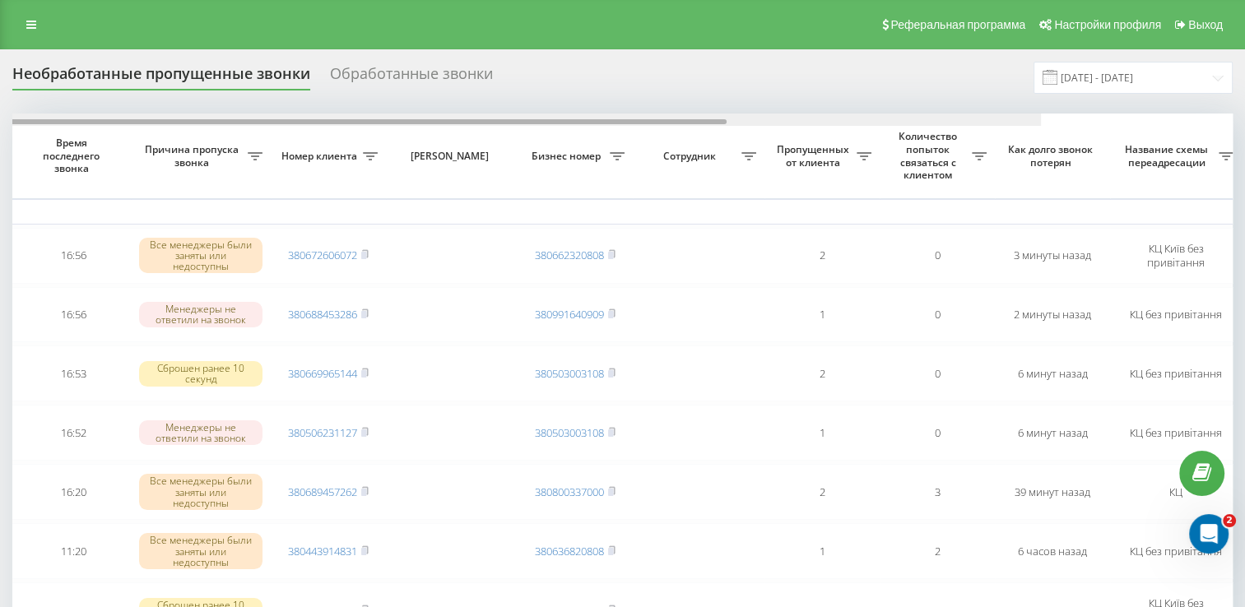
scroll to position [0, 425]
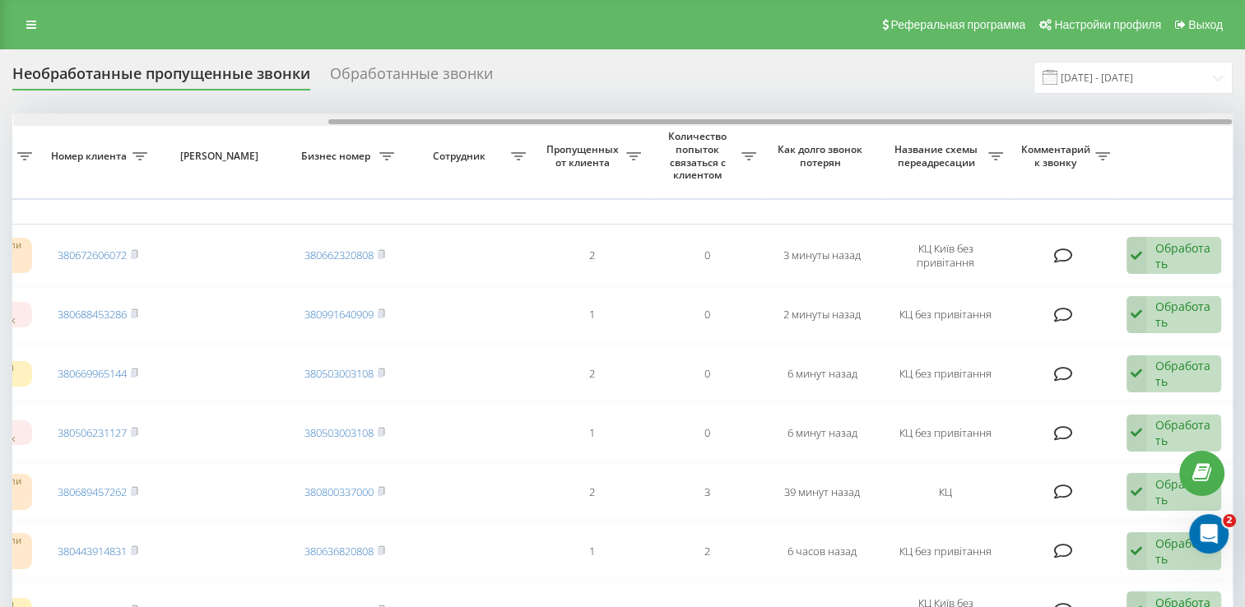
drag, startPoint x: 433, startPoint y: 121, endPoint x: 849, endPoint y: 151, distance: 417.6
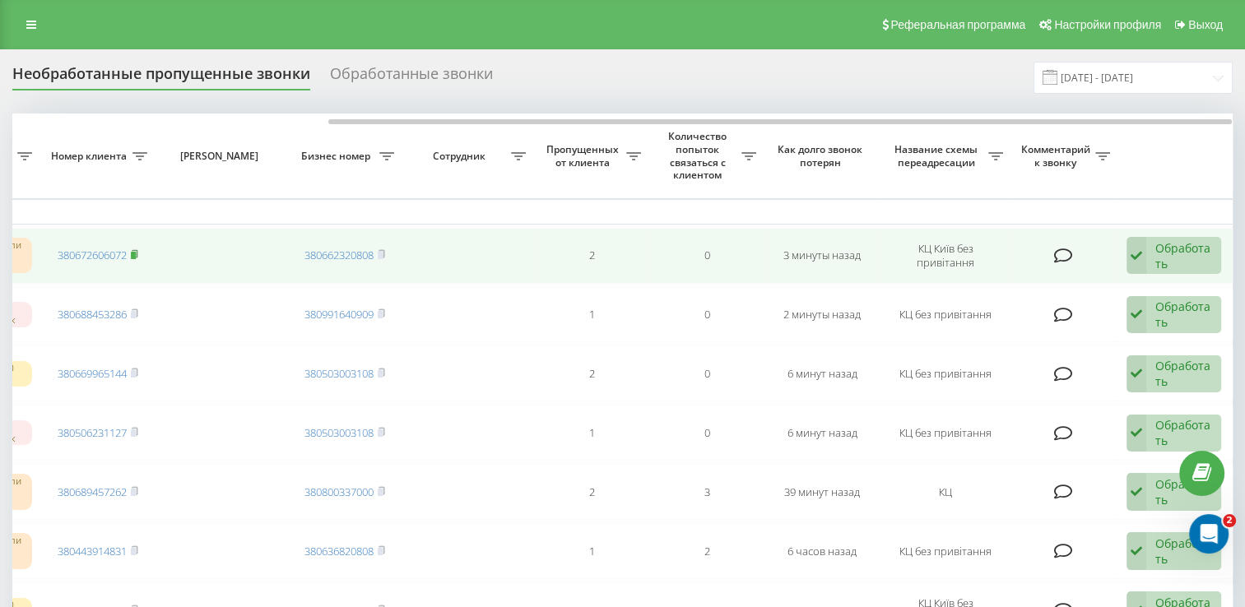
click at [136, 254] on rect at bounding box center [133, 255] width 5 height 7
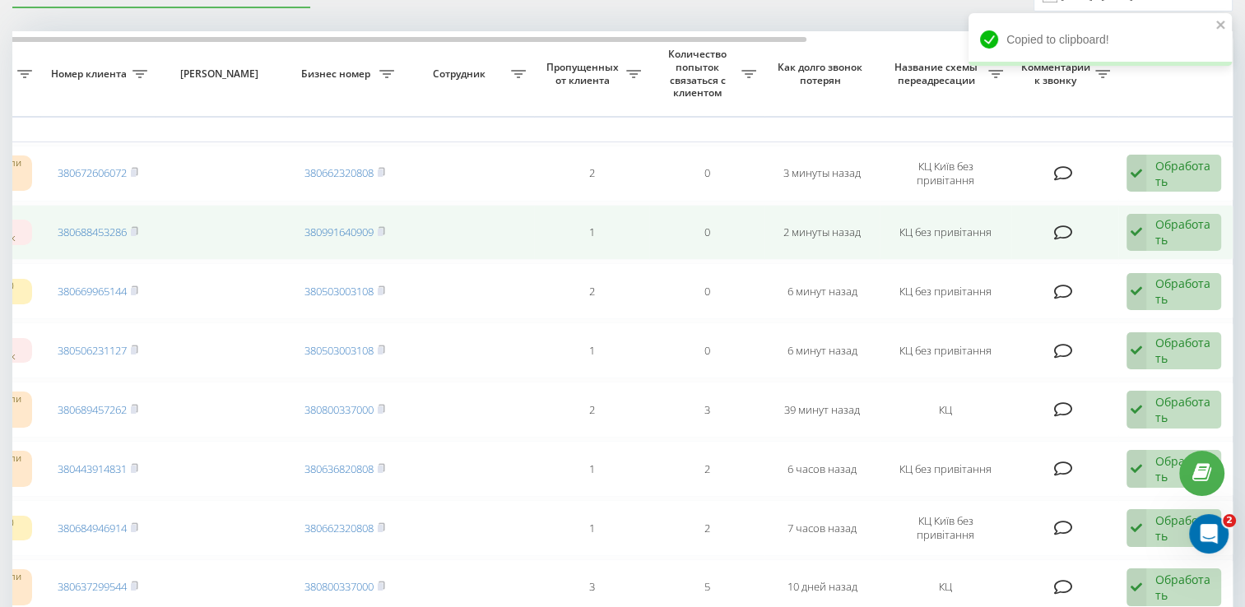
scroll to position [0, 0]
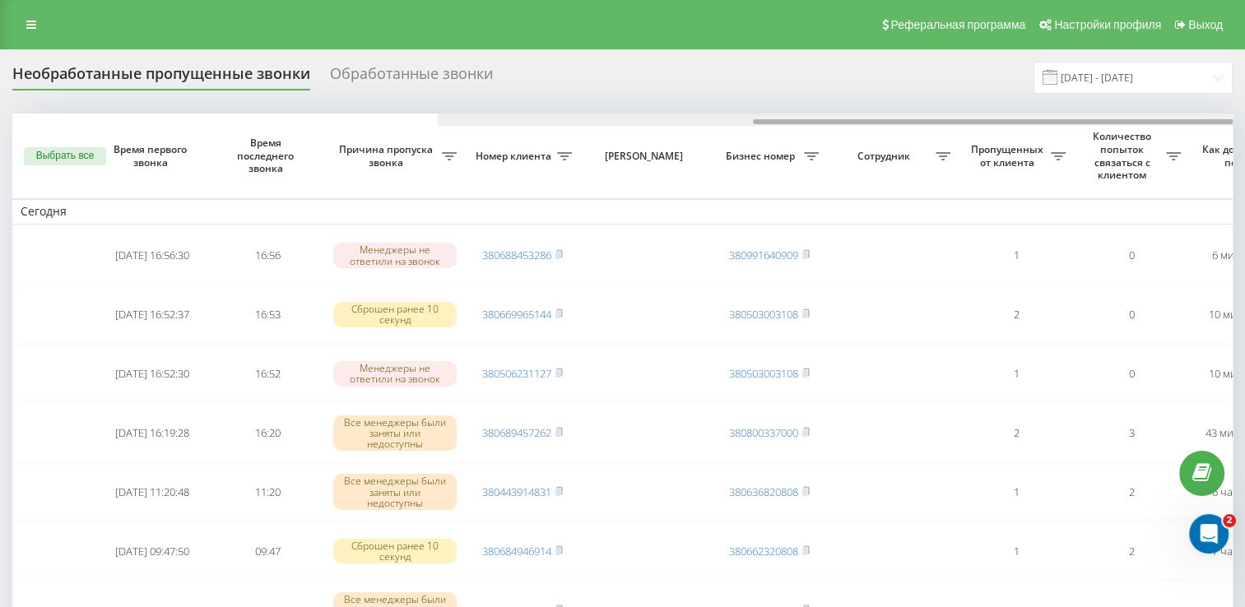
scroll to position [0, 425]
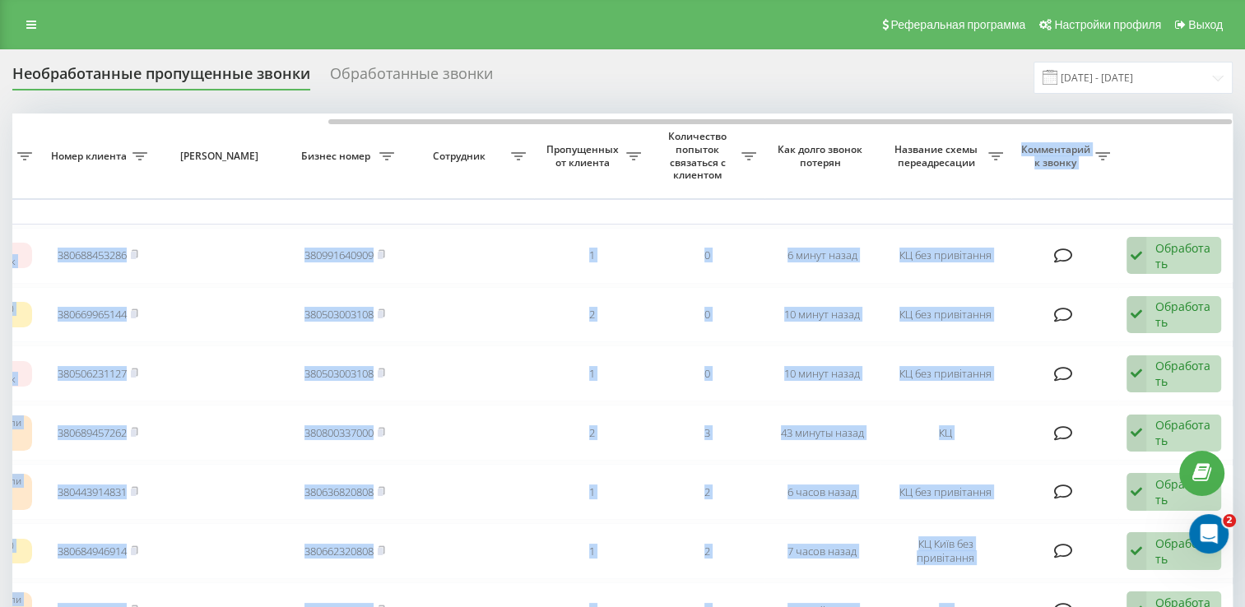
drag, startPoint x: 757, startPoint y: 117, endPoint x: 1021, endPoint y: 128, distance: 263.6
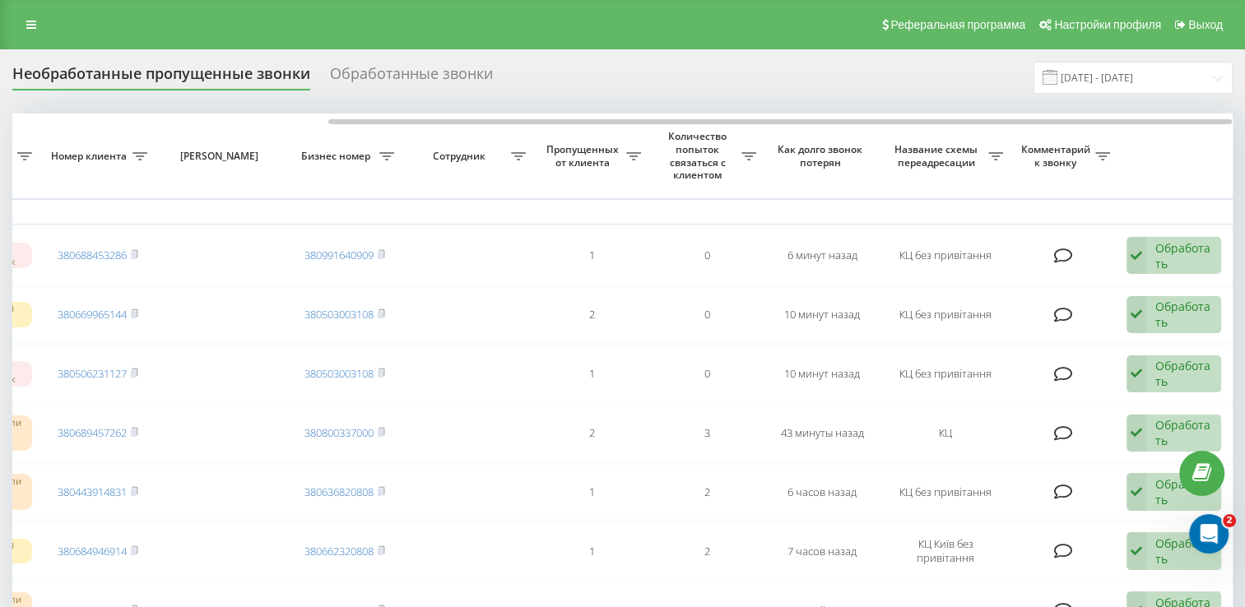
click at [824, 69] on div "Необработанные пропущенные звонки Обработанные звонки 21.08.2025 - 21.09.2025" at bounding box center [622, 78] width 1221 height 32
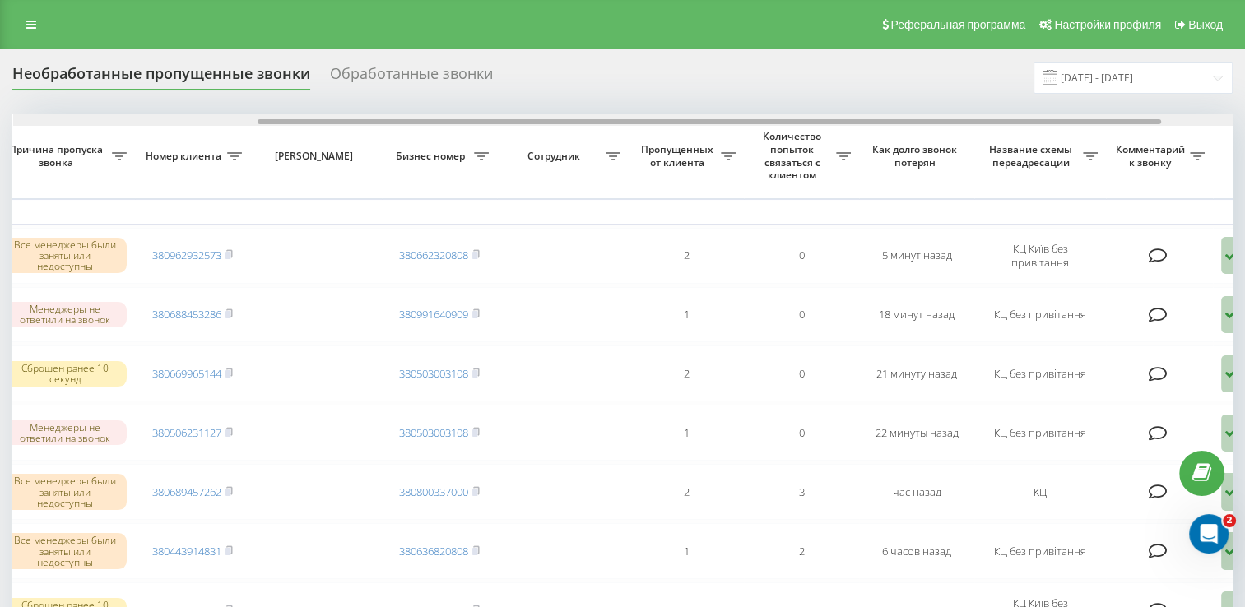
drag, startPoint x: 645, startPoint y: 125, endPoint x: 882, endPoint y: 142, distance: 236.9
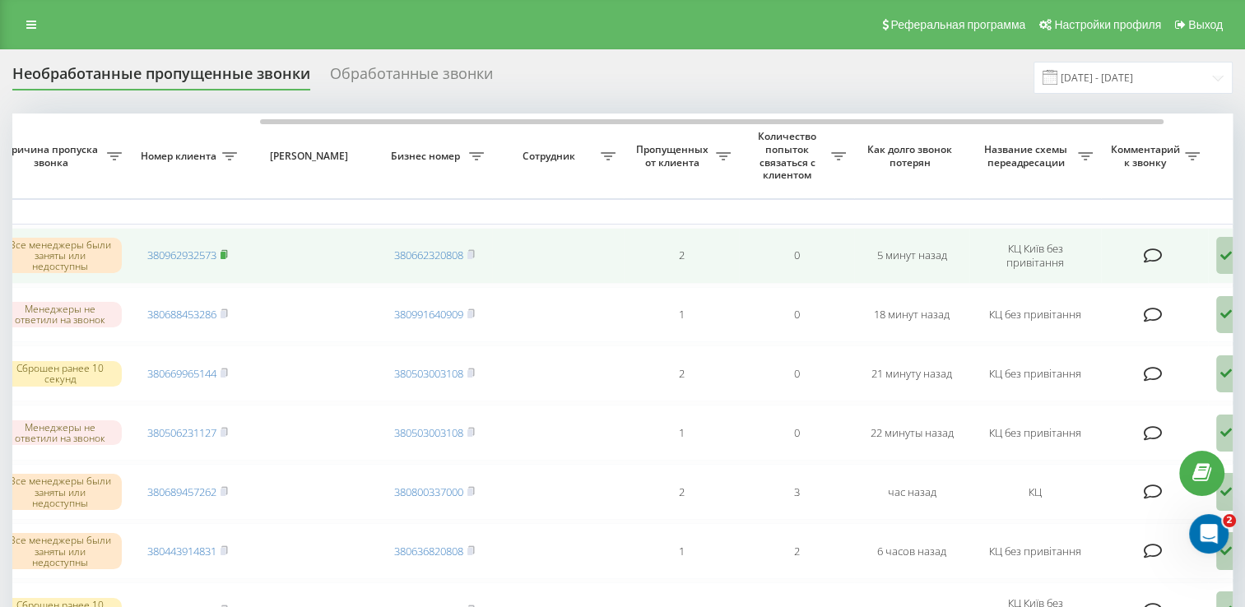
click at [226, 248] on span at bounding box center [224, 255] width 7 height 15
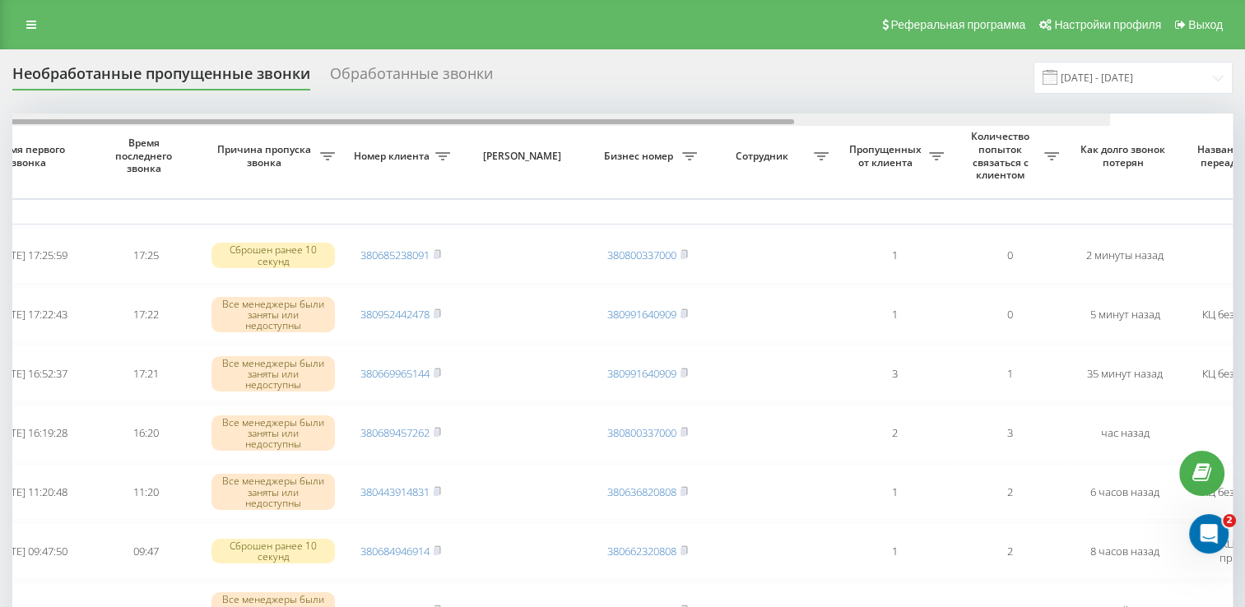
scroll to position [0, 425]
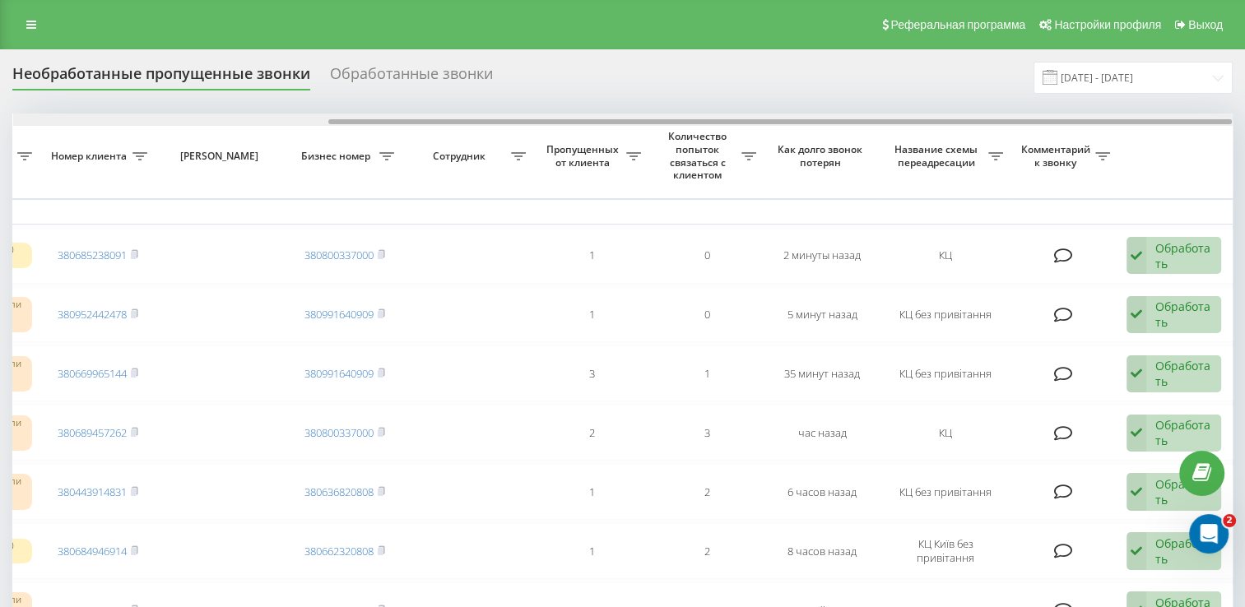
drag, startPoint x: 635, startPoint y: 122, endPoint x: 967, endPoint y: 116, distance: 331.8
click at [967, 116] on div at bounding box center [623, 120] width 1220 height 12
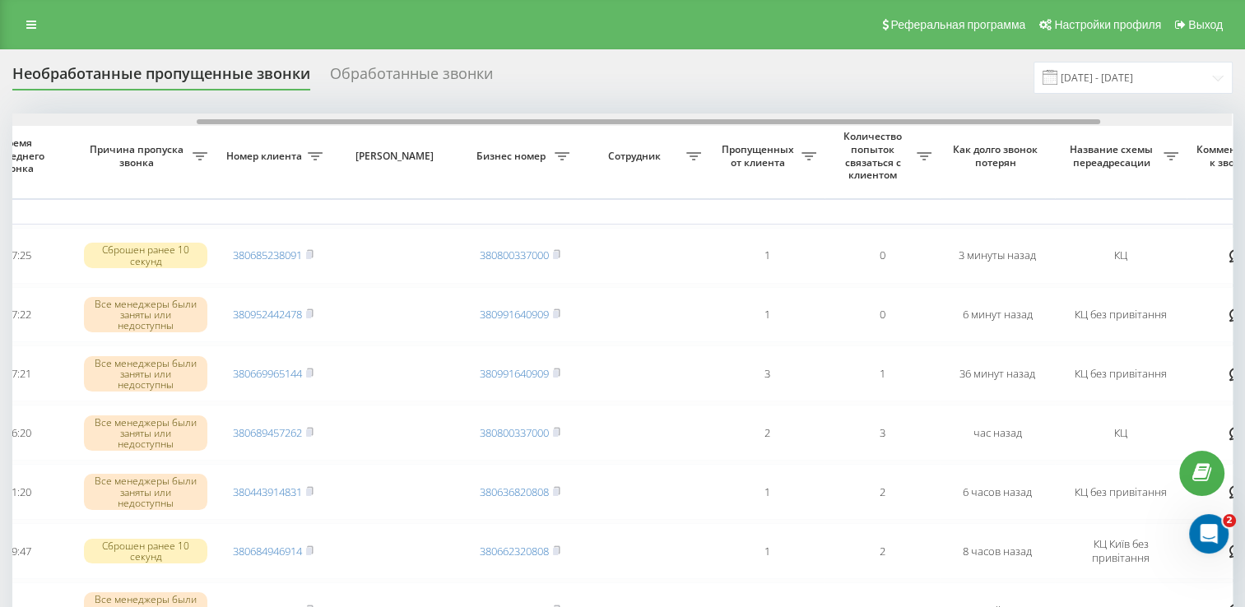
scroll to position [0, 425]
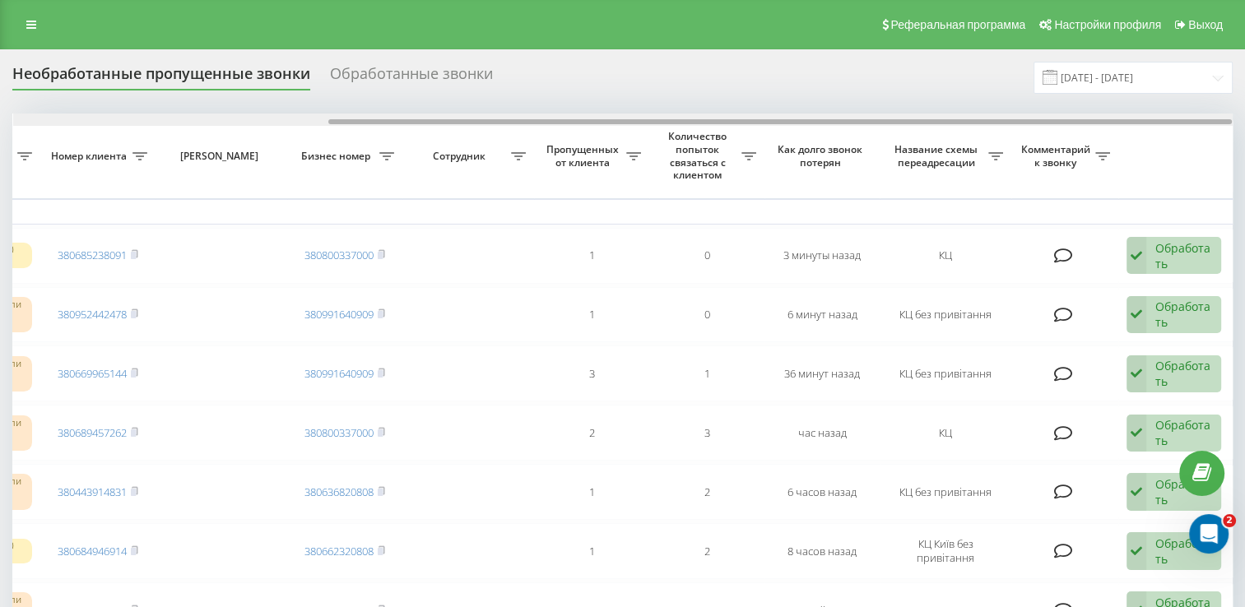
drag, startPoint x: 231, startPoint y: 120, endPoint x: 550, endPoint y: 153, distance: 320.2
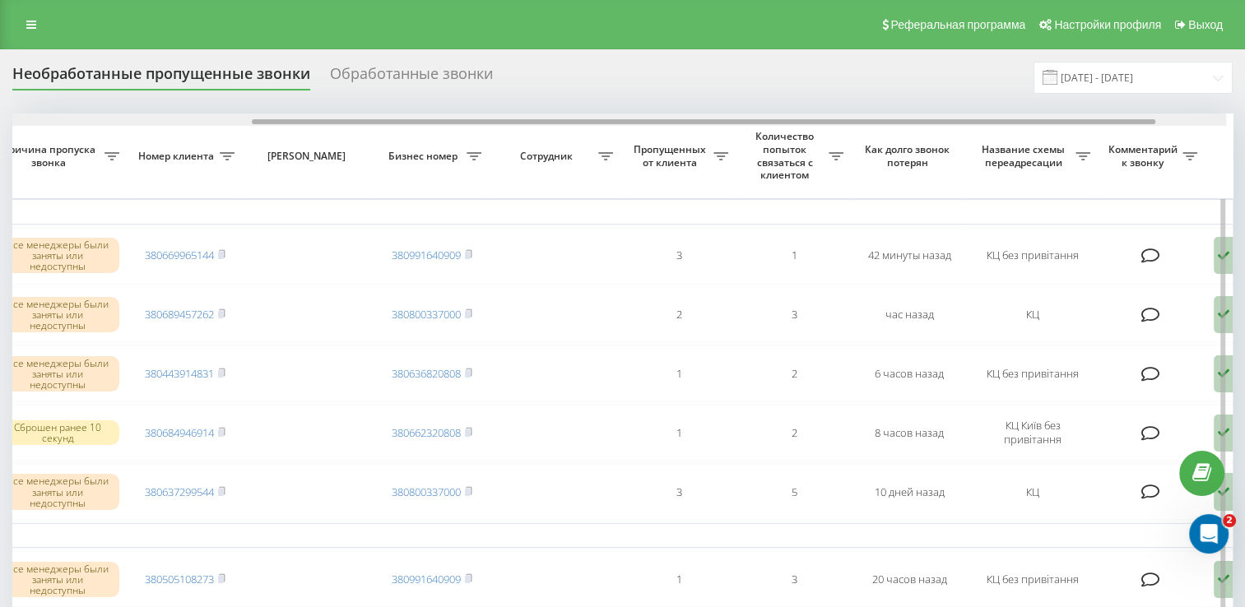
scroll to position [0, 344]
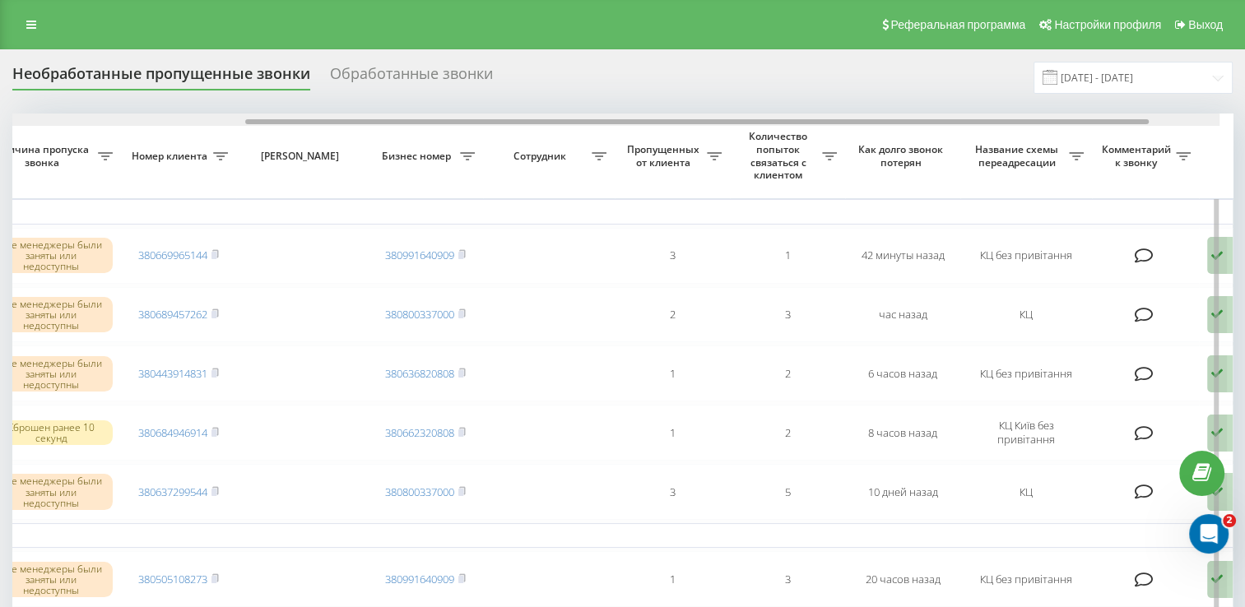
drag, startPoint x: 705, startPoint y: 123, endPoint x: 953, endPoint y: 134, distance: 248.8
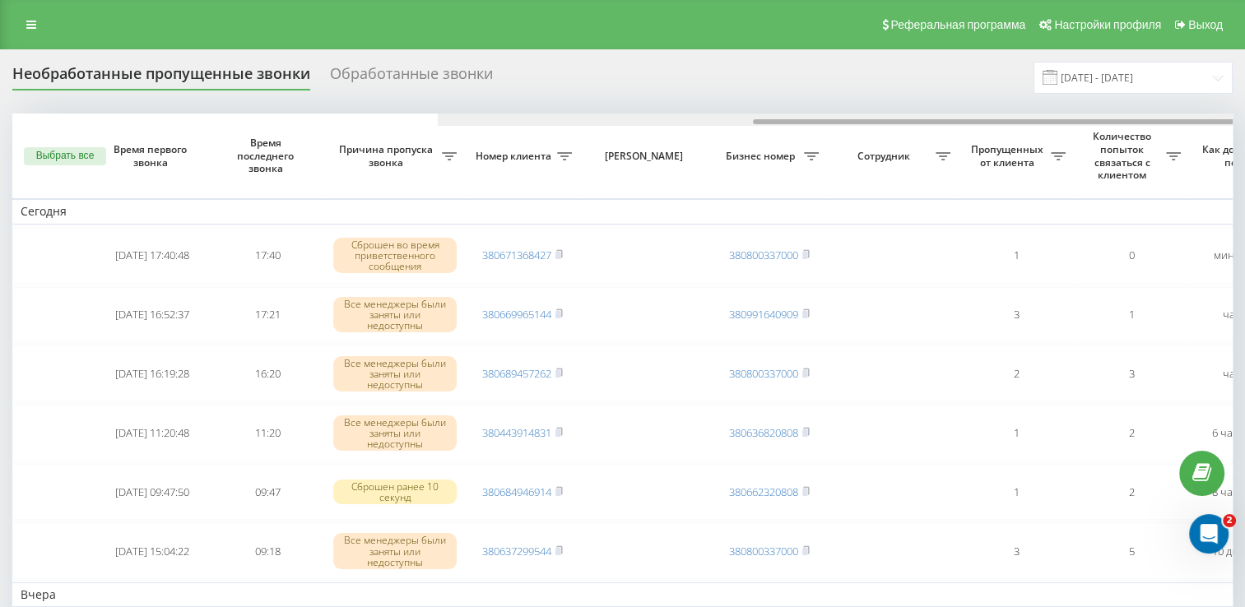
scroll to position [0, 425]
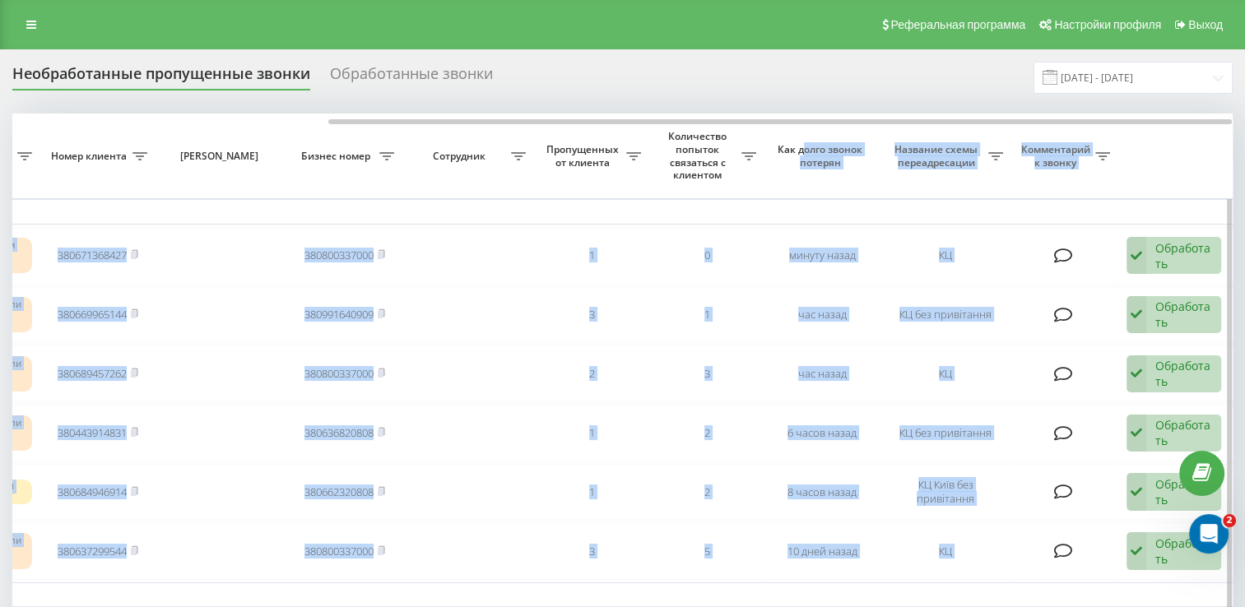
drag, startPoint x: 515, startPoint y: 124, endPoint x: 824, endPoint y: 128, distance: 308.7
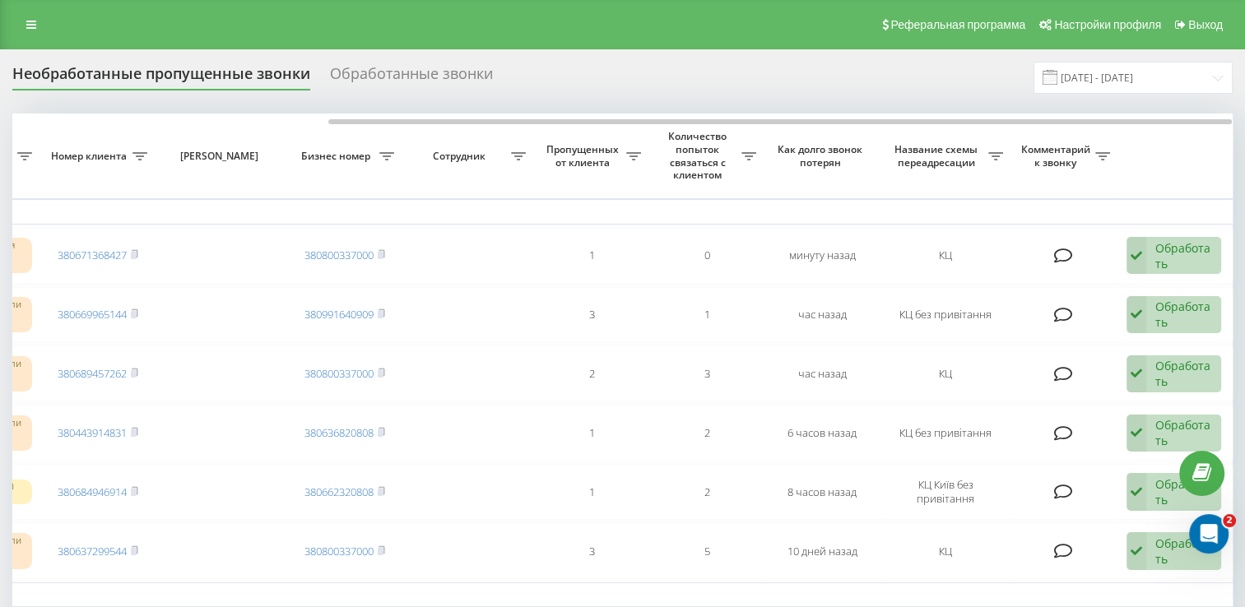
drag, startPoint x: 824, startPoint y: 128, endPoint x: 694, endPoint y: 72, distance: 141.3
click at [694, 72] on div "Необработанные пропущенные звонки Обработанные звонки 21.08.2025 - 21.09.2025" at bounding box center [622, 78] width 1221 height 32
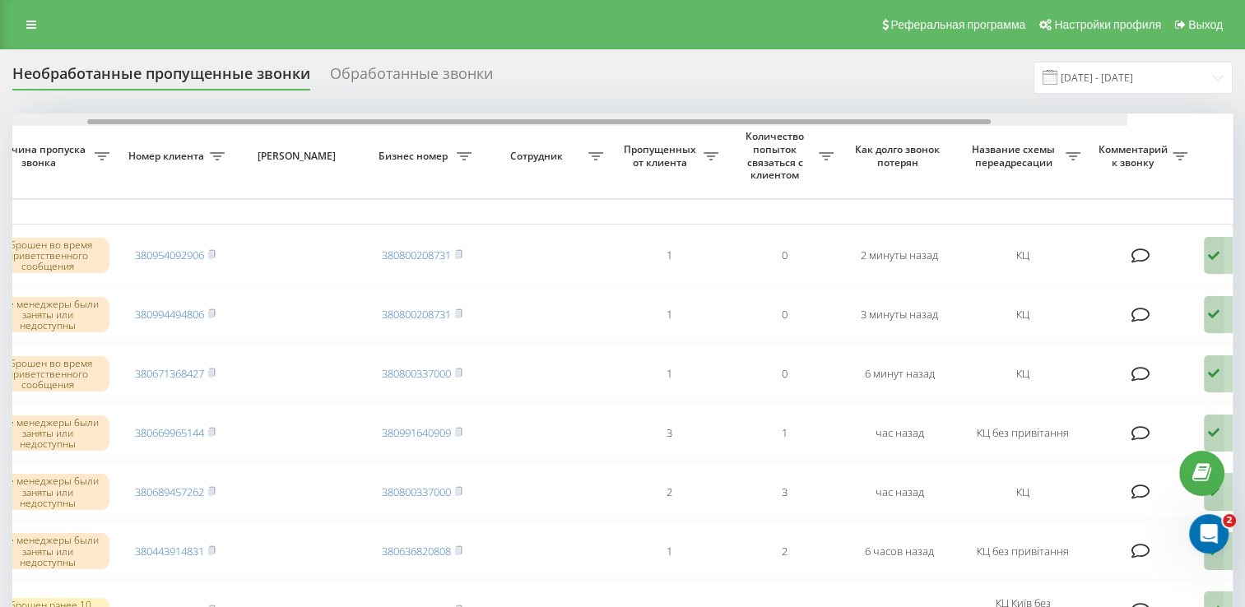
drag, startPoint x: 256, startPoint y: 123, endPoint x: 517, endPoint y: 145, distance: 261.8
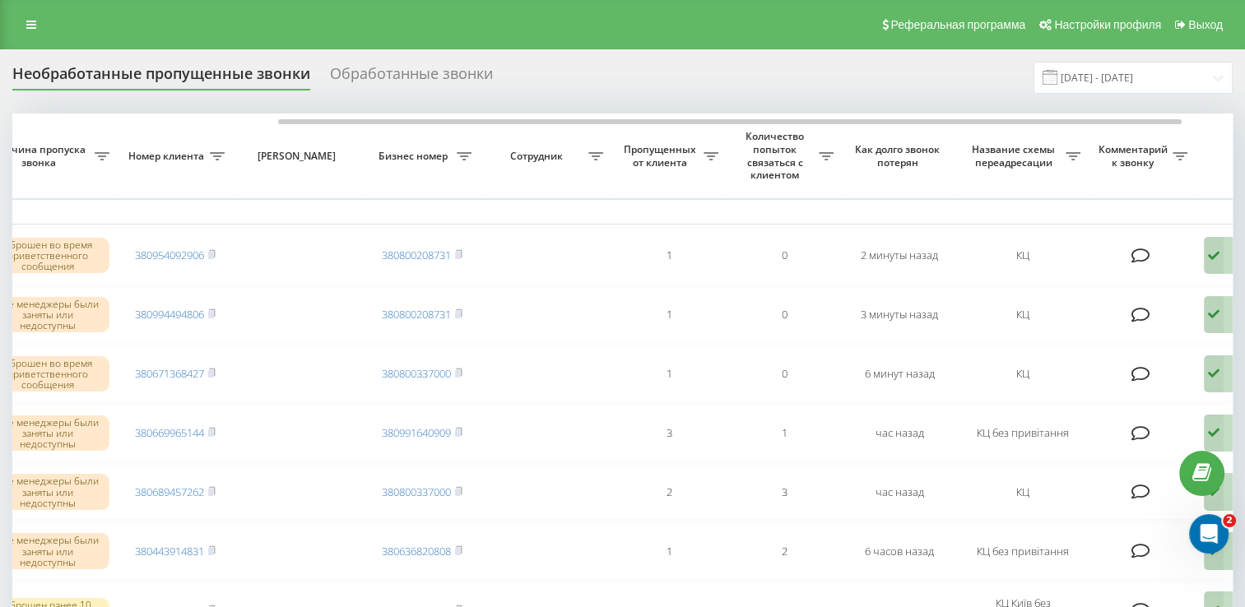
scroll to position [0, 352]
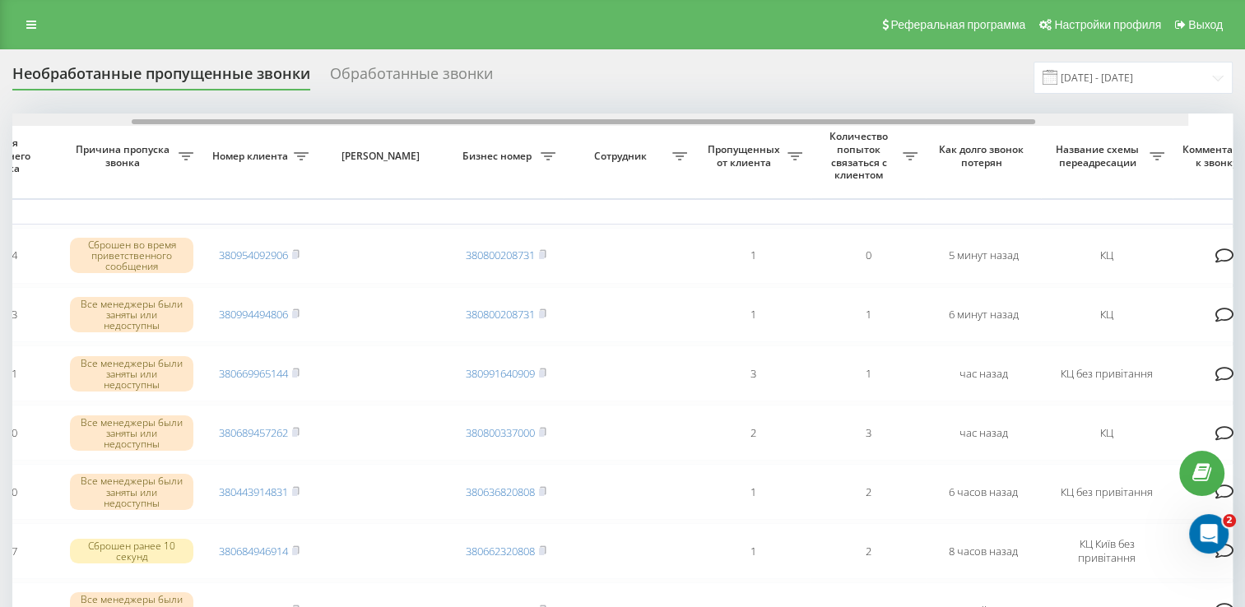
scroll to position [0, 338]
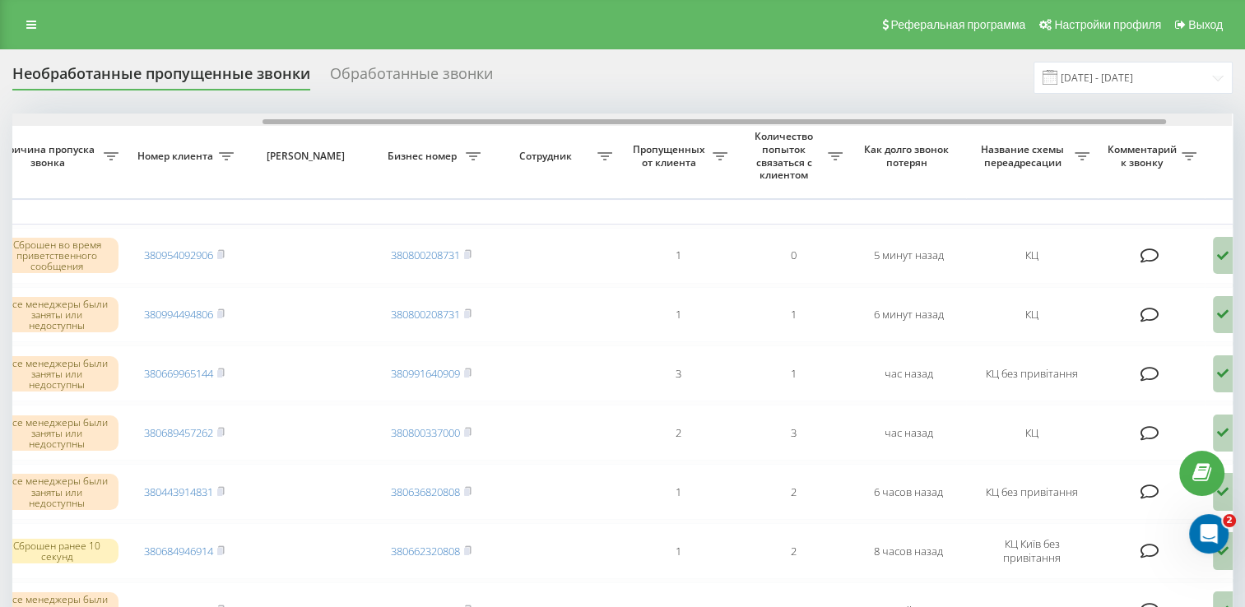
drag, startPoint x: 648, startPoint y: 123, endPoint x: 899, endPoint y: 123, distance: 251.1
click at [899, 123] on div at bounding box center [715, 121] width 904 height 5
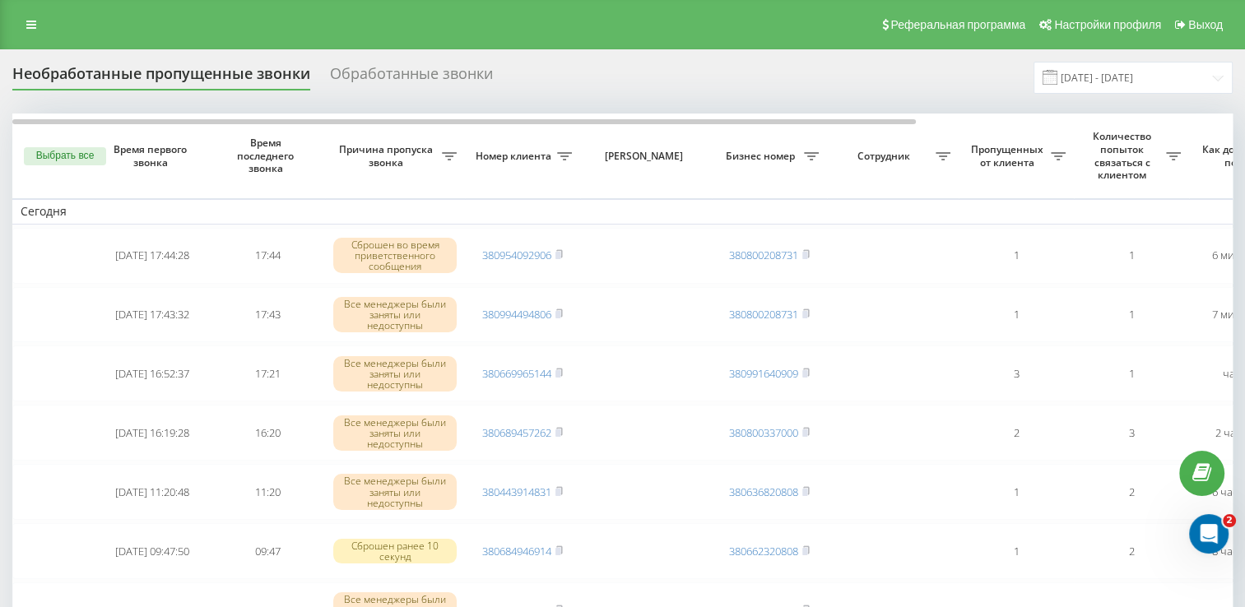
scroll to position [0, 425]
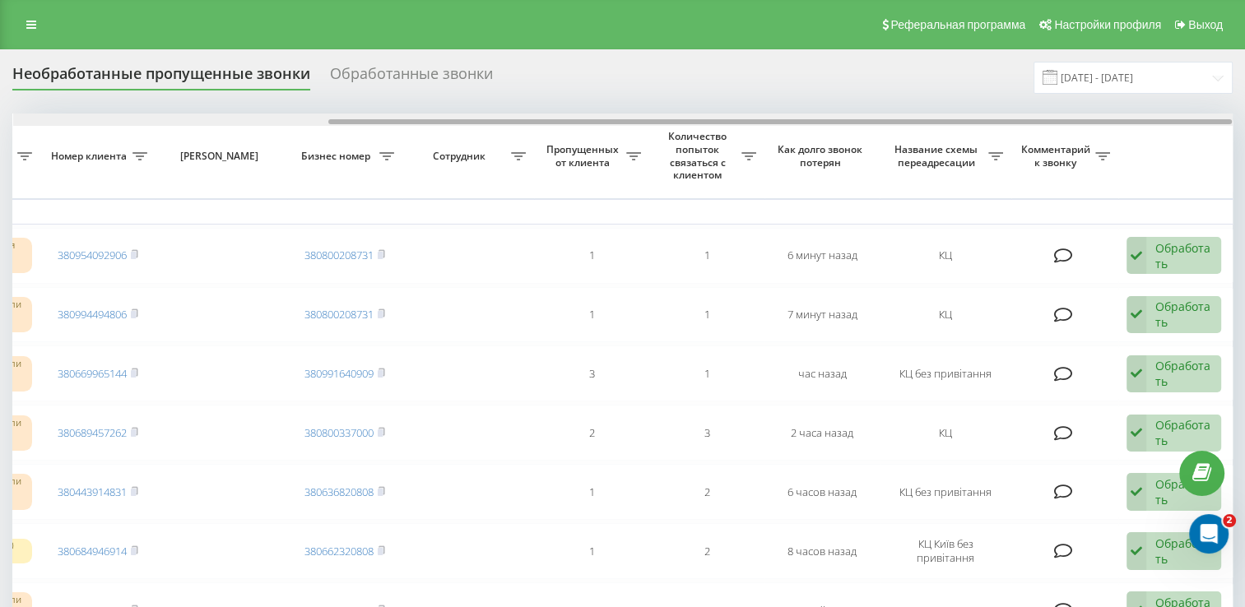
drag, startPoint x: 631, startPoint y: 118, endPoint x: 795, endPoint y: 119, distance: 163.8
click at [795, 119] on div at bounding box center [623, 120] width 1220 height 12
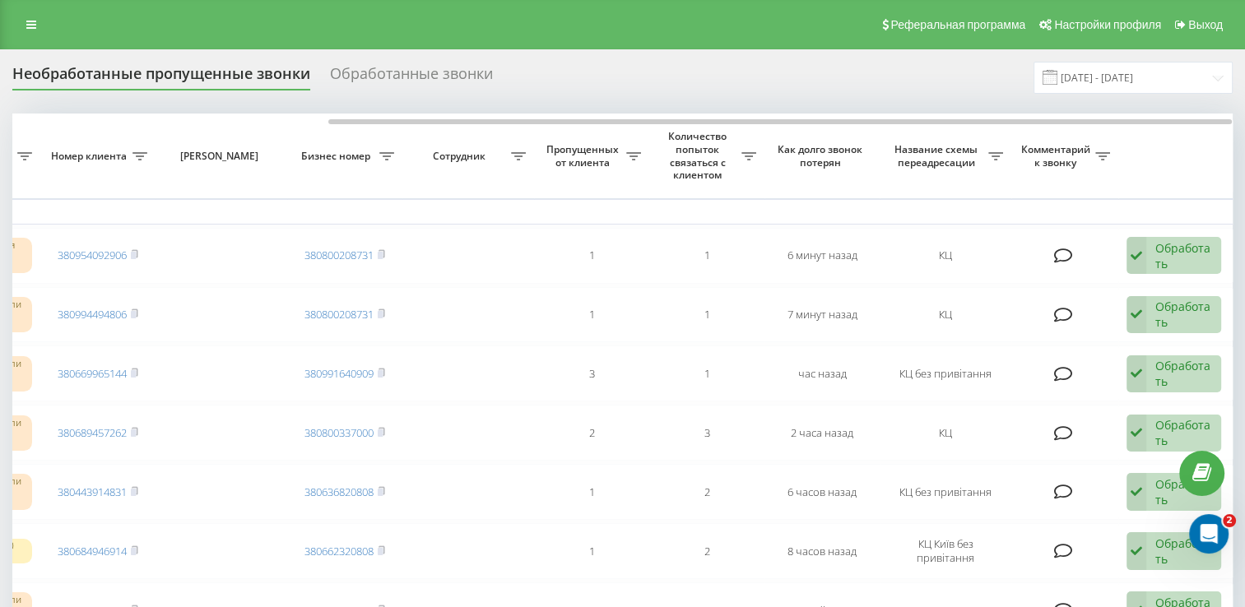
click at [705, 69] on div "Необработанные пропущенные звонки Обработанные звонки 21.08.2025 - 21.09.2025" at bounding box center [622, 78] width 1221 height 32
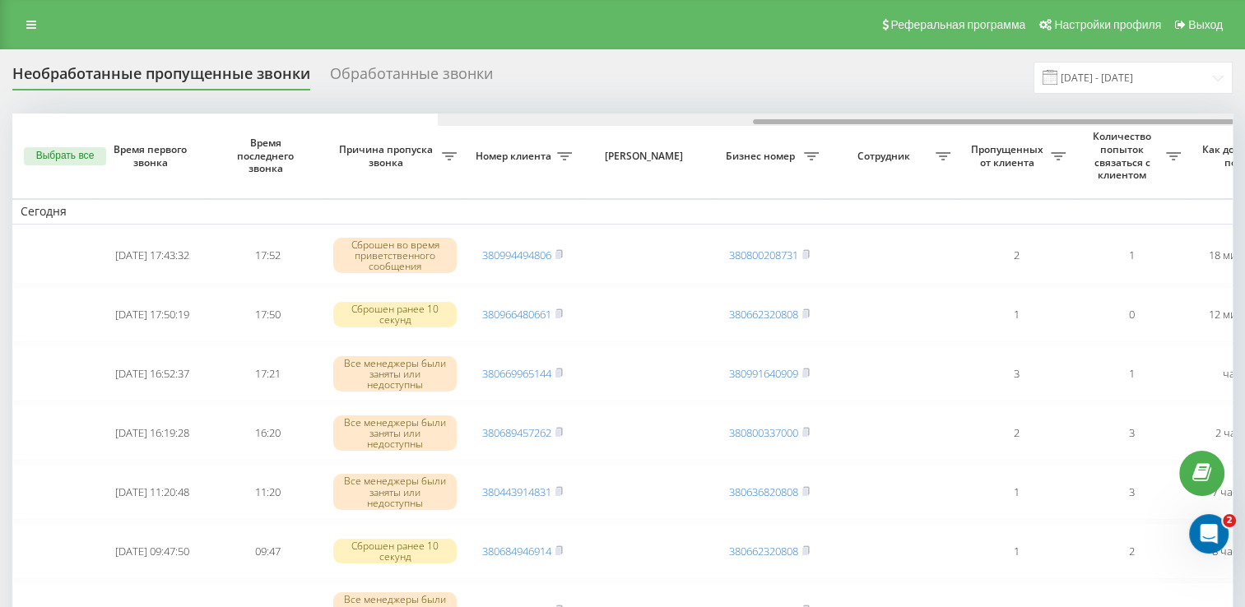
scroll to position [0, 425]
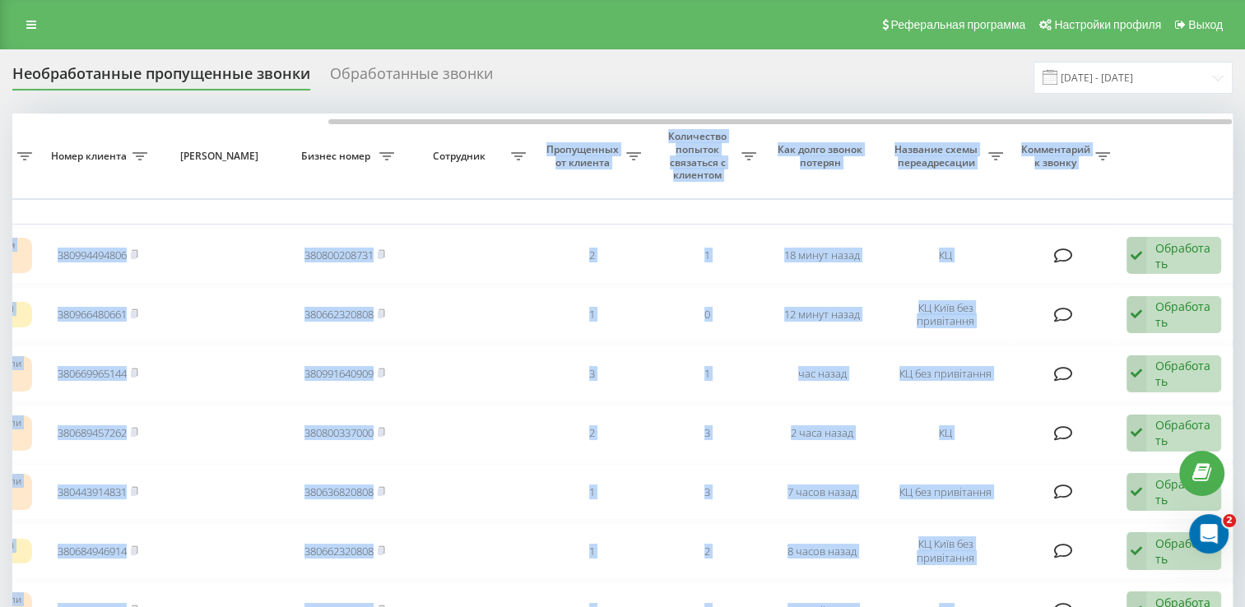
drag, startPoint x: 336, startPoint y: 118, endPoint x: 507, endPoint y: 128, distance: 171.5
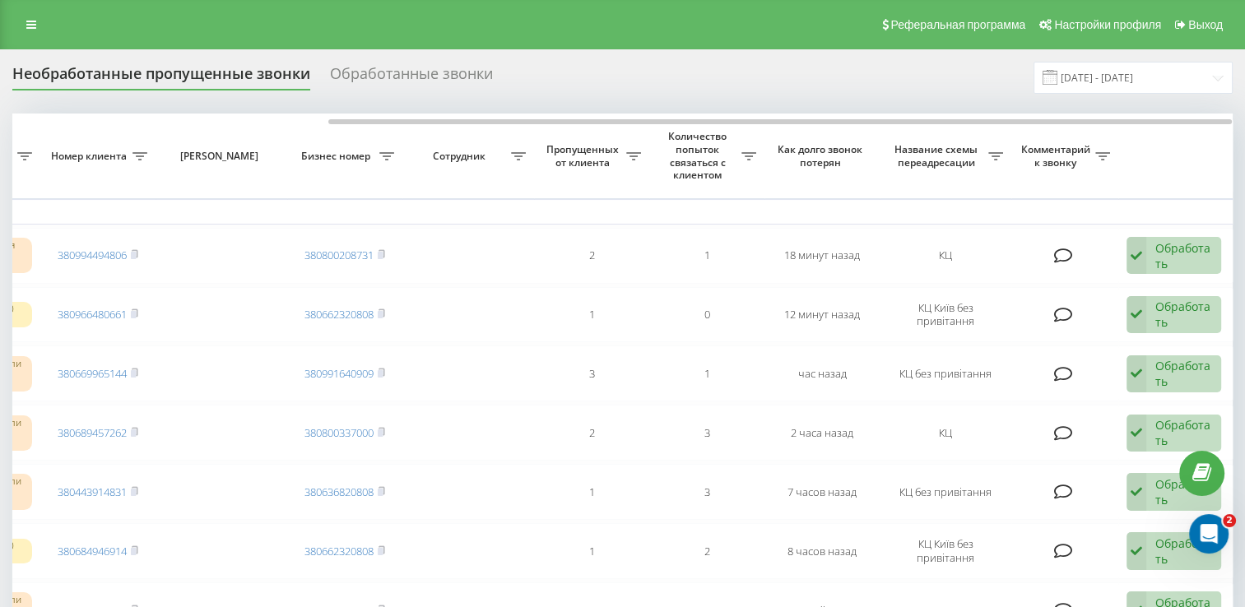
drag, startPoint x: 507, startPoint y: 128, endPoint x: 430, endPoint y: 81, distance: 89.8
click at [430, 81] on div "Обработанные звонки" at bounding box center [411, 78] width 163 height 26
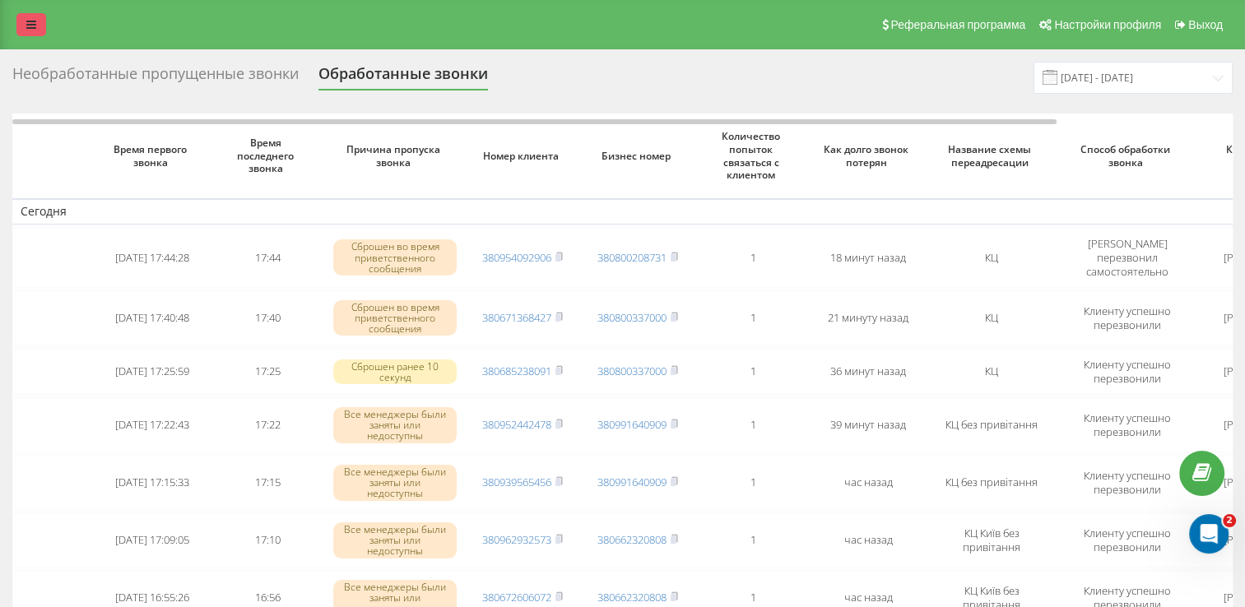
click at [35, 24] on icon at bounding box center [31, 25] width 10 height 12
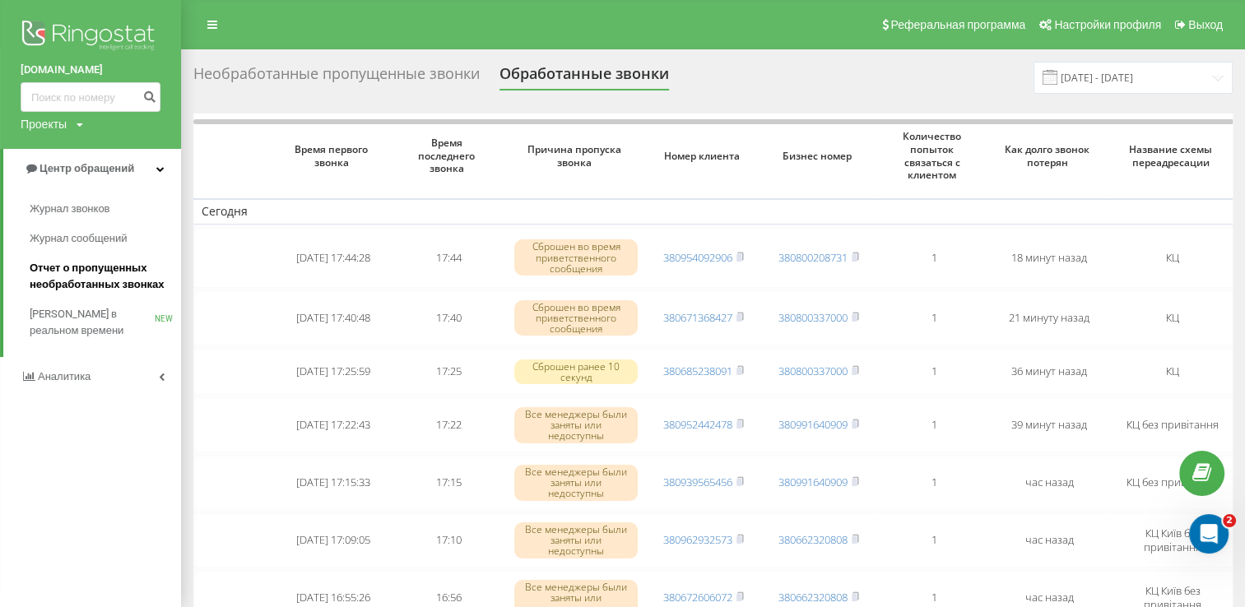
click at [110, 274] on span "Отчет о пропущенных необработанных звонках" at bounding box center [101, 276] width 143 height 33
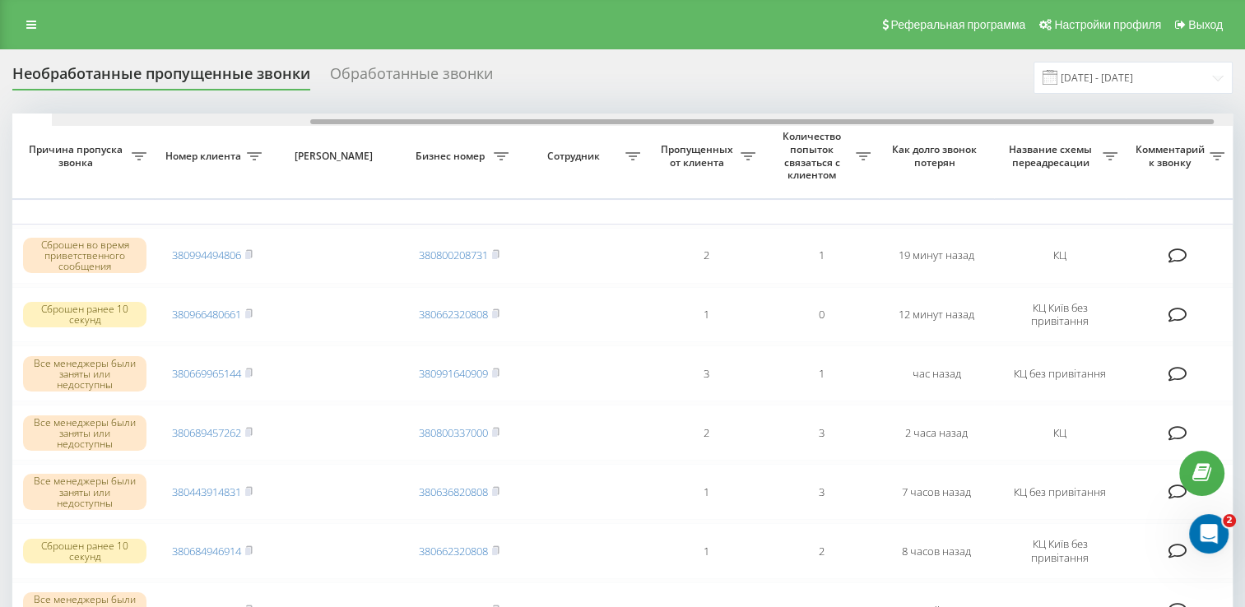
scroll to position [0, 351]
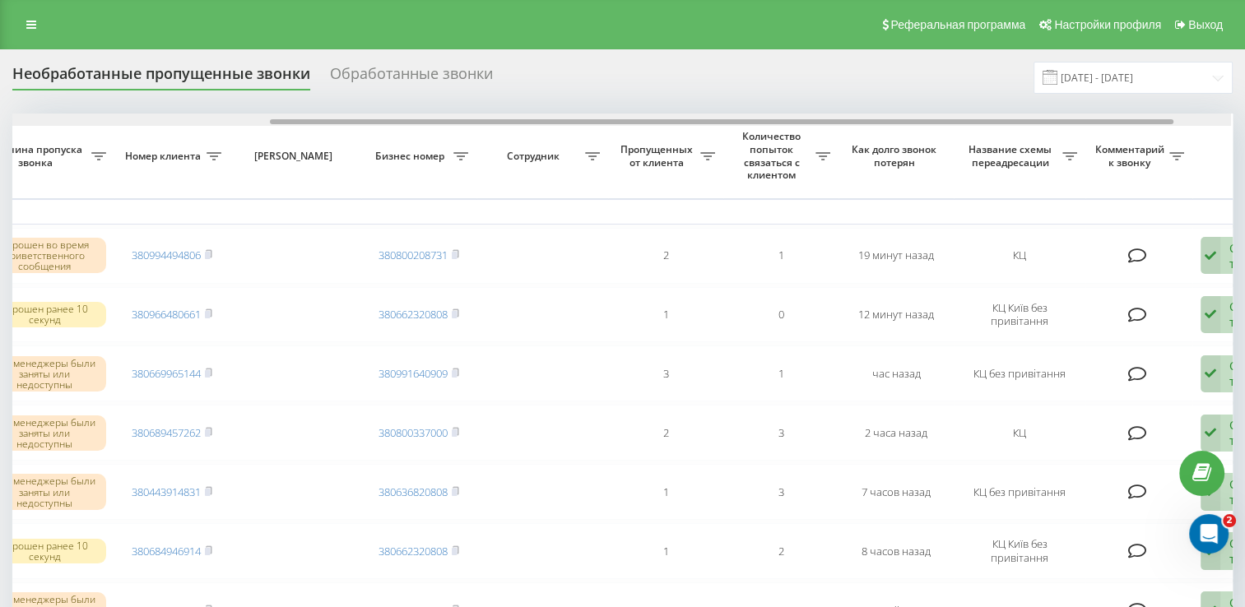
drag, startPoint x: 476, startPoint y: 123, endPoint x: 736, endPoint y: 137, distance: 260.5
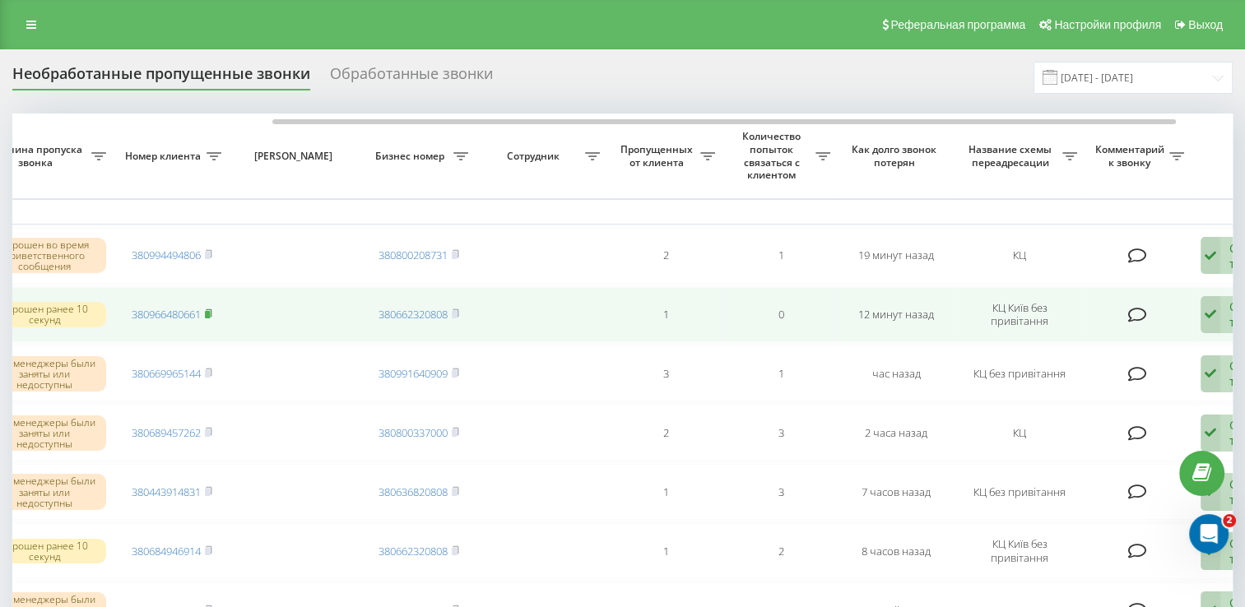
click at [207, 312] on rect at bounding box center [207, 314] width 5 height 7
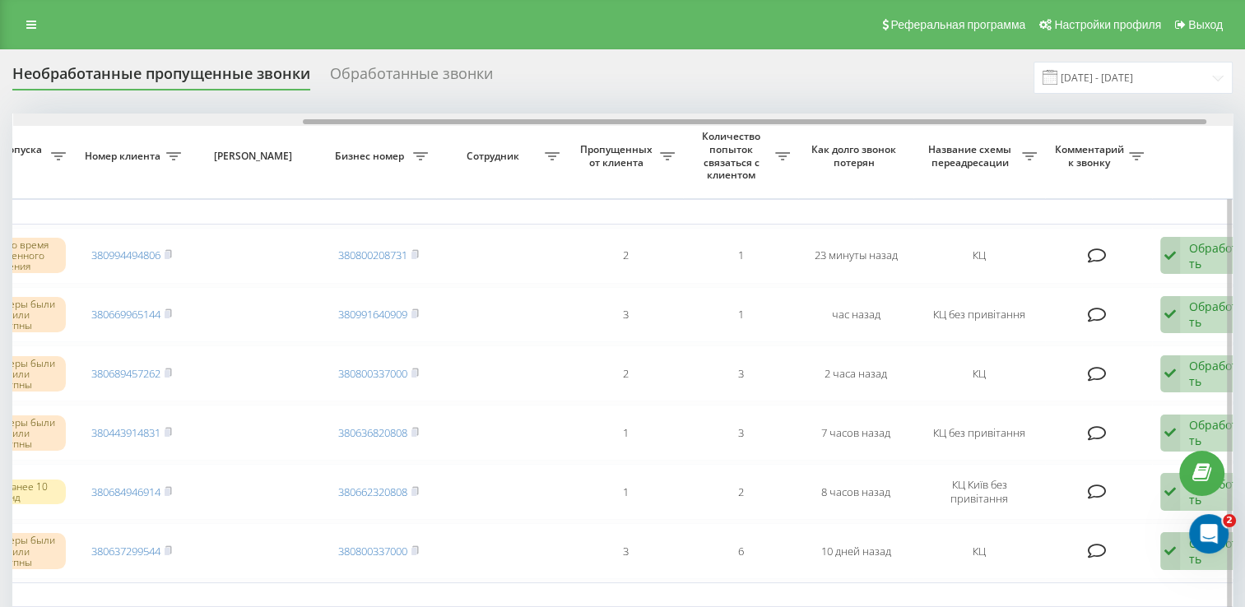
drag, startPoint x: 595, startPoint y: 120, endPoint x: 886, endPoint y: 134, distance: 290.9
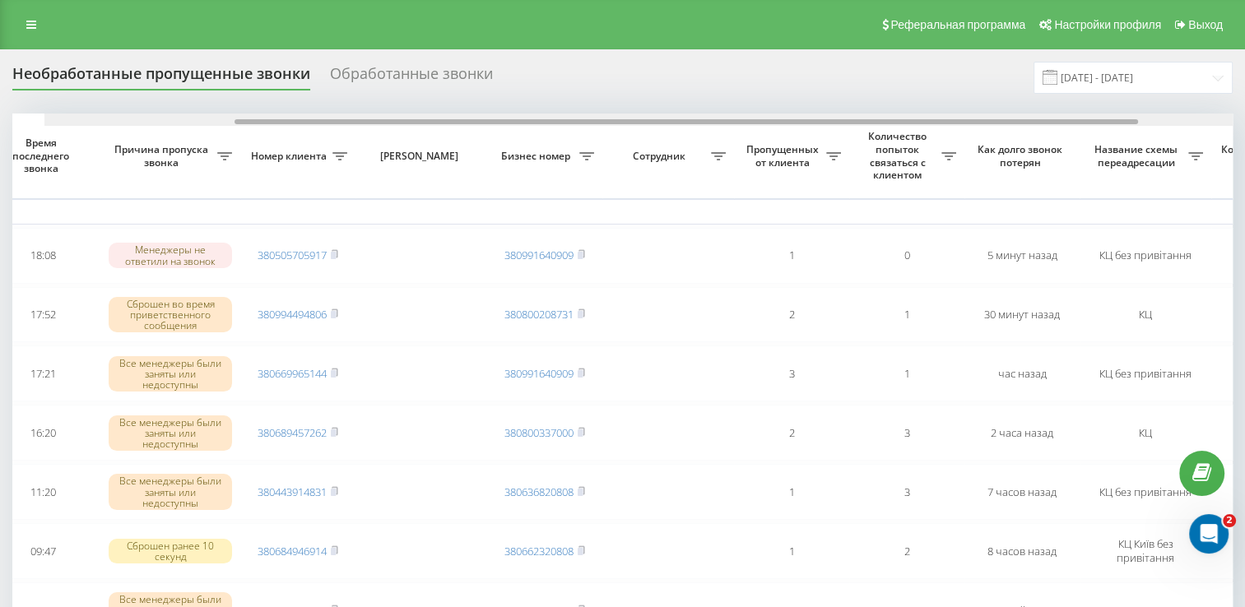
scroll to position [0, 335]
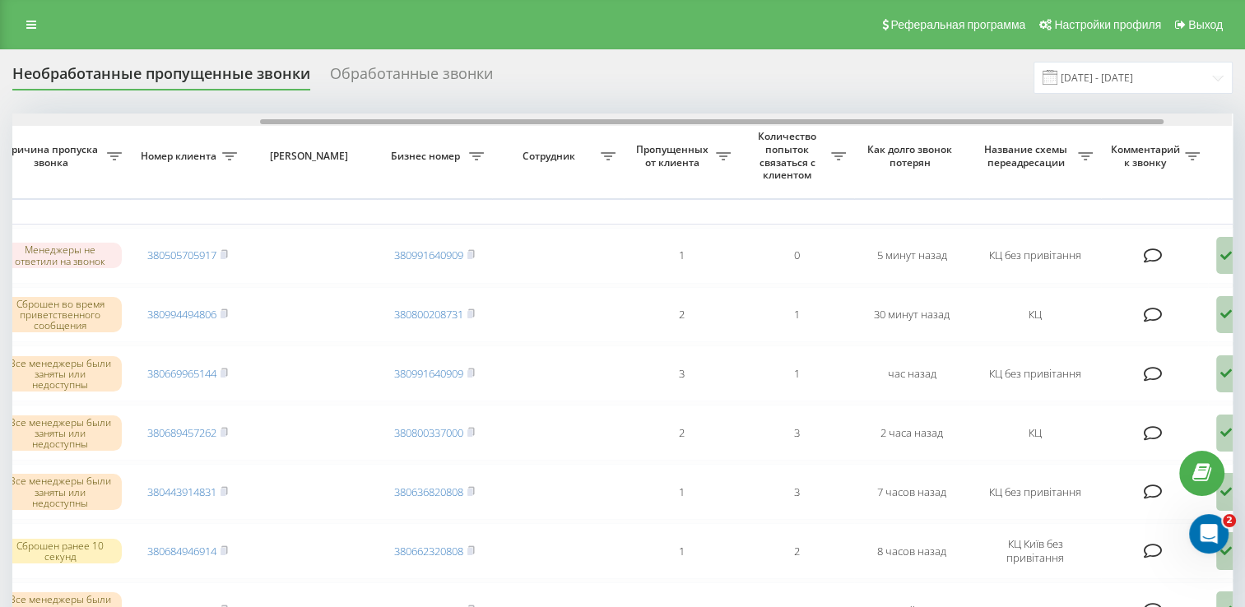
drag, startPoint x: 307, startPoint y: 123, endPoint x: 556, endPoint y: 137, distance: 249.0
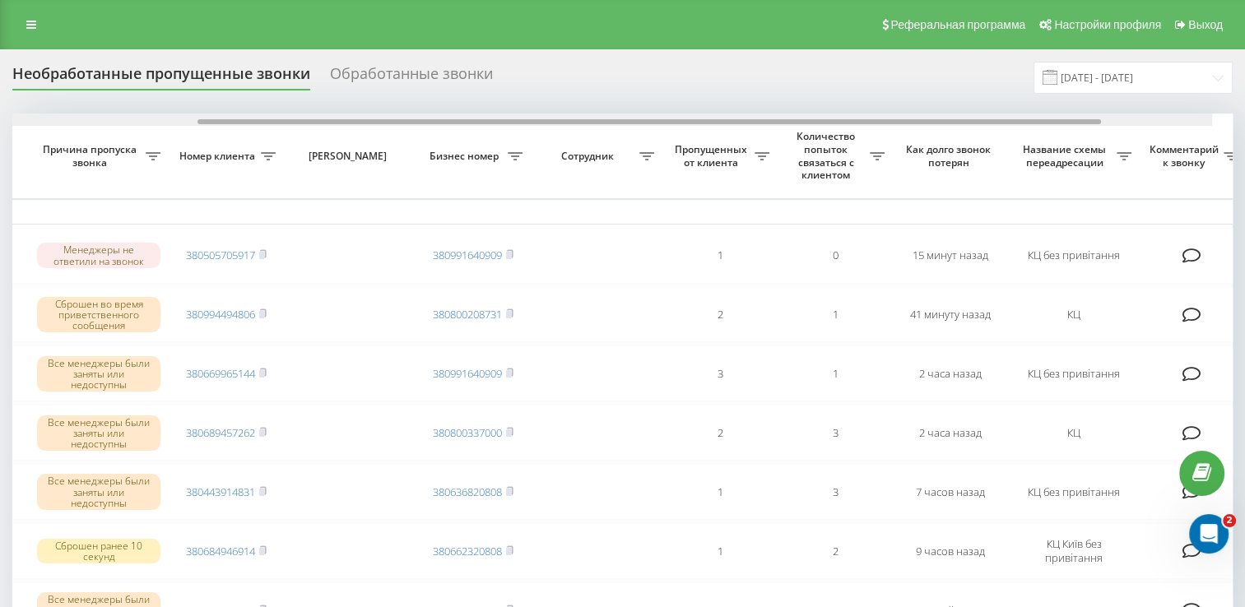
scroll to position [0, 425]
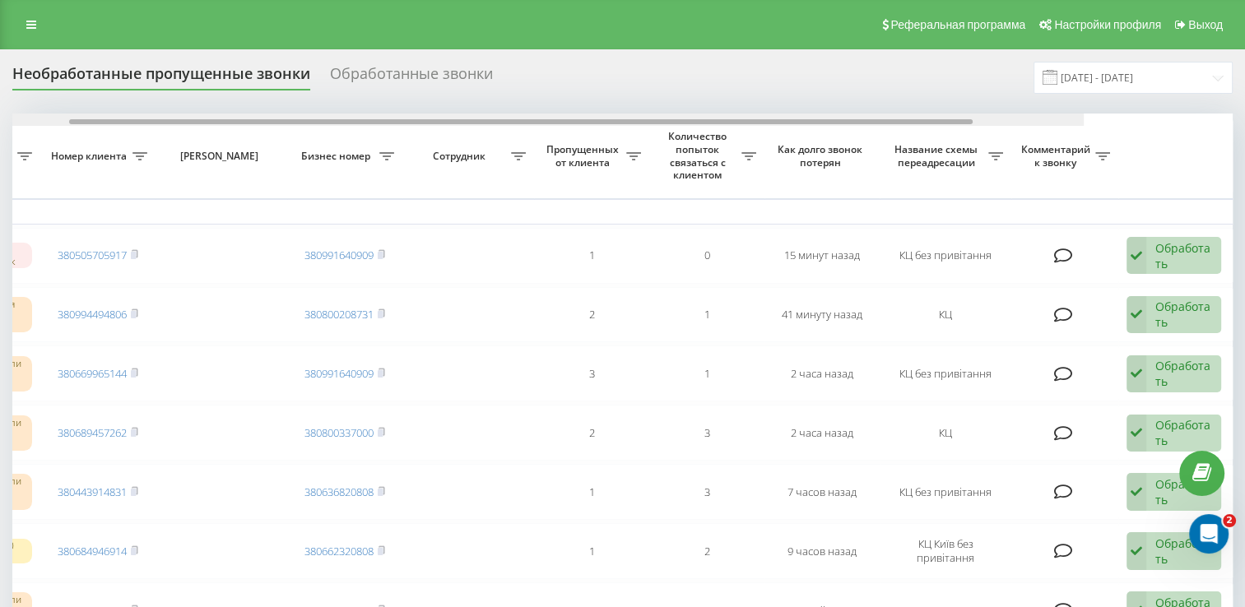
drag, startPoint x: 408, startPoint y: 120, endPoint x: 728, endPoint y: 114, distance: 319.4
click at [728, 115] on div at bounding box center [474, 120] width 1220 height 12
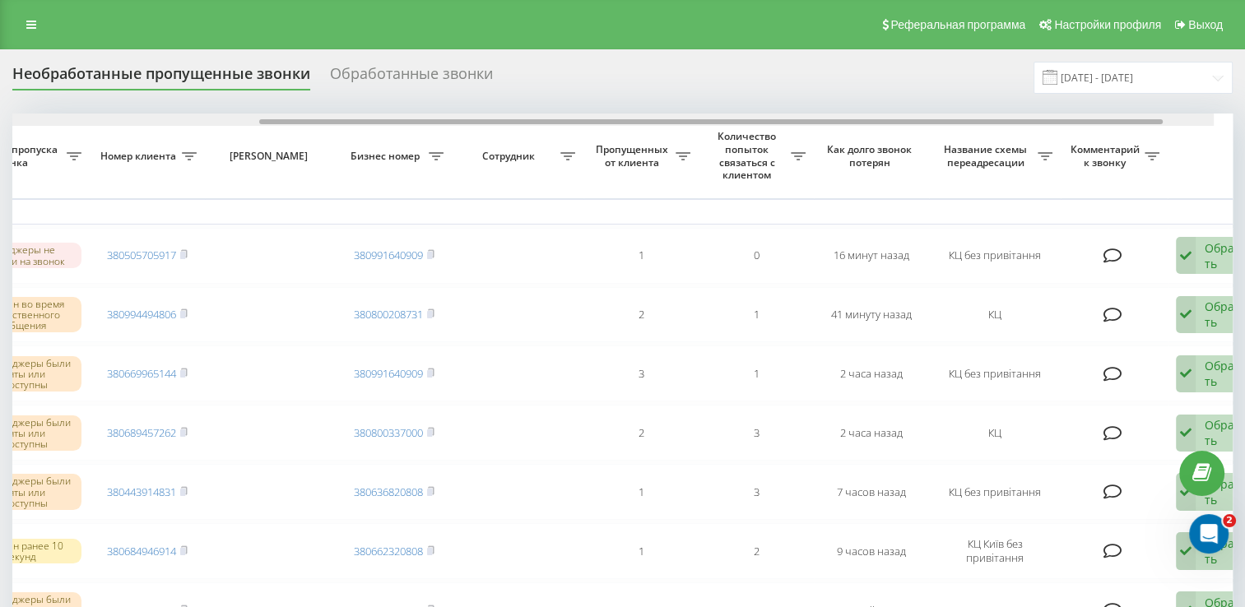
scroll to position [0, 357]
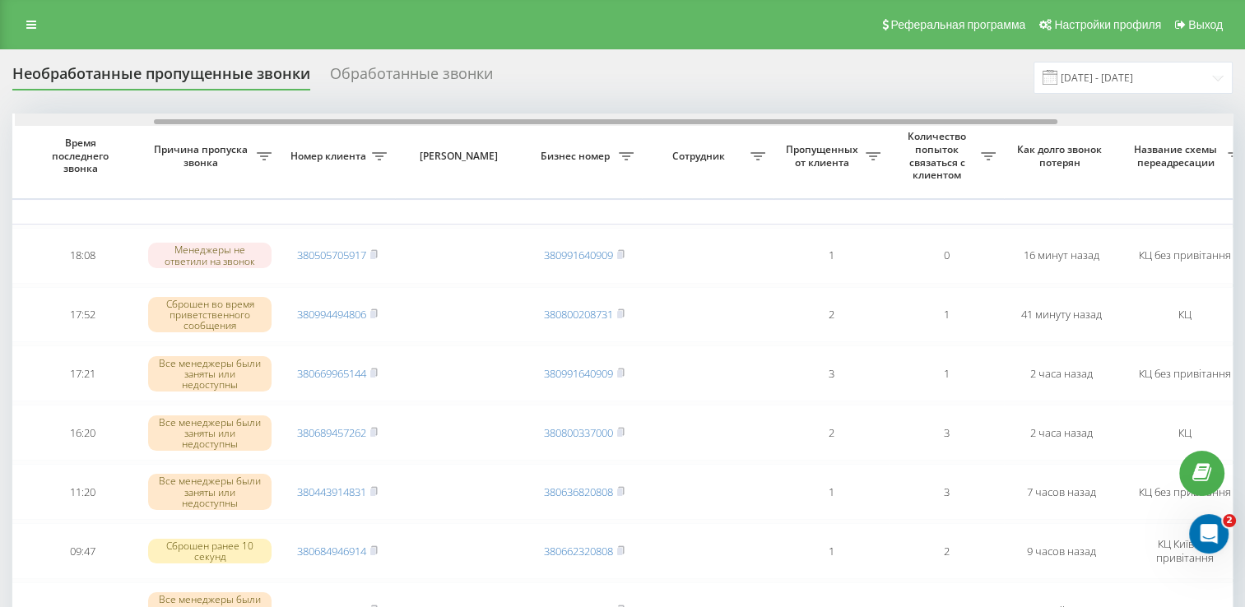
drag, startPoint x: 365, startPoint y: 121, endPoint x: 491, endPoint y: 143, distance: 127.9
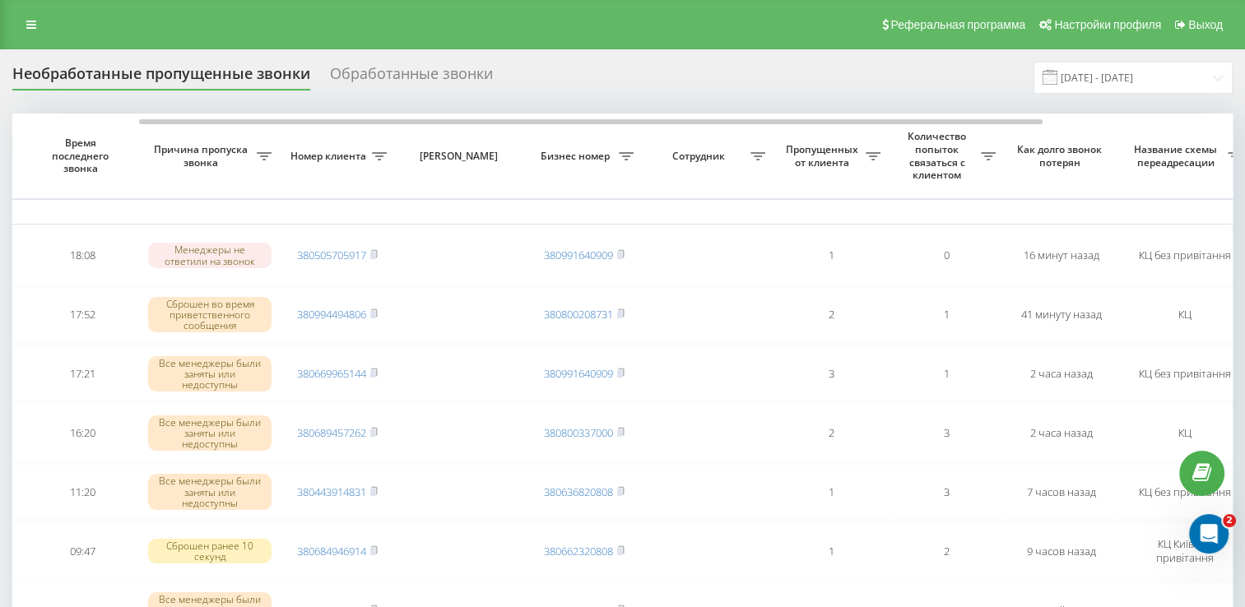
scroll to position [0, 179]
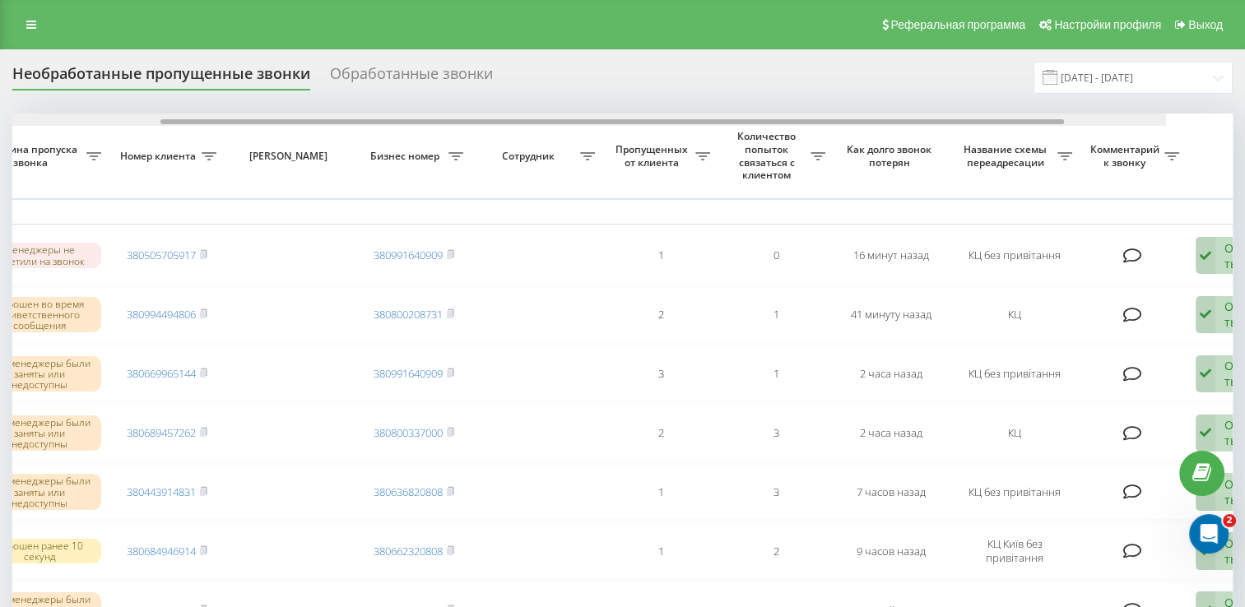
scroll to position [0, 373]
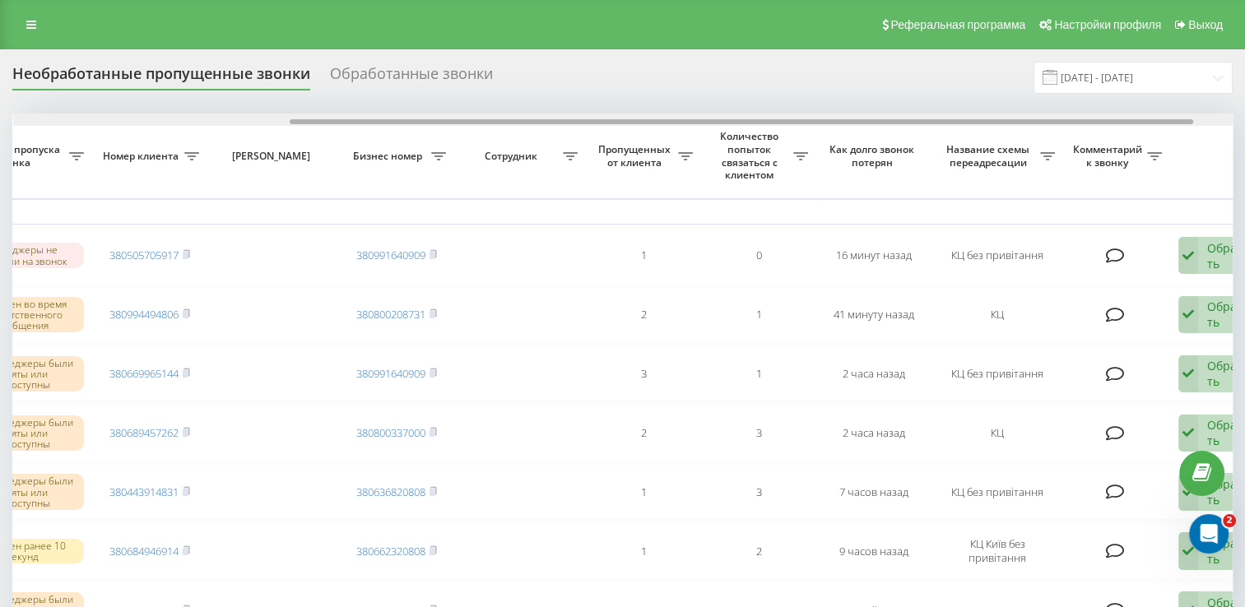
drag, startPoint x: 412, startPoint y: 123, endPoint x: 688, endPoint y: 142, distance: 277.2
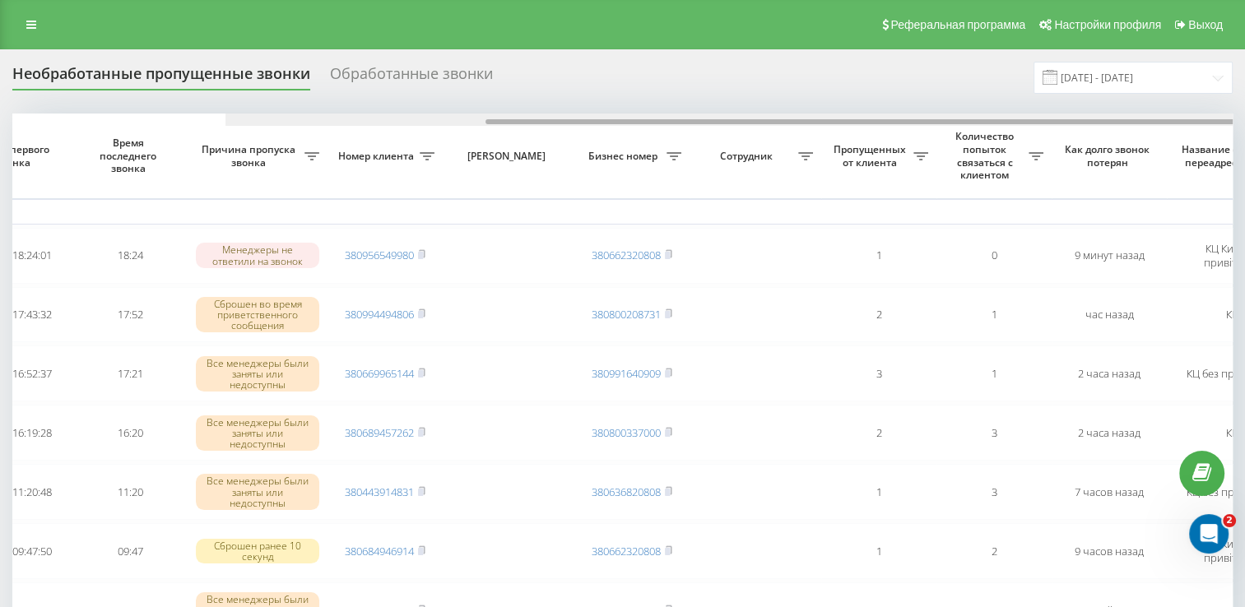
scroll to position [0, 380]
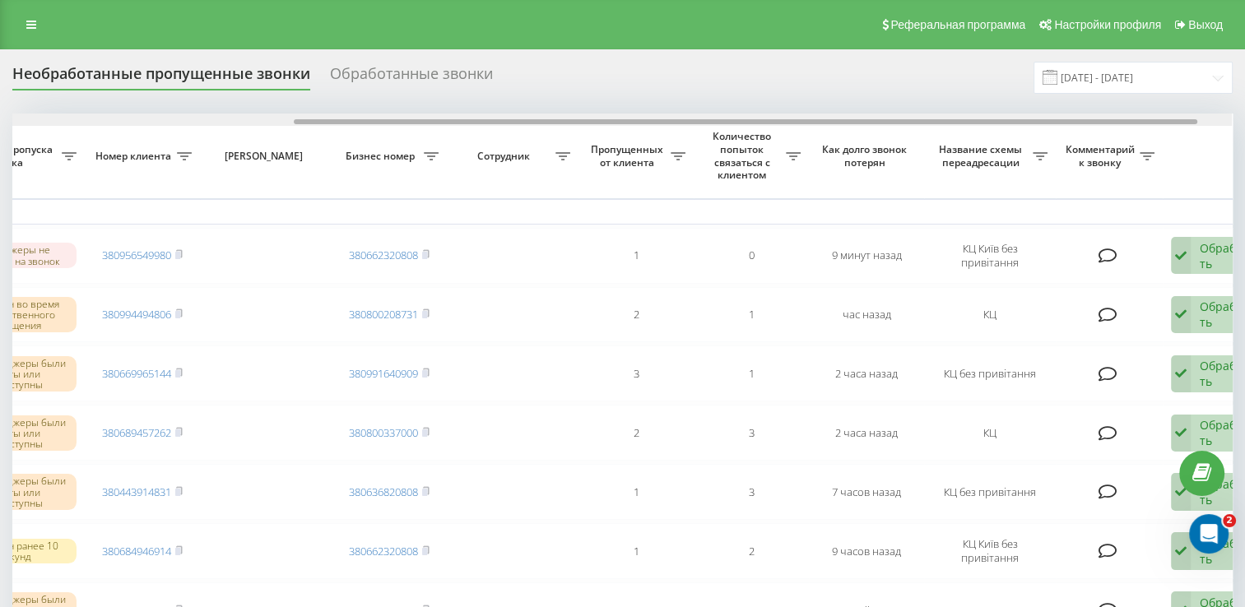
drag, startPoint x: 675, startPoint y: 123, endPoint x: 957, endPoint y: 156, distance: 284.3
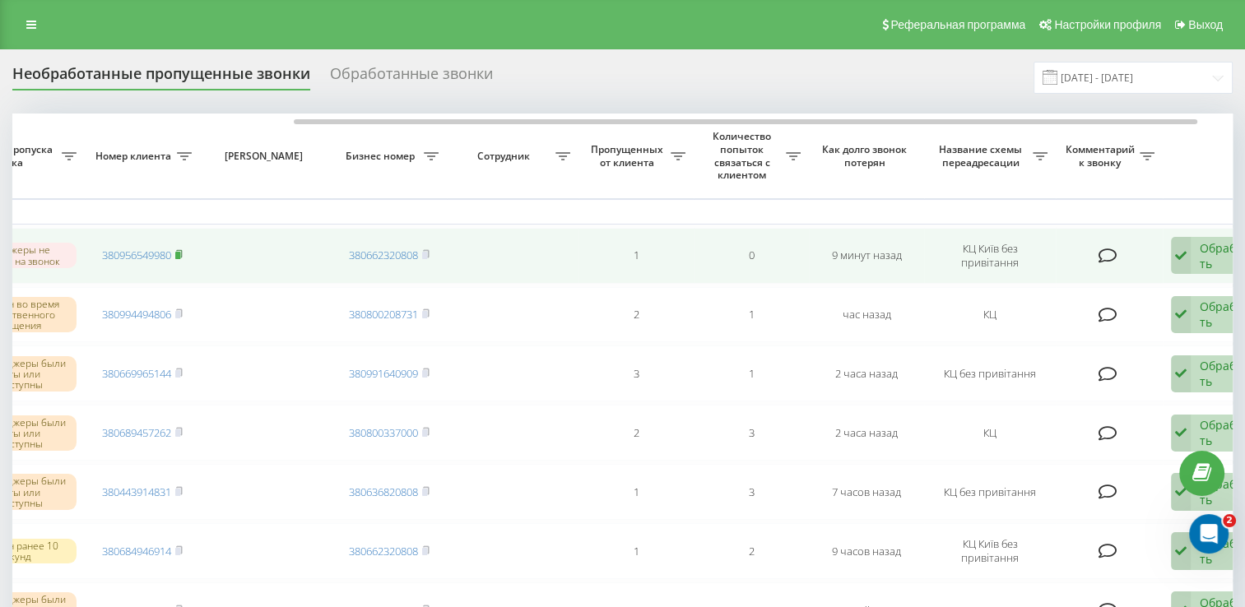
click at [179, 252] on rect at bounding box center [177, 255] width 5 height 7
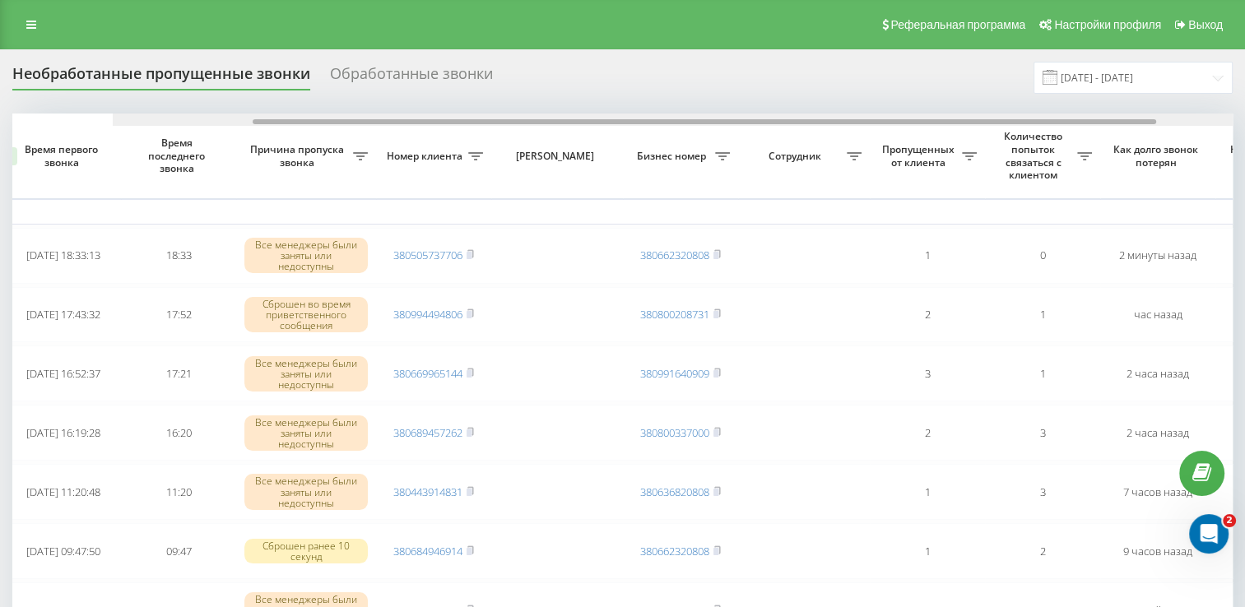
scroll to position [0, 425]
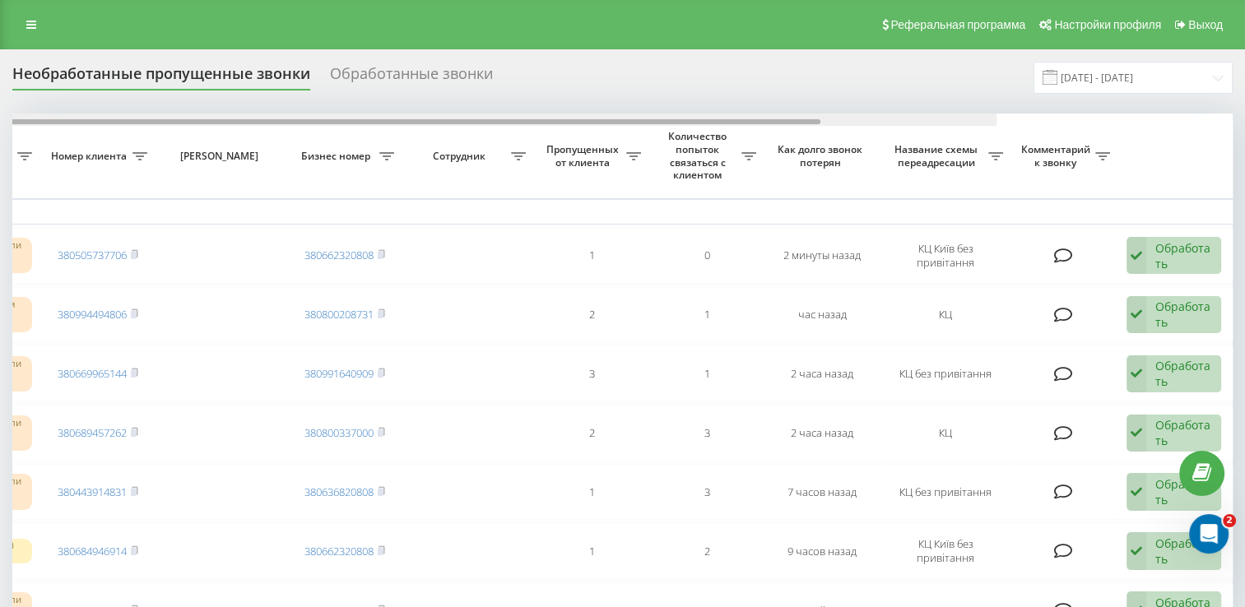
drag, startPoint x: 460, startPoint y: 120, endPoint x: 782, endPoint y: 111, distance: 322.0
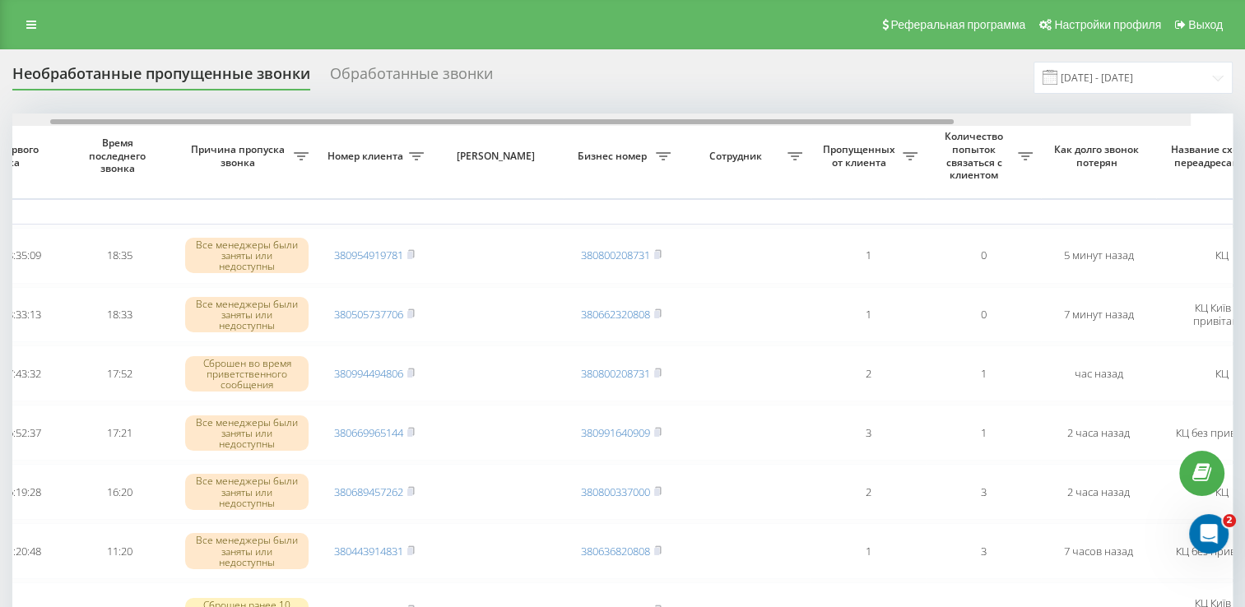
scroll to position [0, 425]
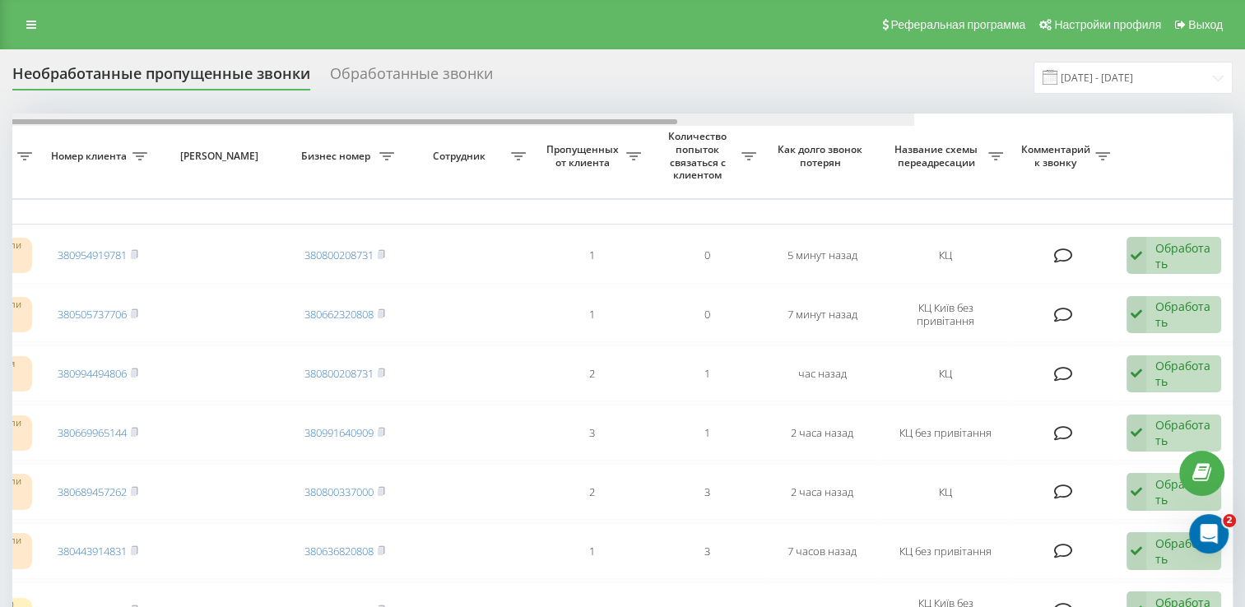
drag, startPoint x: 576, startPoint y: 120, endPoint x: 916, endPoint y: 138, distance: 340.4
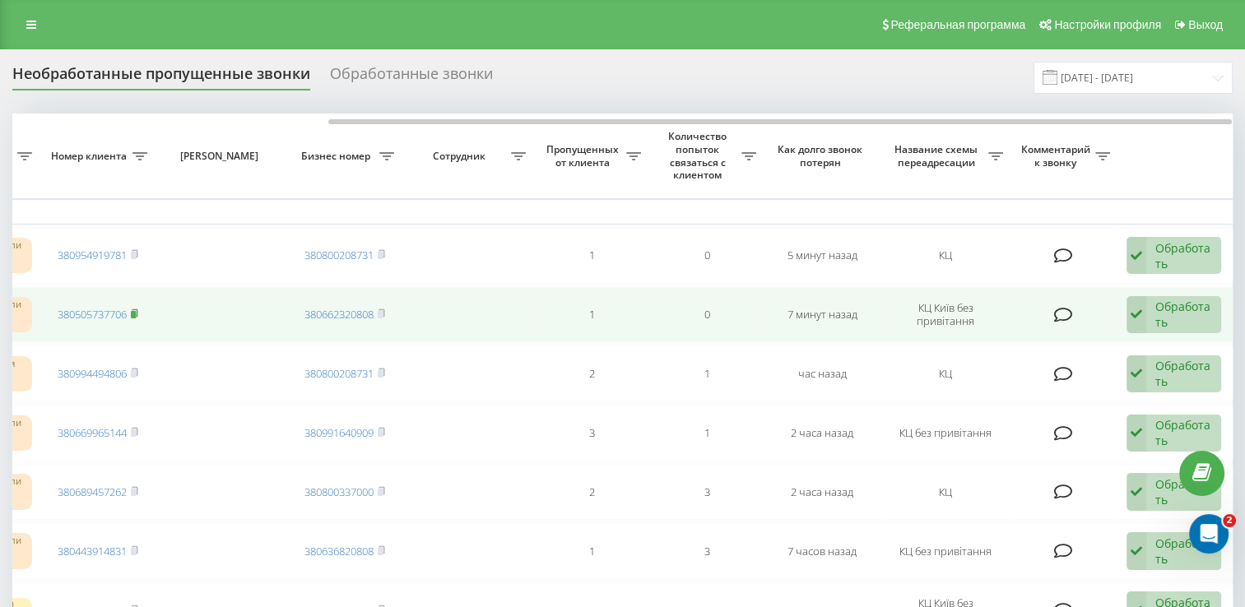
click at [136, 314] on rect at bounding box center [133, 314] width 5 height 7
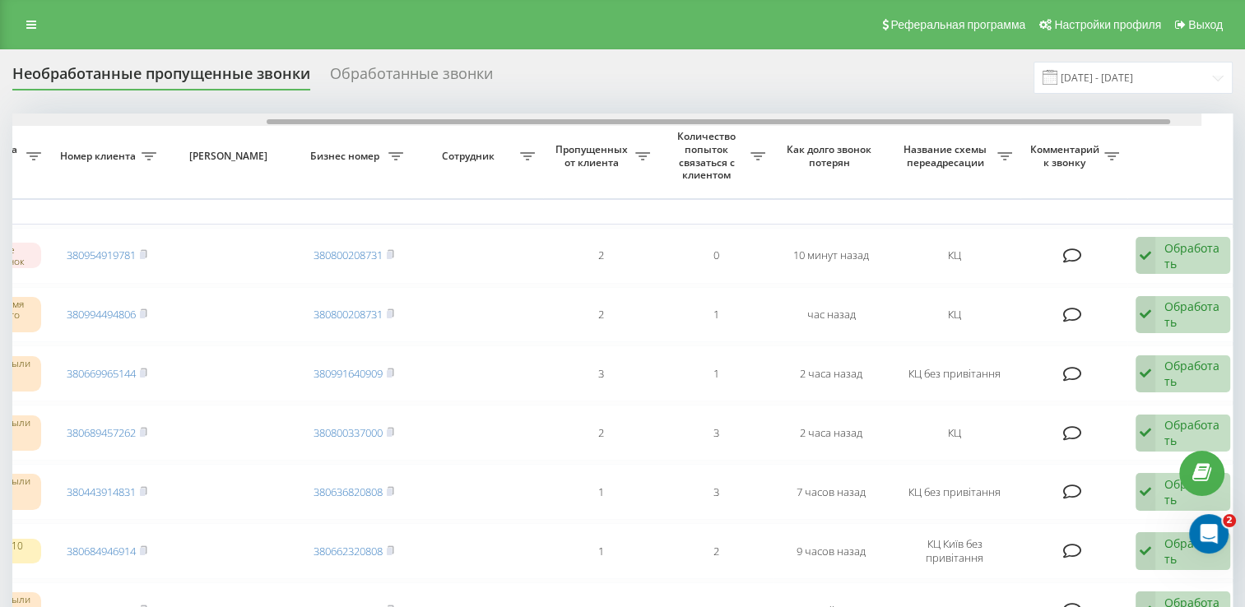
scroll to position [0, 425]
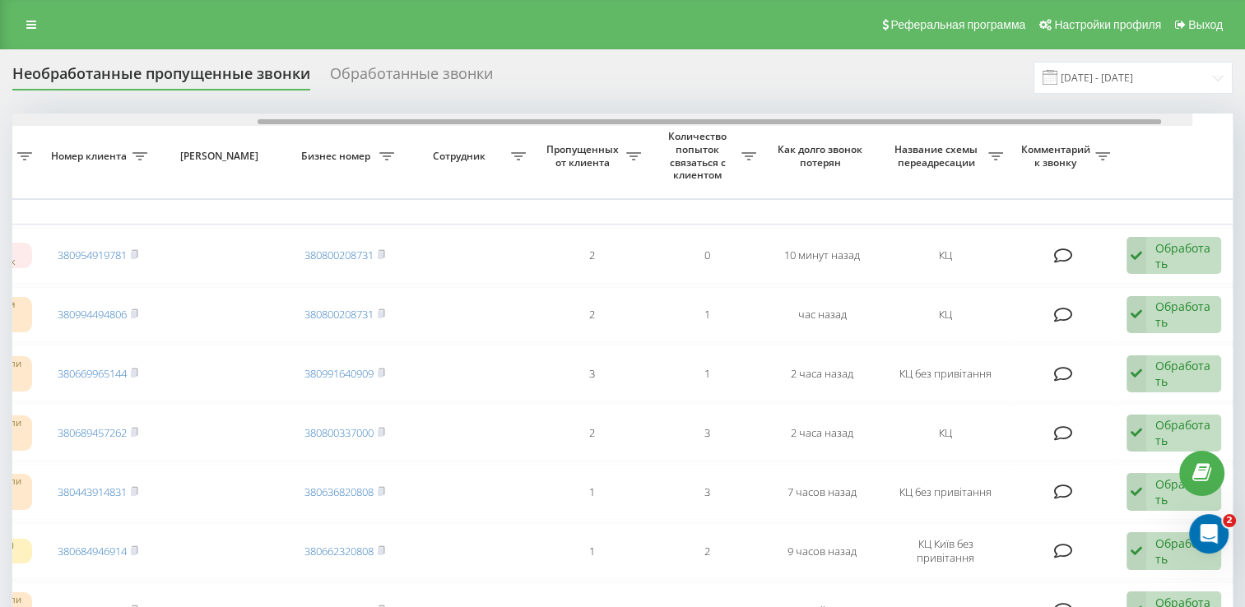
drag, startPoint x: 507, startPoint y: 123, endPoint x: 890, endPoint y: 121, distance: 382.8
click at [890, 121] on div at bounding box center [710, 121] width 904 height 5
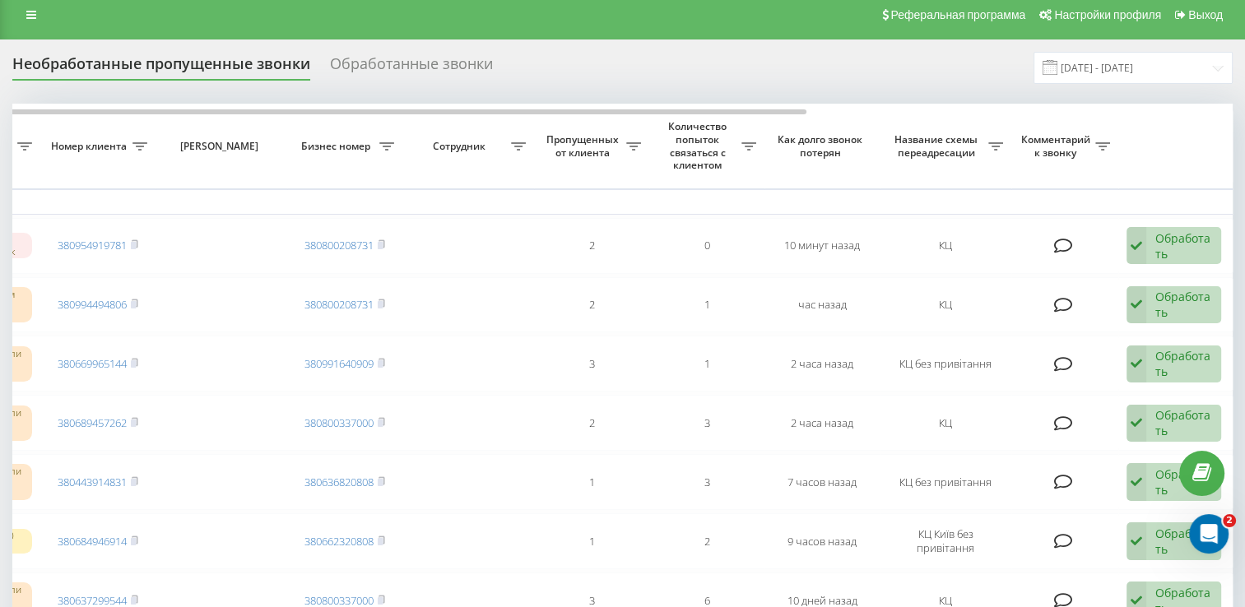
scroll to position [0, 0]
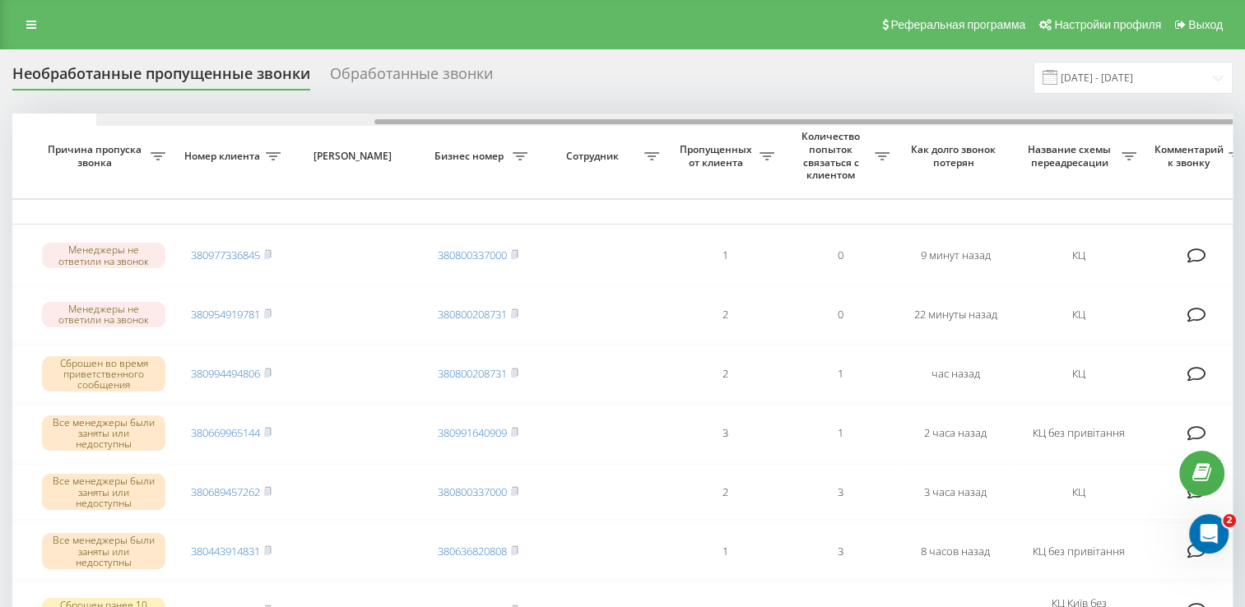
scroll to position [0, 375]
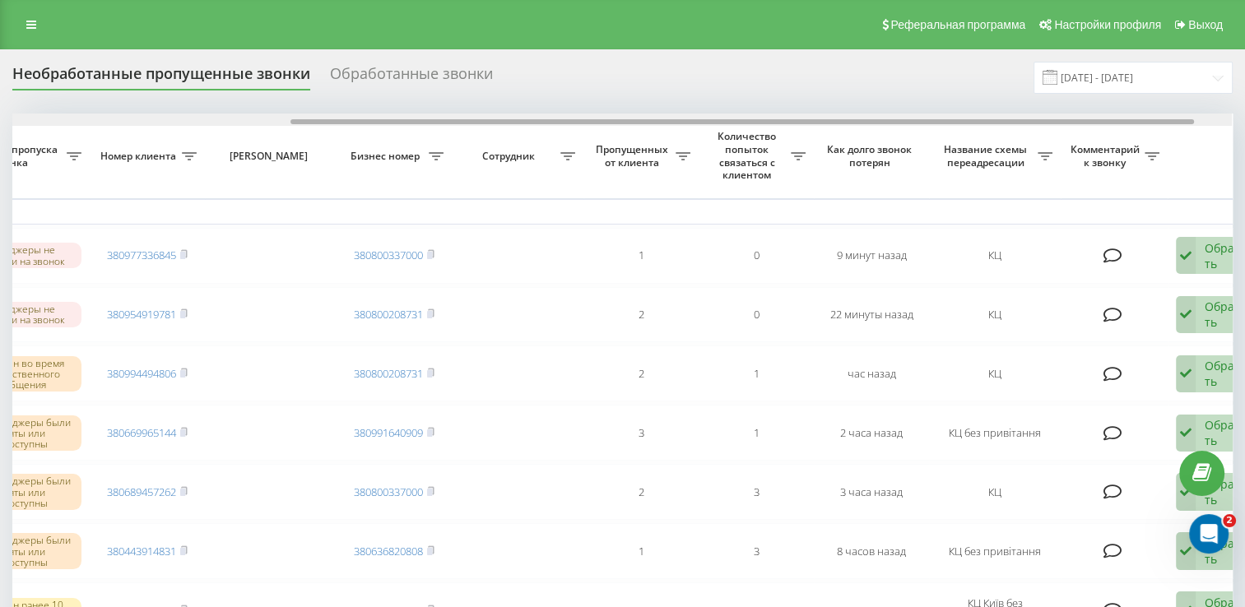
drag, startPoint x: 555, startPoint y: 123, endPoint x: 833, endPoint y: 157, distance: 280.4
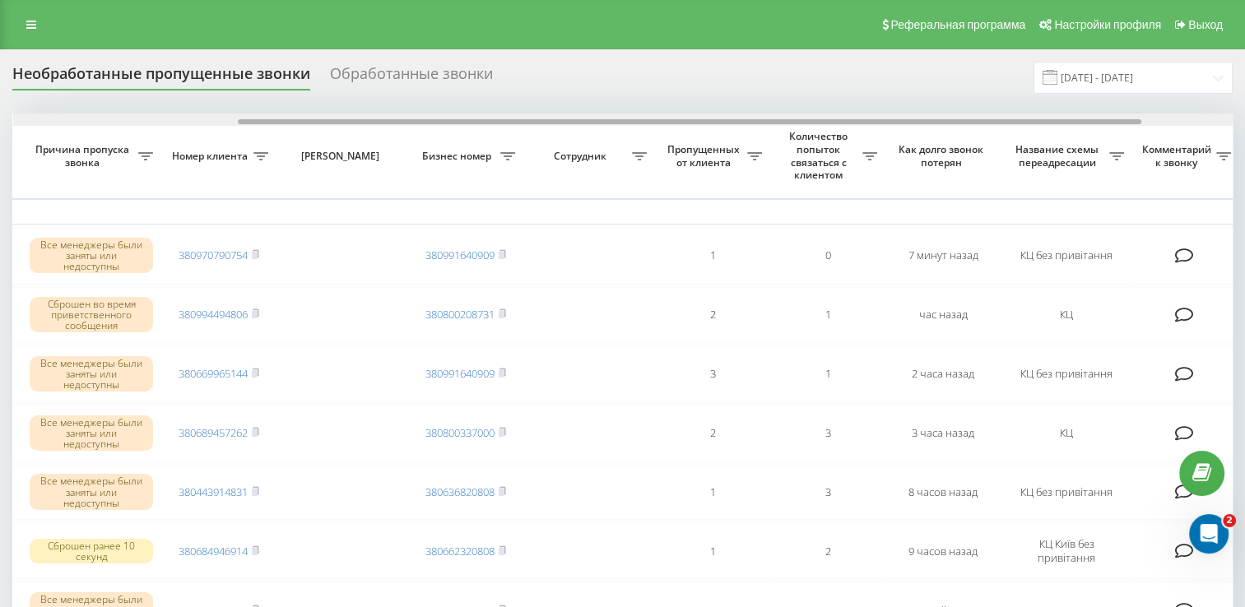
scroll to position [0, 389]
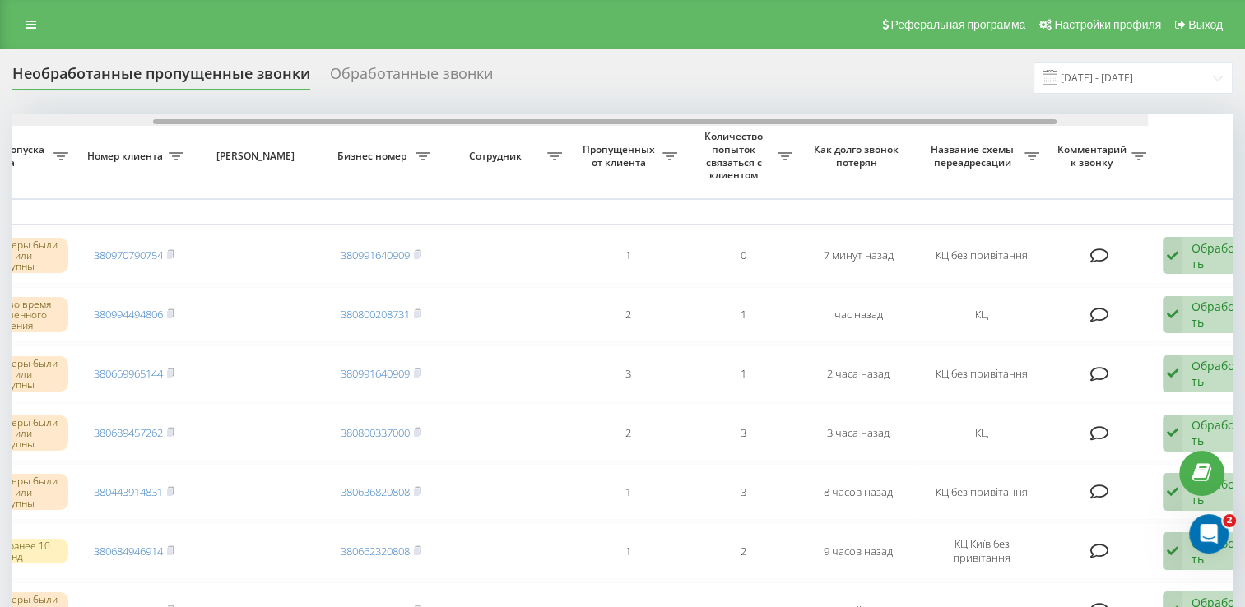
drag, startPoint x: 455, startPoint y: 122, endPoint x: 744, endPoint y: 135, distance: 289.2
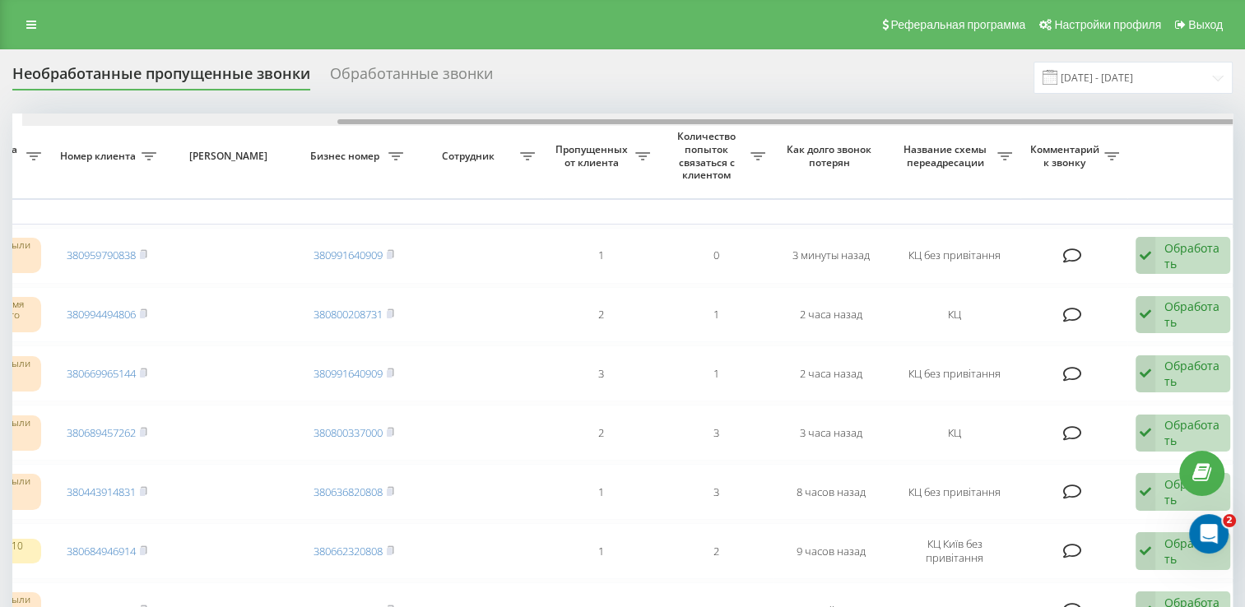
scroll to position [0, 425]
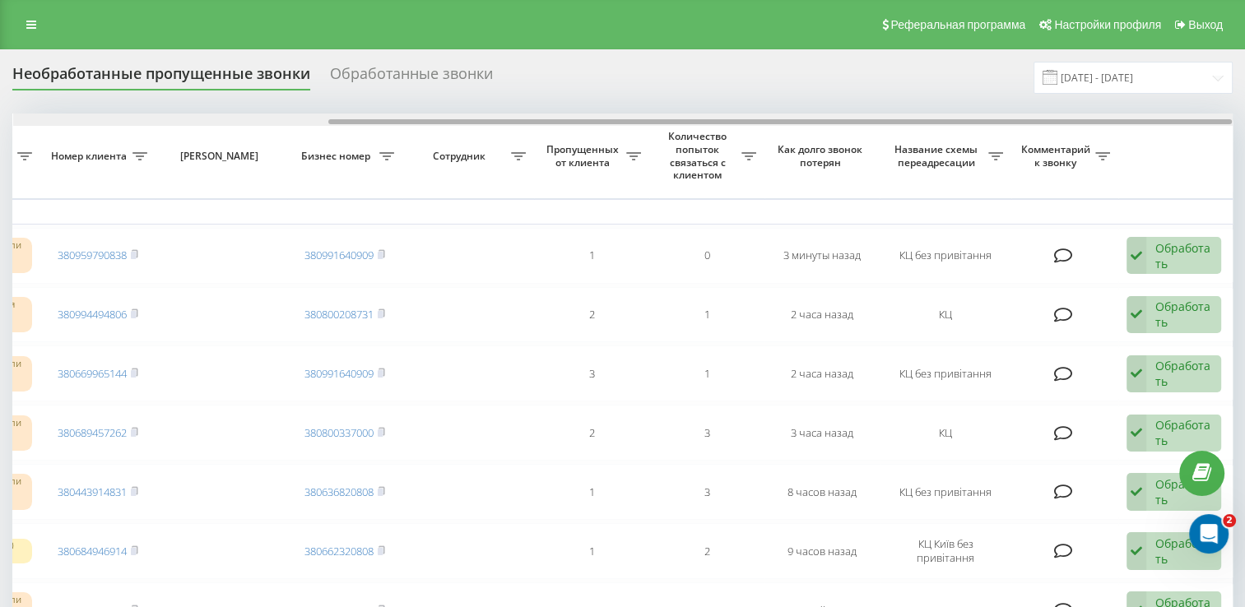
drag, startPoint x: 496, startPoint y: 123, endPoint x: 821, endPoint y: 133, distance: 326.1
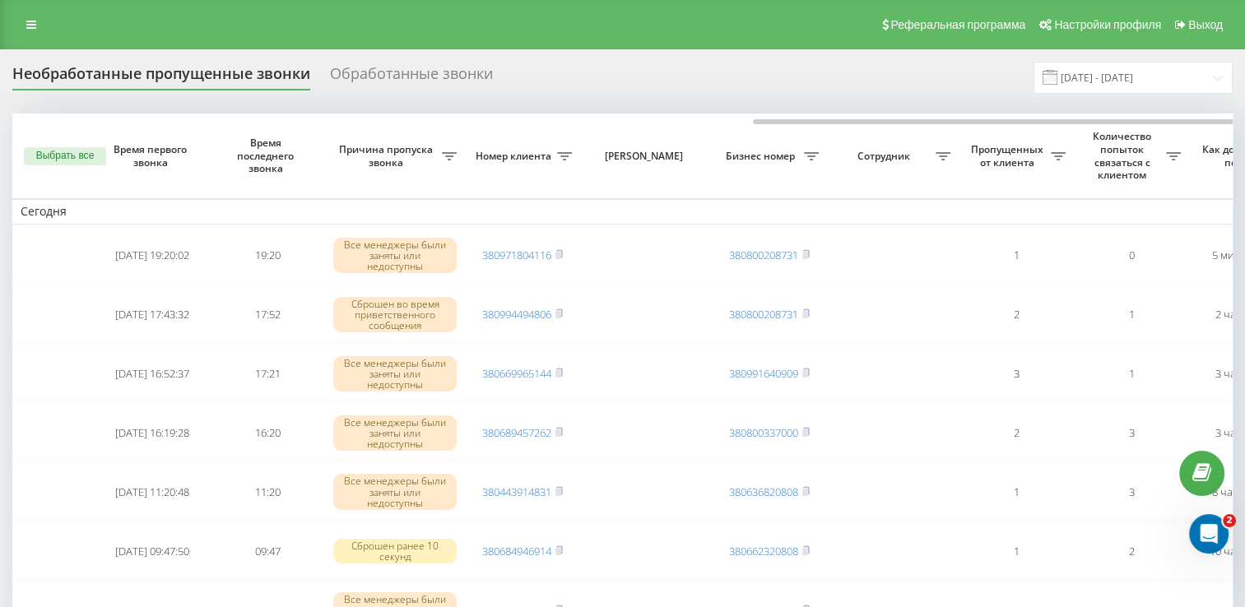
scroll to position [0, 425]
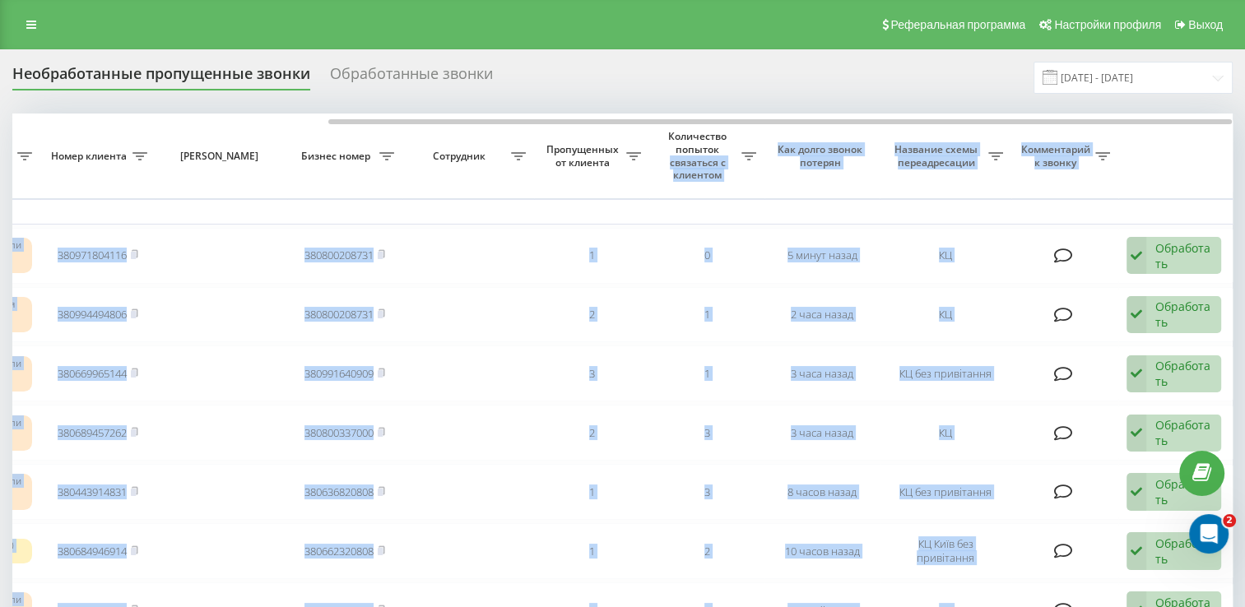
drag, startPoint x: 530, startPoint y: 120, endPoint x: 736, endPoint y: 147, distance: 207.5
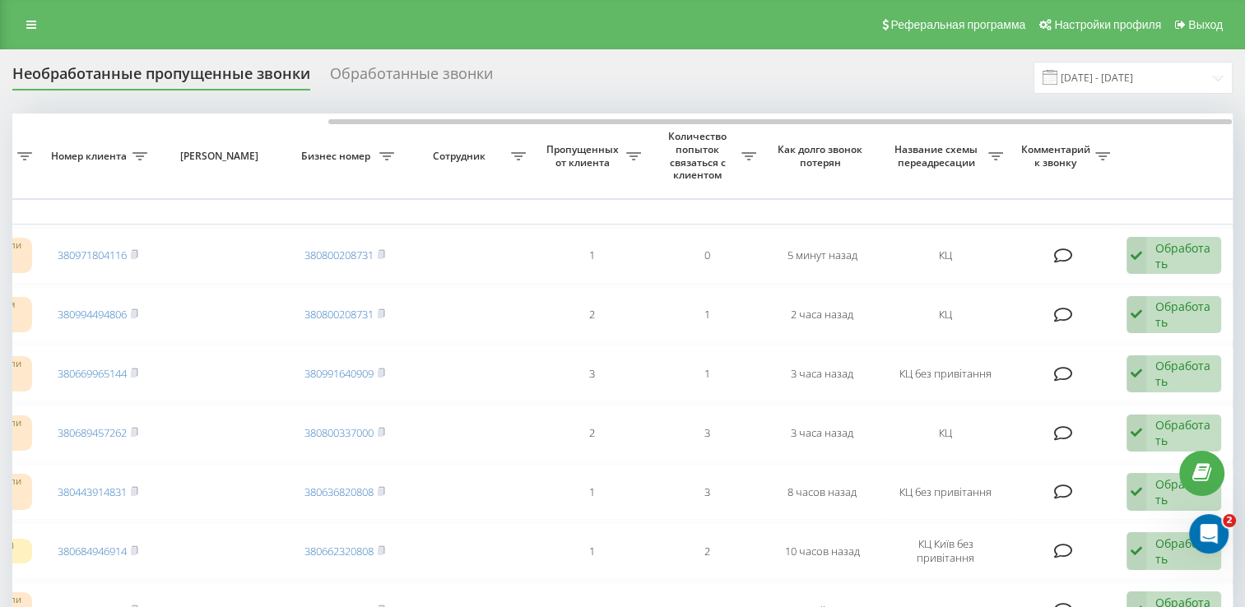
drag, startPoint x: 736, startPoint y: 147, endPoint x: 635, endPoint y: 66, distance: 128.8
click at [635, 66] on div "Необработанные пропущенные звонки Обработанные звонки 21.08.2025 - 21.09.2025" at bounding box center [622, 78] width 1221 height 32
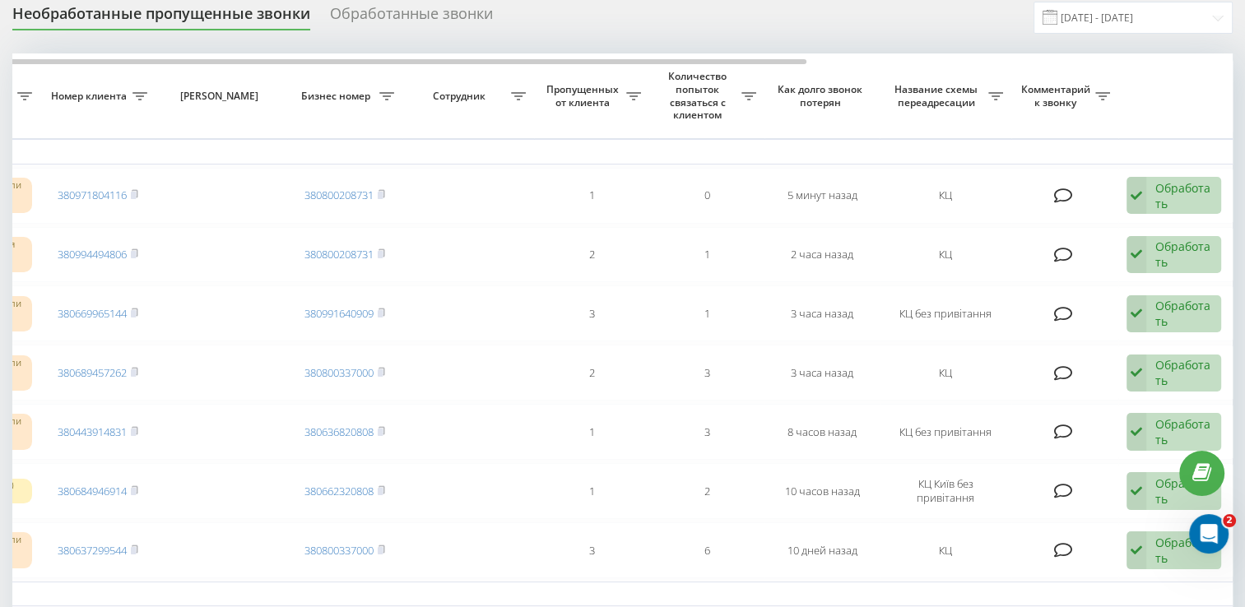
scroll to position [82, 0]
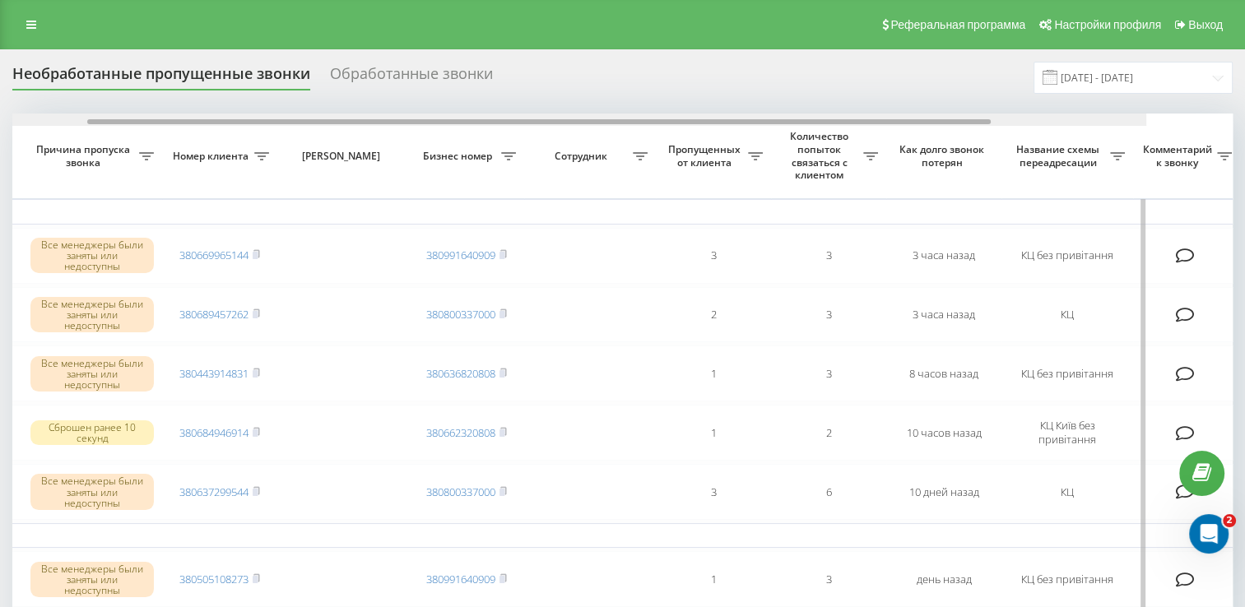
drag, startPoint x: 537, startPoint y: 120, endPoint x: 762, endPoint y: 161, distance: 229.1
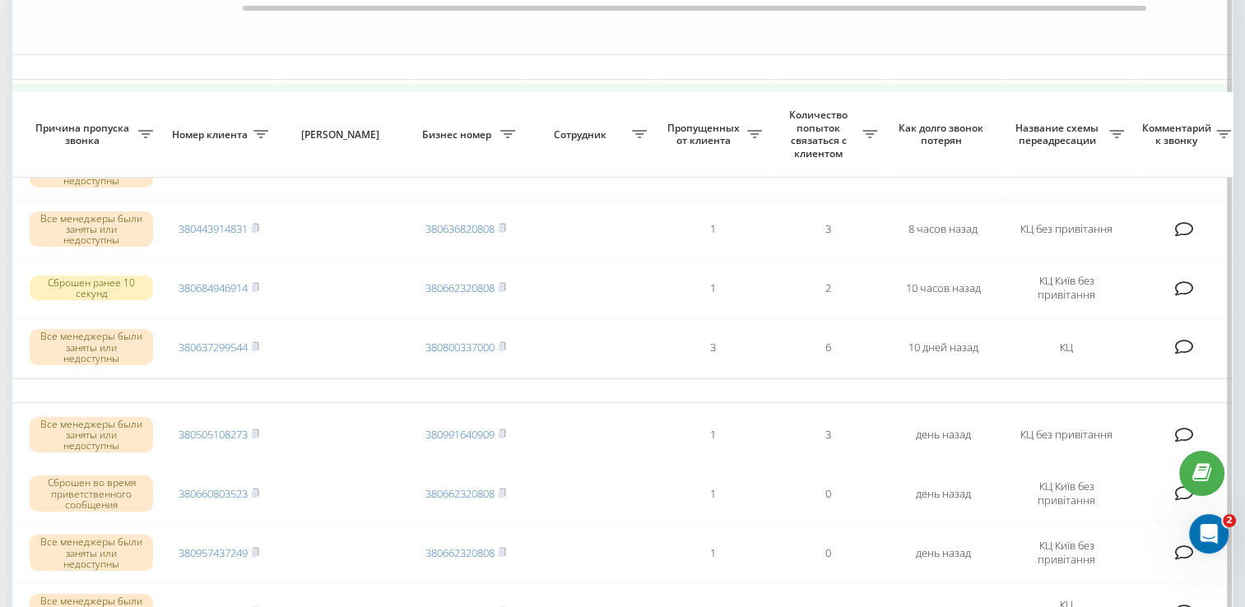
scroll to position [247, 0]
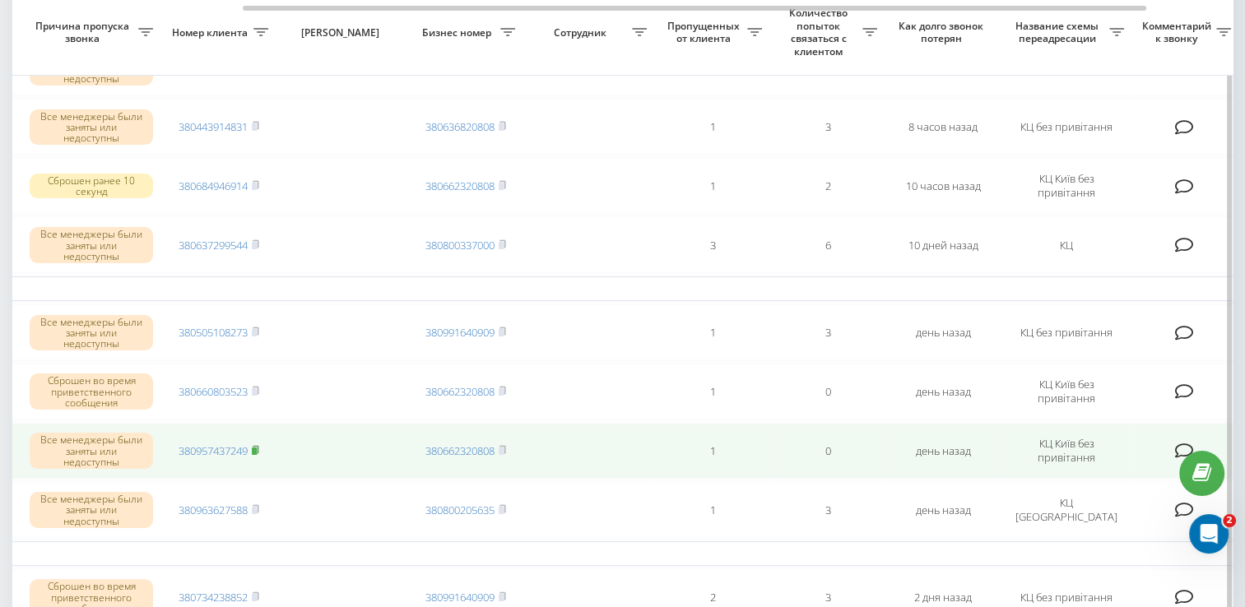
click at [257, 448] on rect at bounding box center [254, 451] width 5 height 7
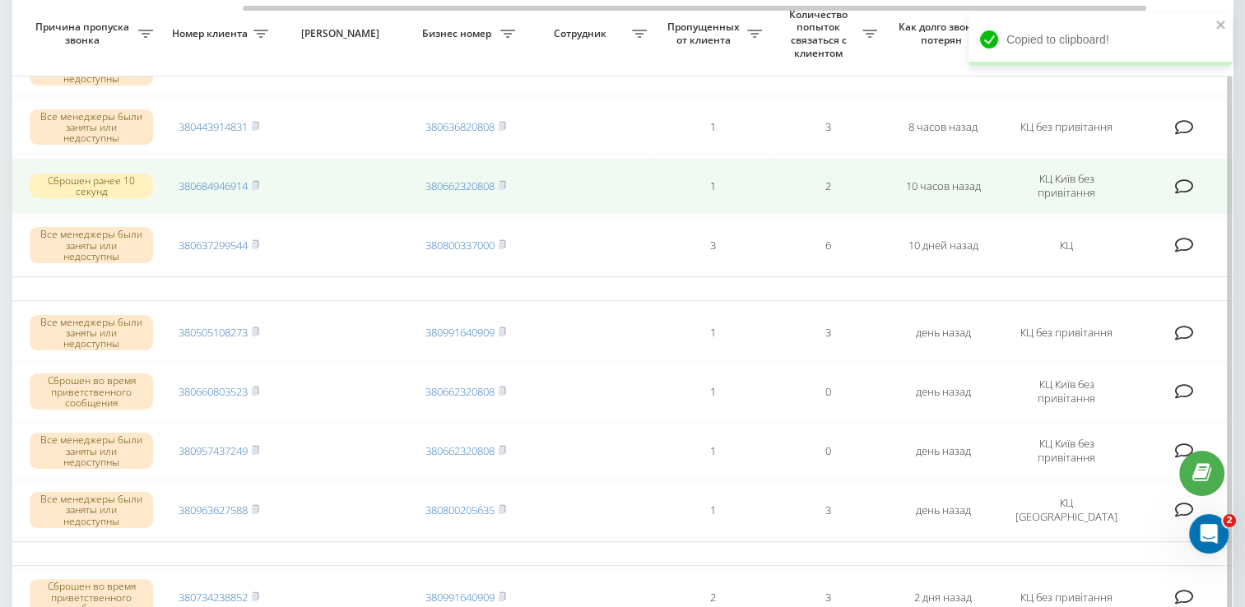
scroll to position [329, 0]
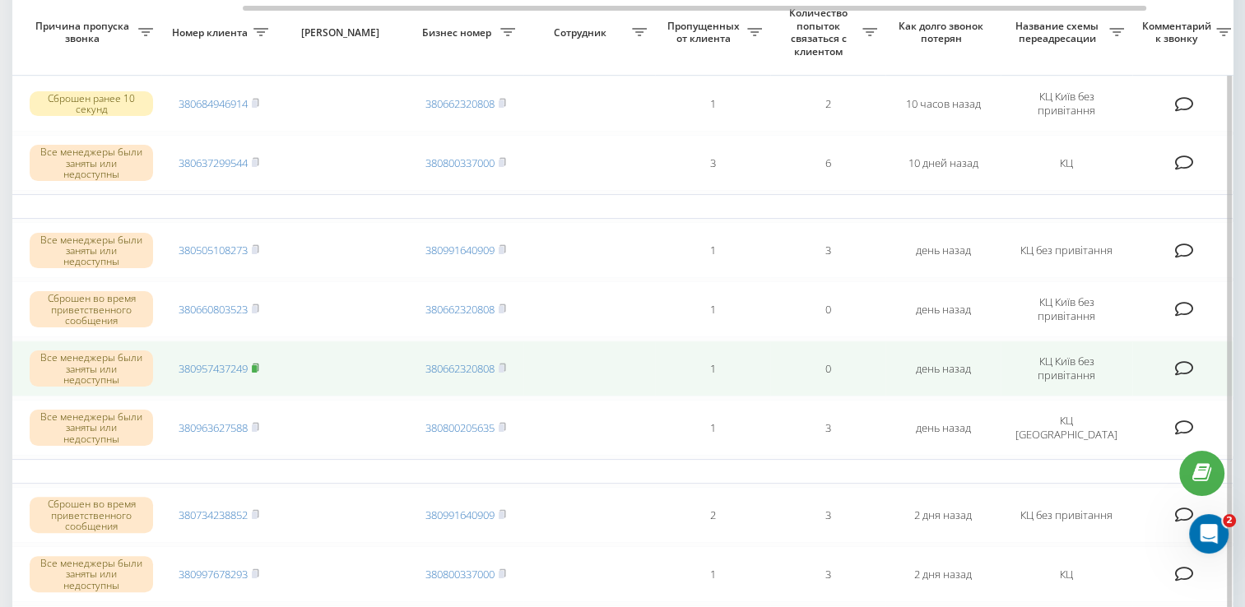
click at [258, 364] on icon at bounding box center [256, 367] width 6 height 7
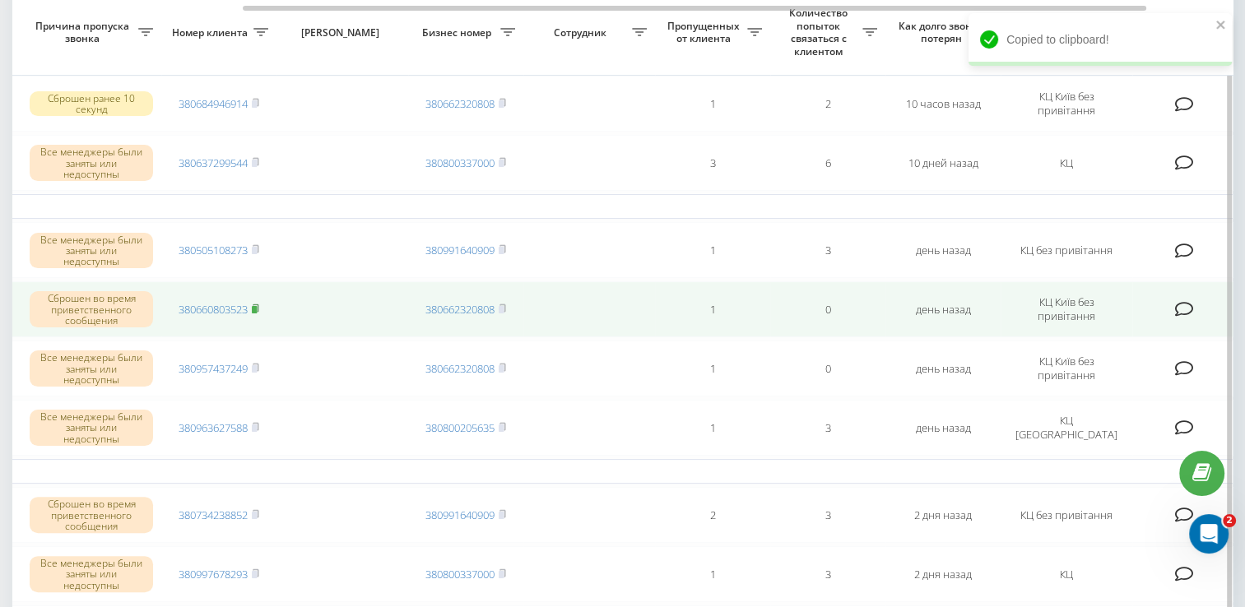
click at [258, 305] on icon at bounding box center [256, 308] width 6 height 7
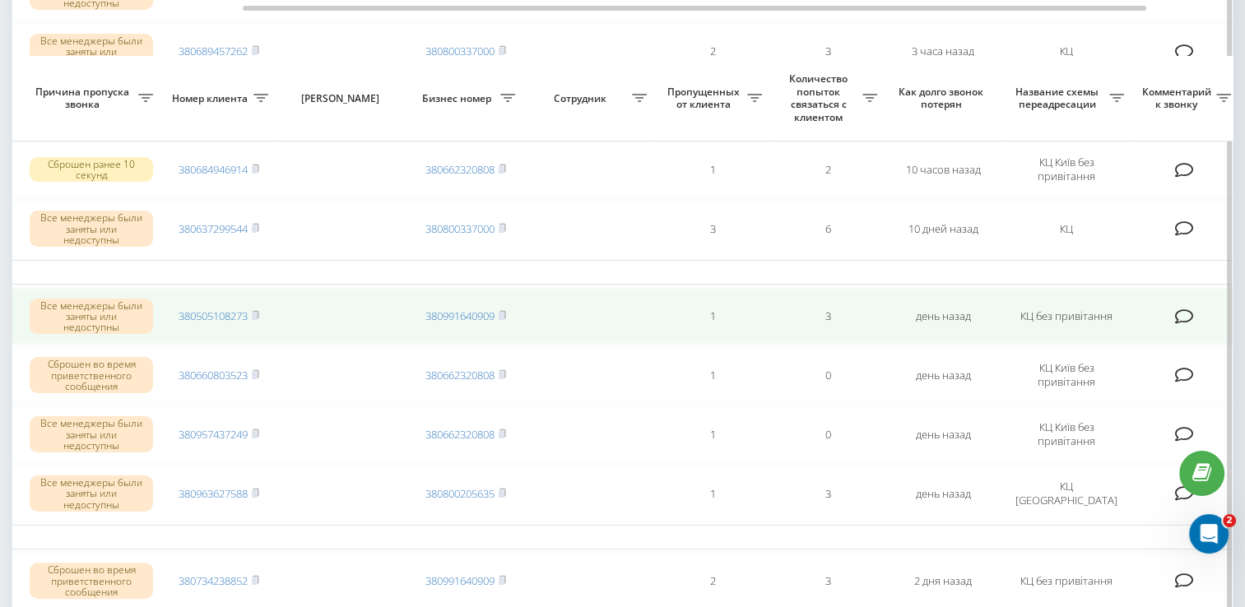
scroll to position [247, 0]
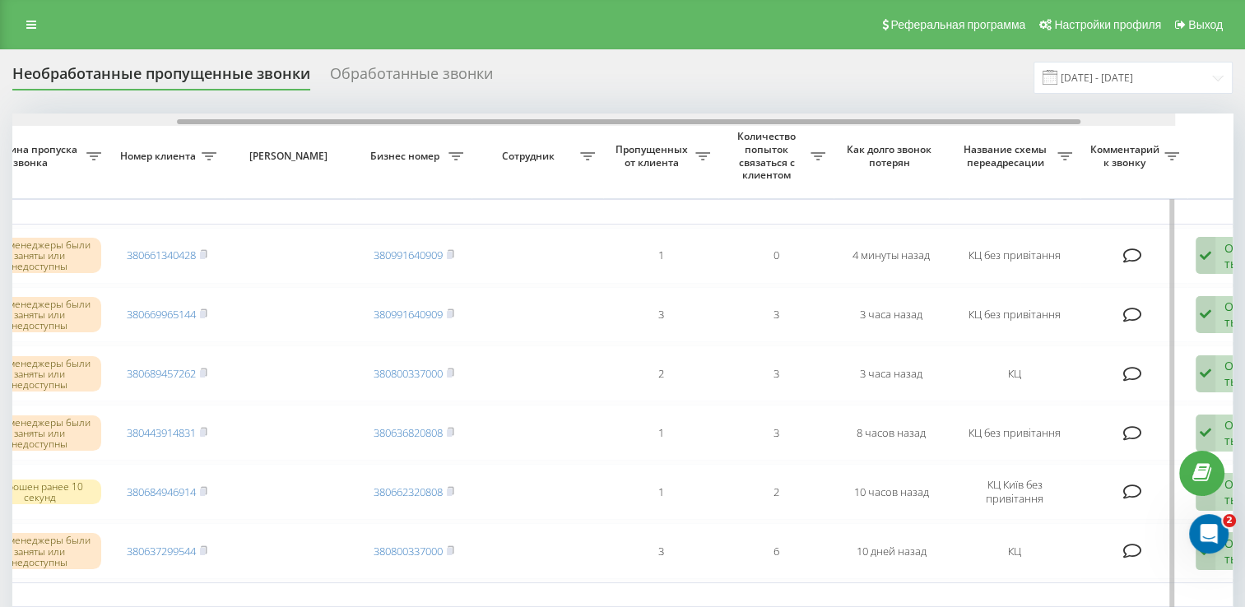
drag, startPoint x: 651, startPoint y: 120, endPoint x: 928, endPoint y: 152, distance: 278.4
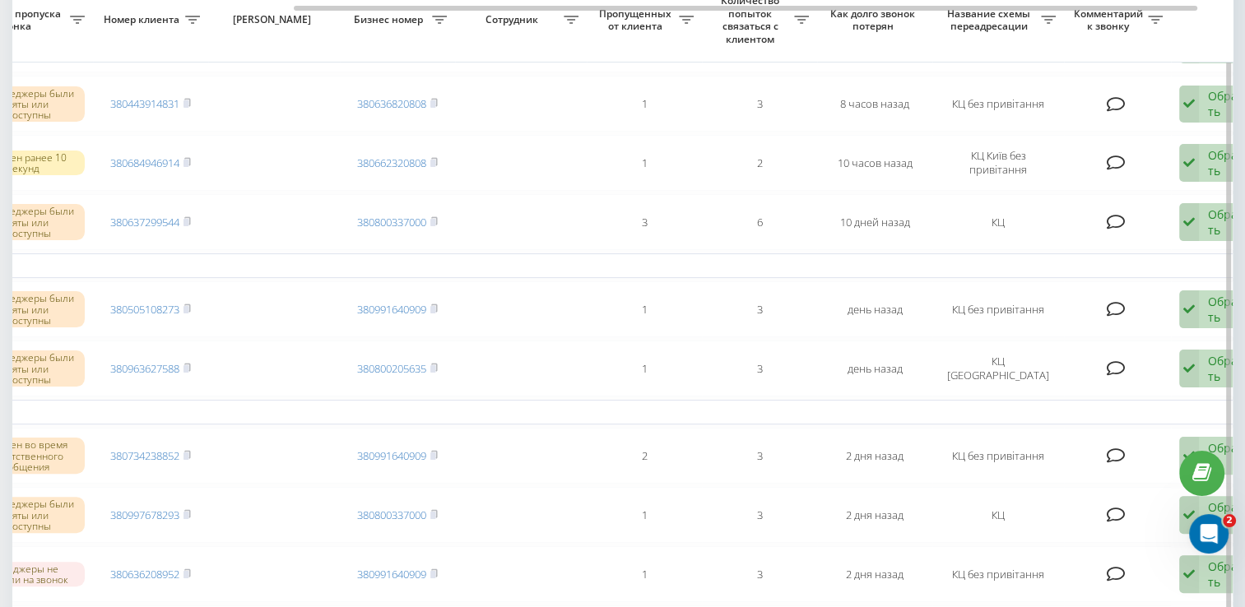
scroll to position [165, 0]
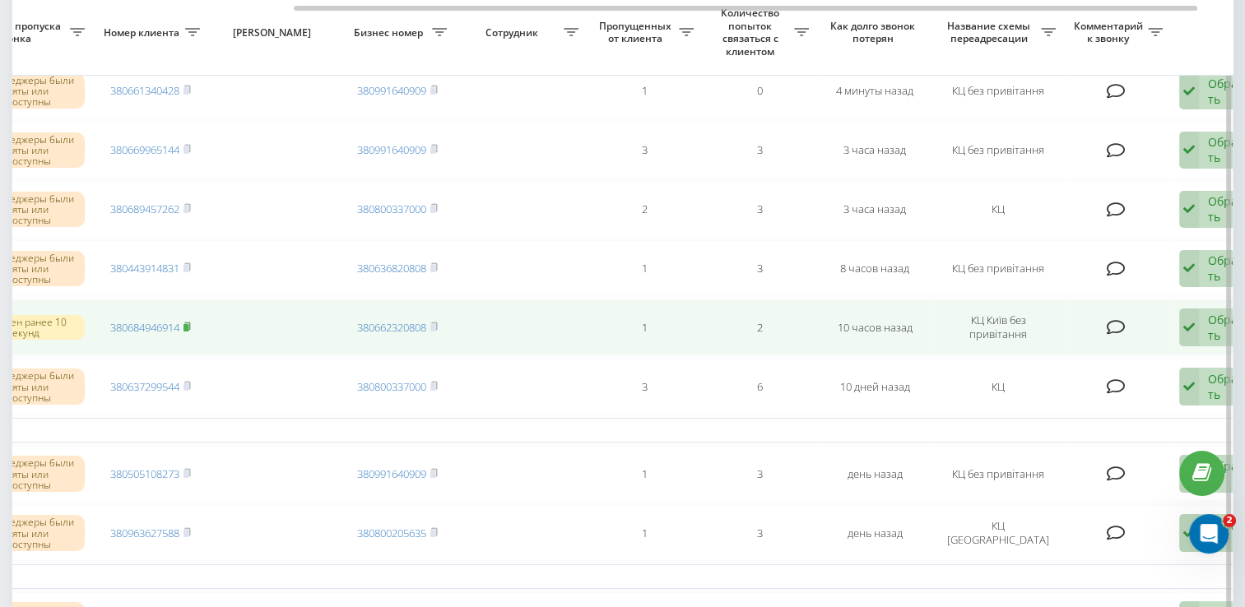
click at [190, 323] on icon at bounding box center [187, 326] width 6 height 7
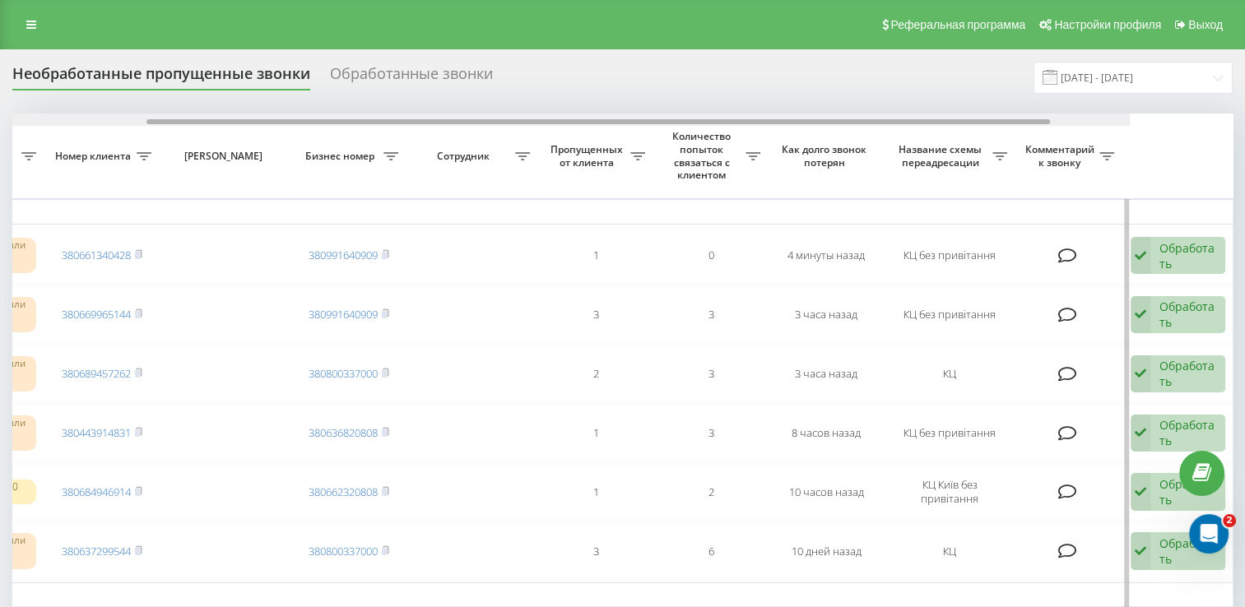
drag, startPoint x: 393, startPoint y: 123, endPoint x: 708, endPoint y: 137, distance: 315.6
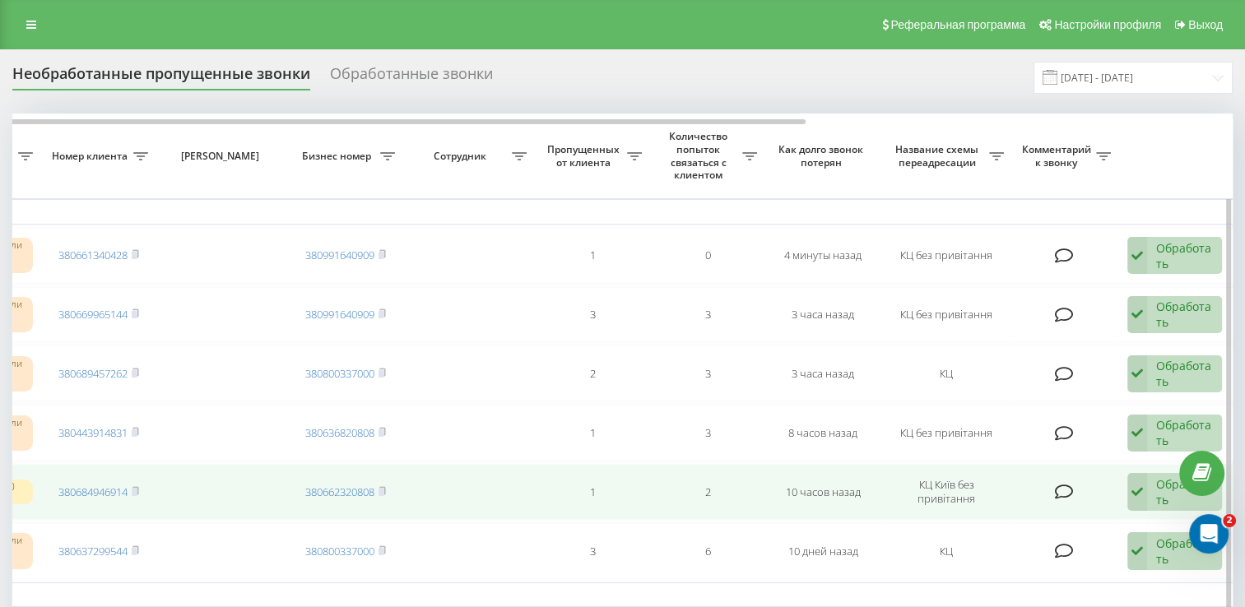
scroll to position [82, 0]
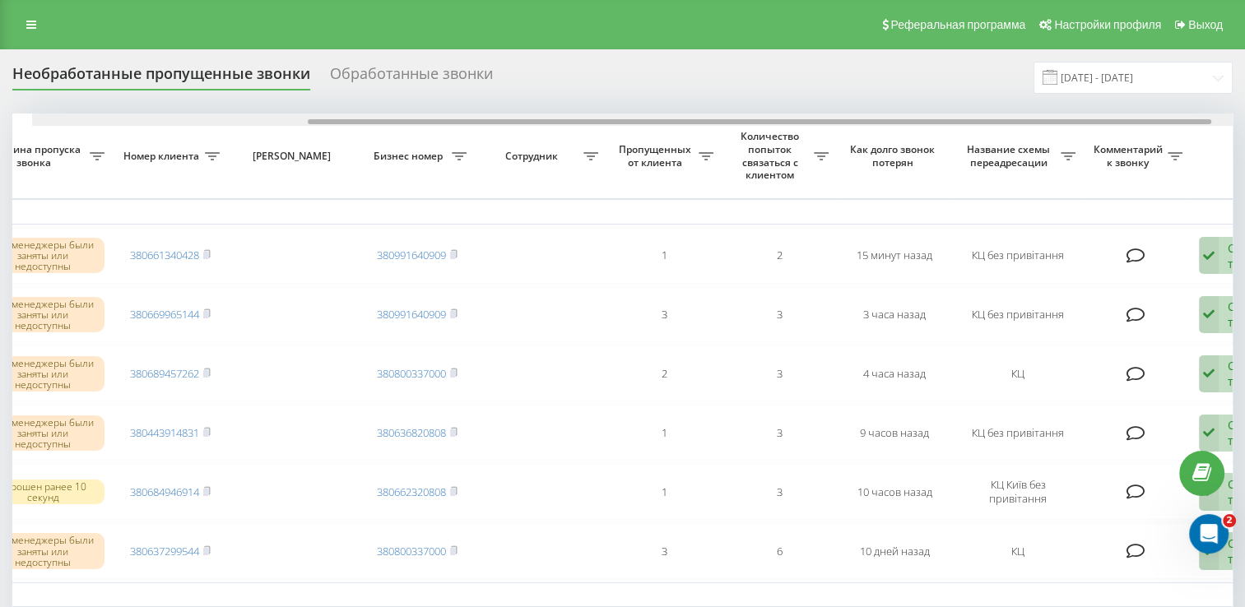
drag, startPoint x: 668, startPoint y: 123, endPoint x: 946, endPoint y: 134, distance: 277.6
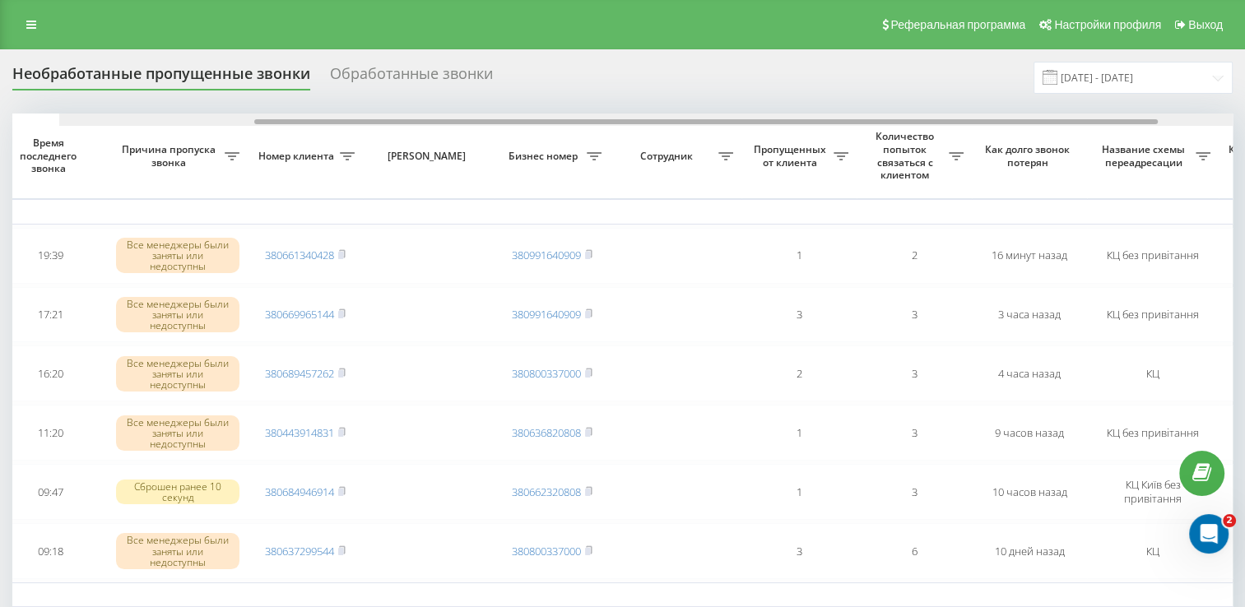
scroll to position [0, 377]
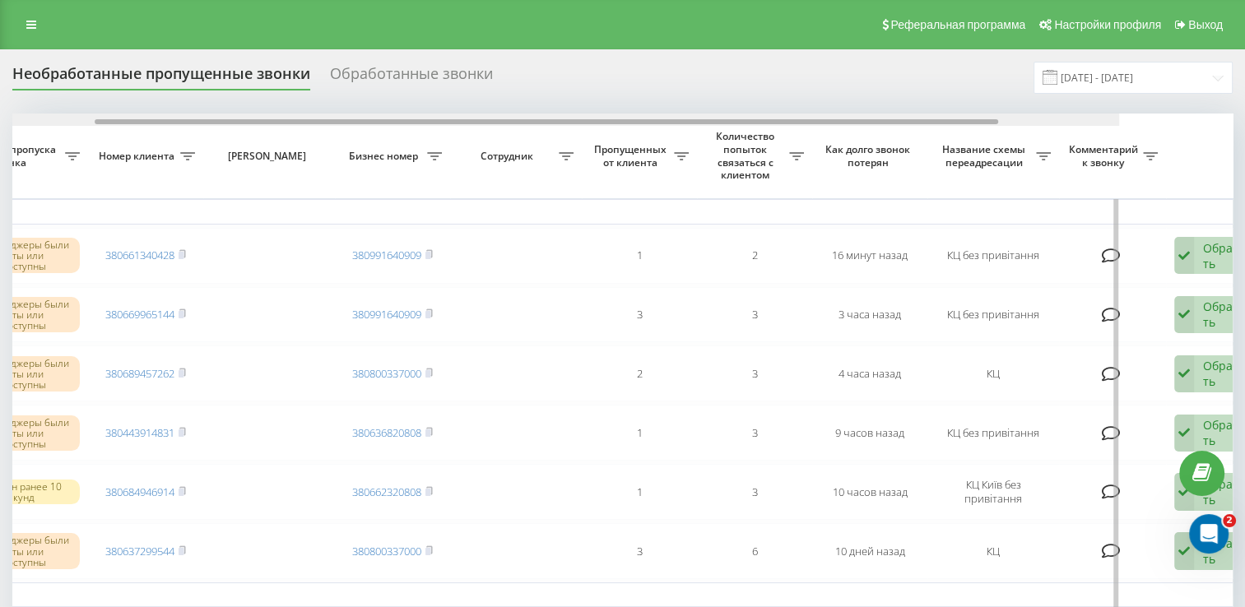
drag, startPoint x: 339, startPoint y: 120, endPoint x: 619, endPoint y: 128, distance: 280.0
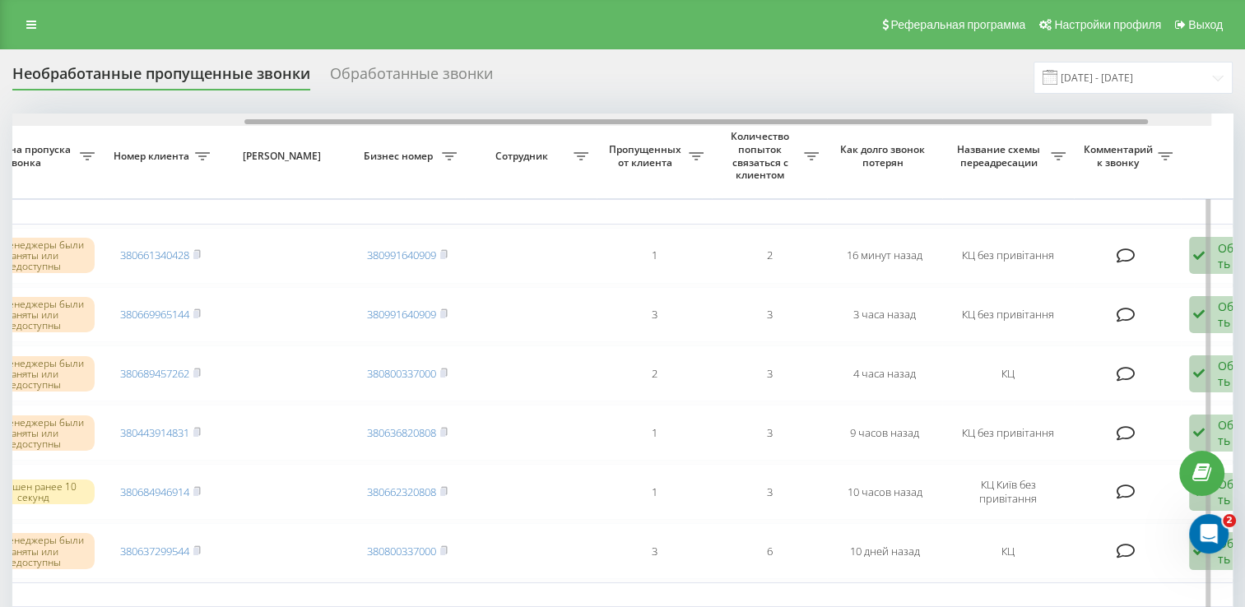
drag, startPoint x: 446, startPoint y: 123, endPoint x: 722, endPoint y: 147, distance: 276.8
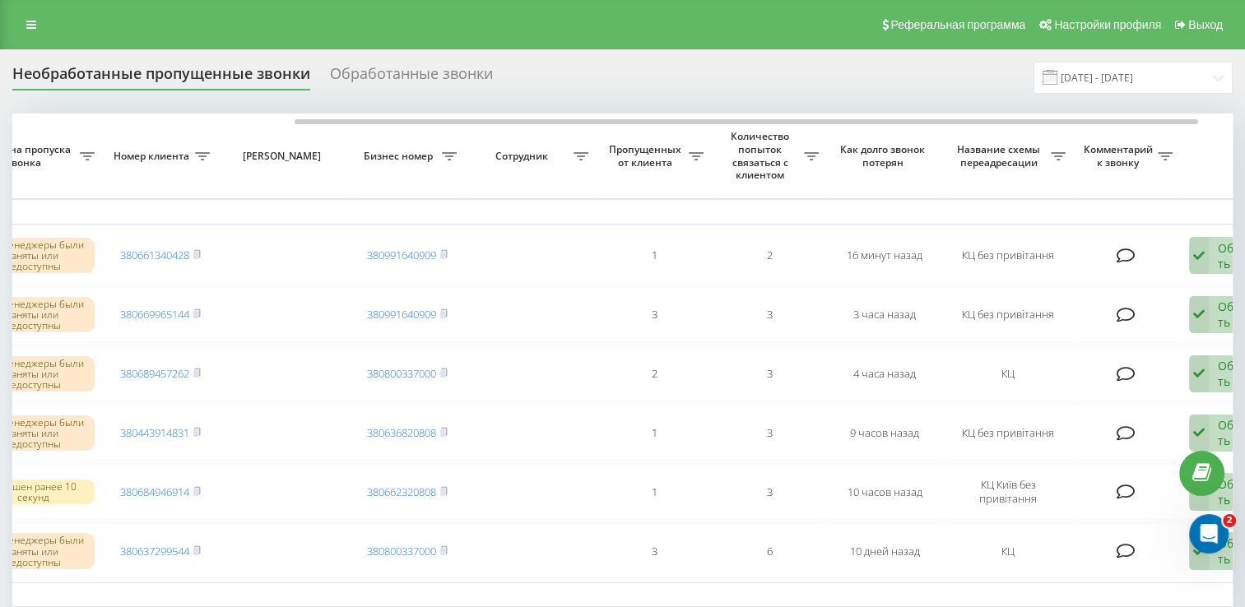
scroll to position [0, 370]
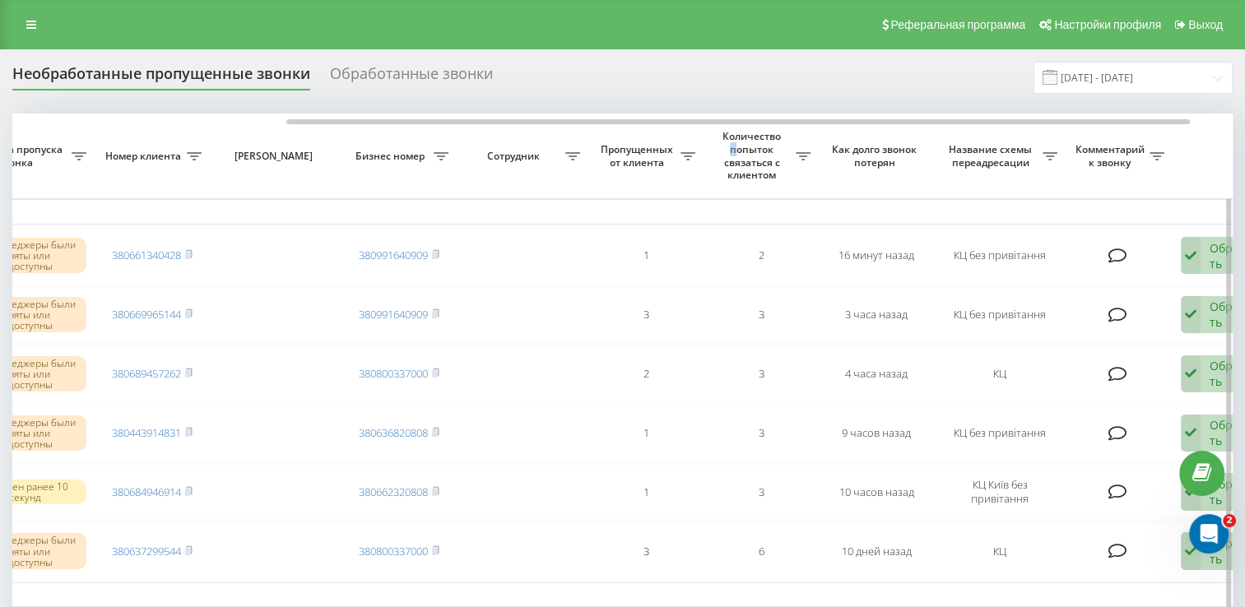
click at [734, 144] on span "Количество попыток связаться с клиентом" at bounding box center [754, 155] width 84 height 51
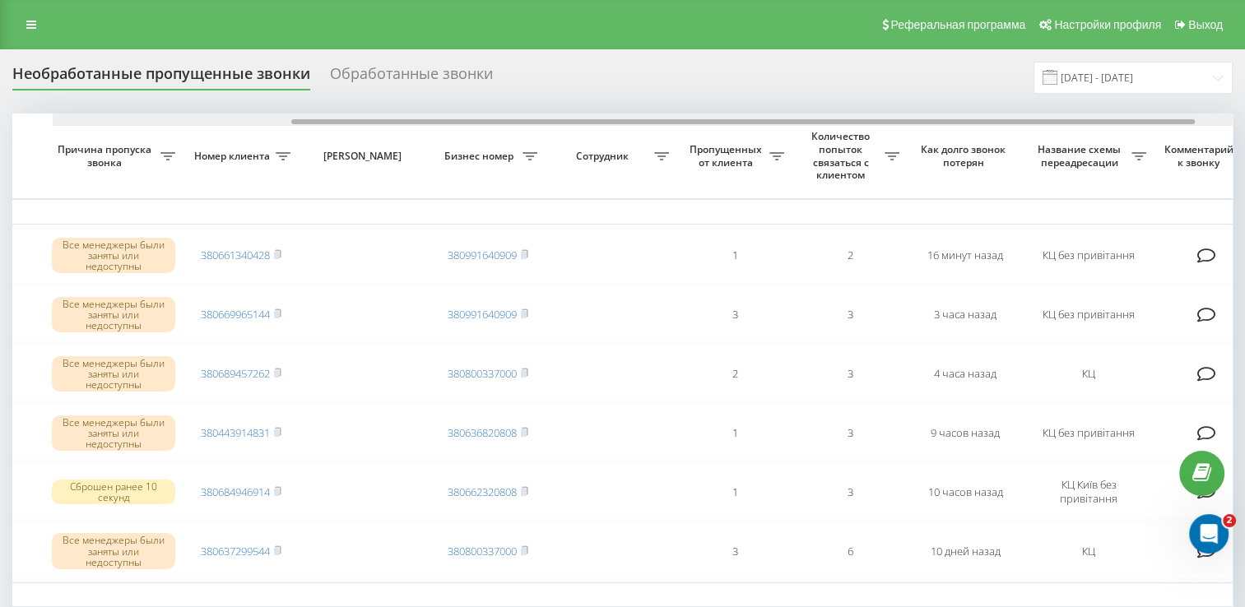
scroll to position [0, 374]
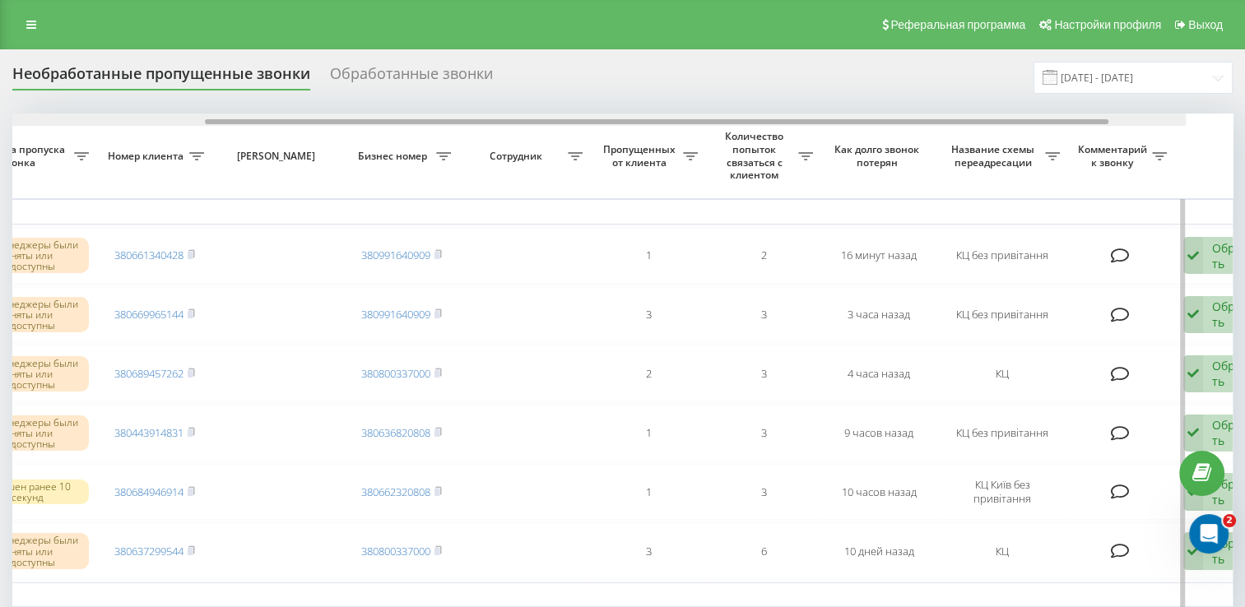
drag, startPoint x: 429, startPoint y: 119, endPoint x: 706, endPoint y: 129, distance: 277.6
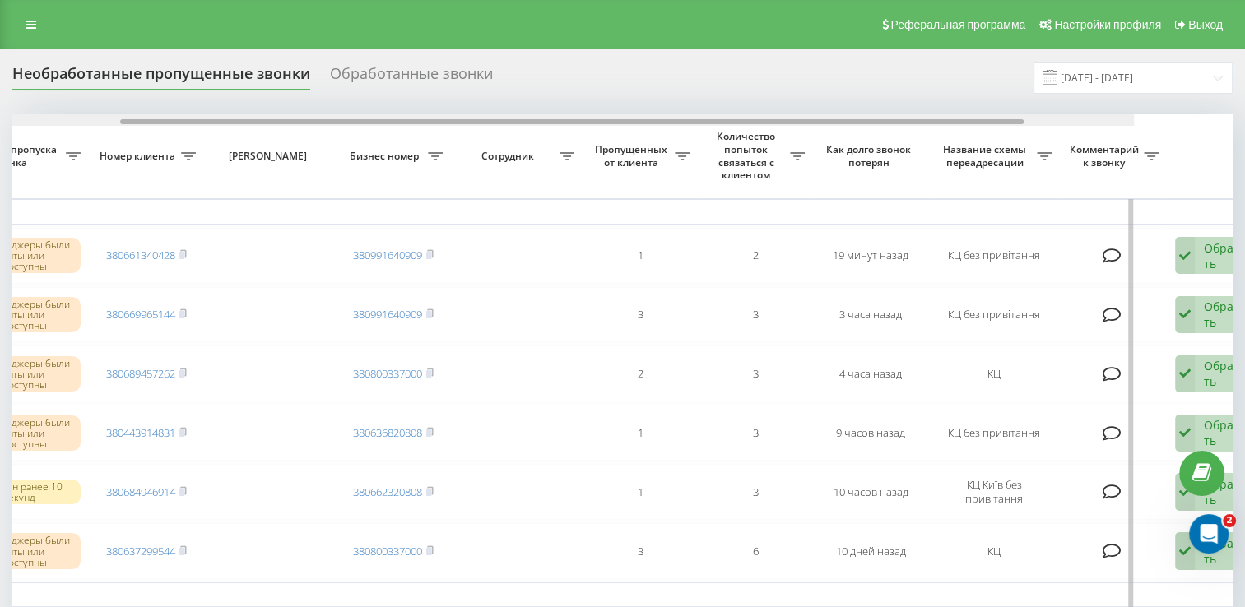
scroll to position [0, 377]
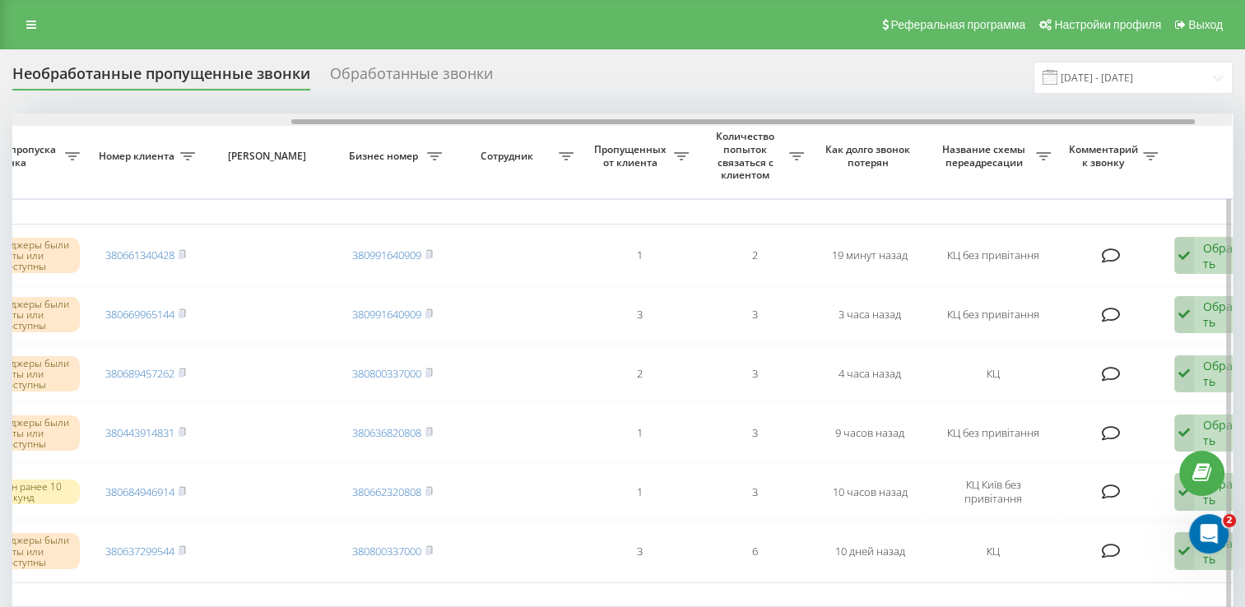
drag, startPoint x: 455, startPoint y: 123, endPoint x: 735, endPoint y: 138, distance: 280.3
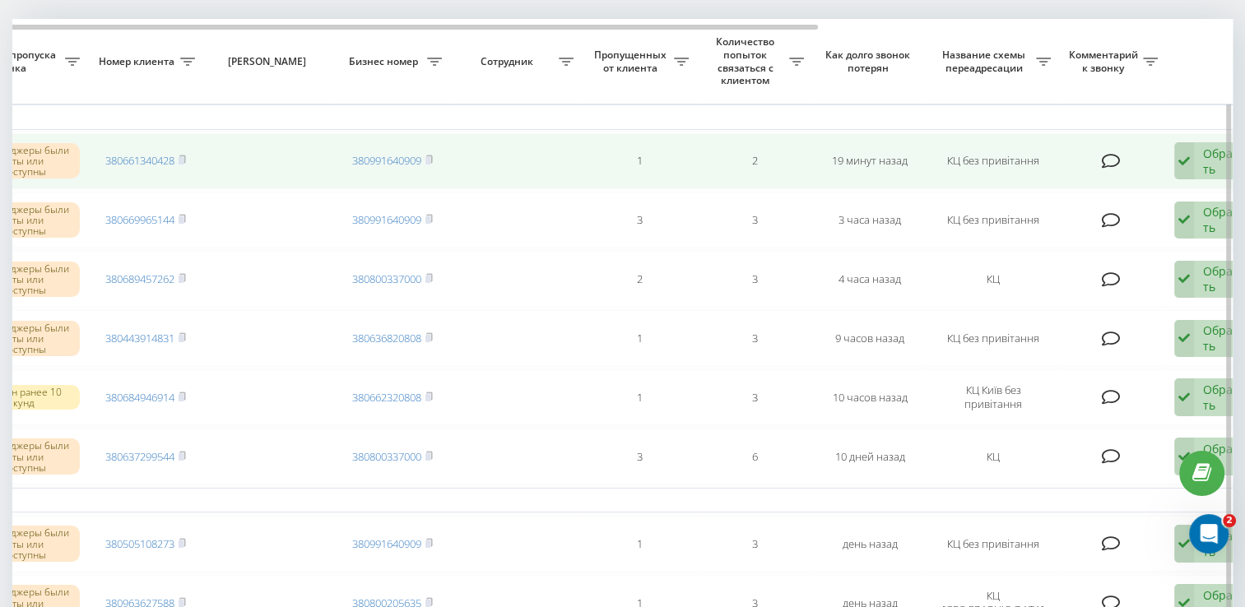
scroll to position [82, 0]
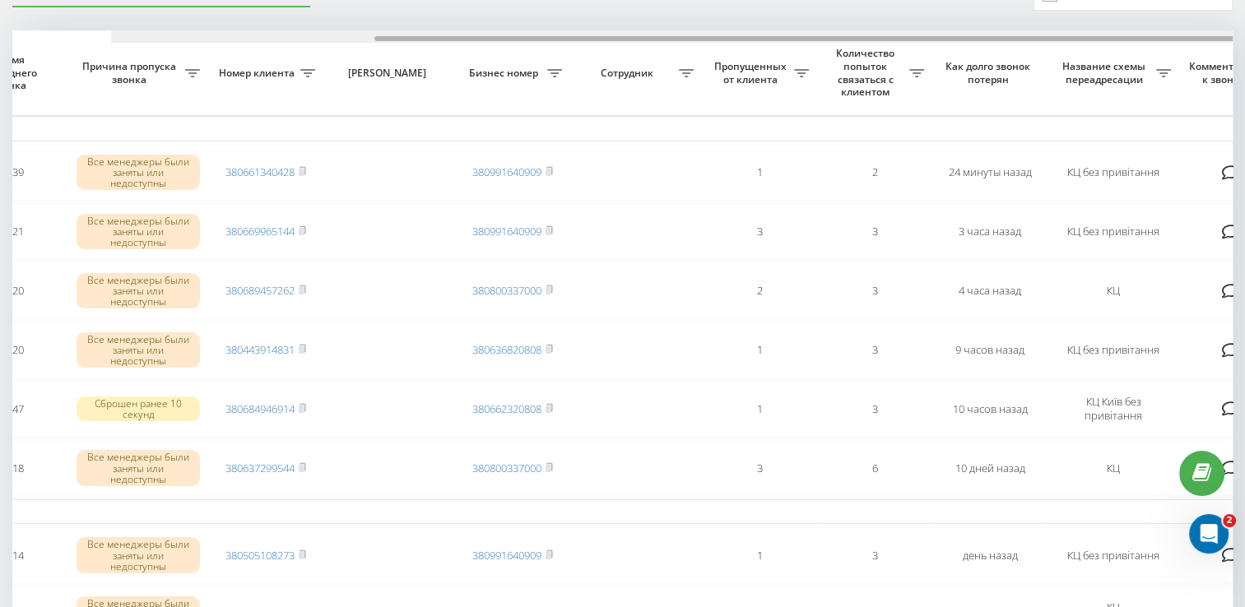
scroll to position [0, 384]
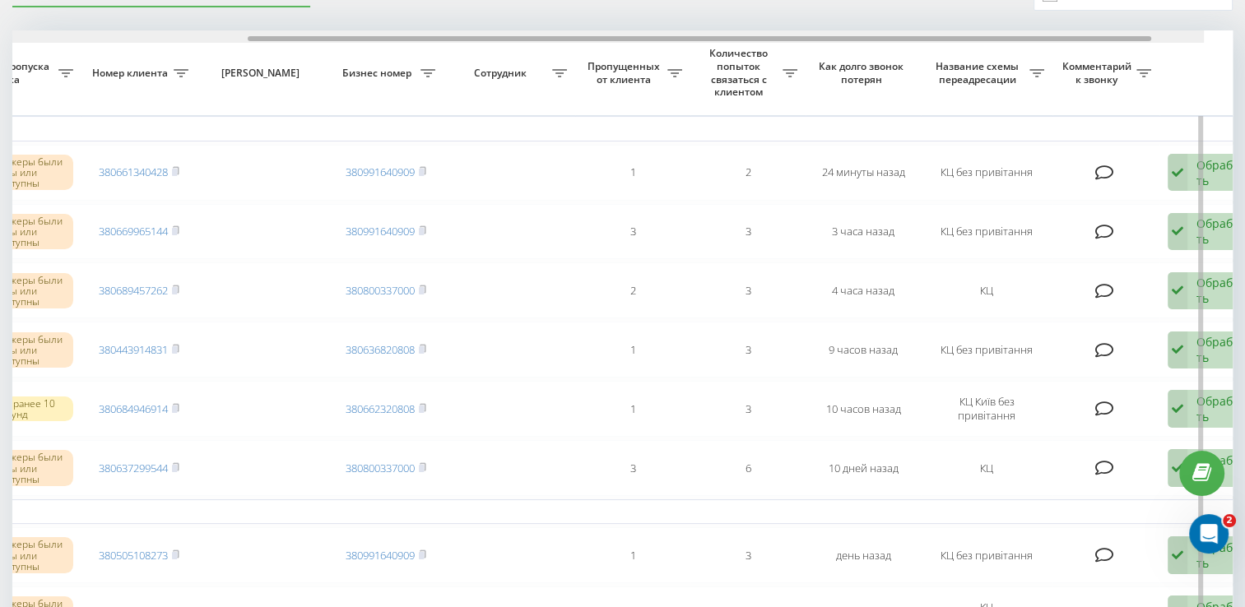
drag, startPoint x: 444, startPoint y: 40, endPoint x: 729, endPoint y: 72, distance: 286.6
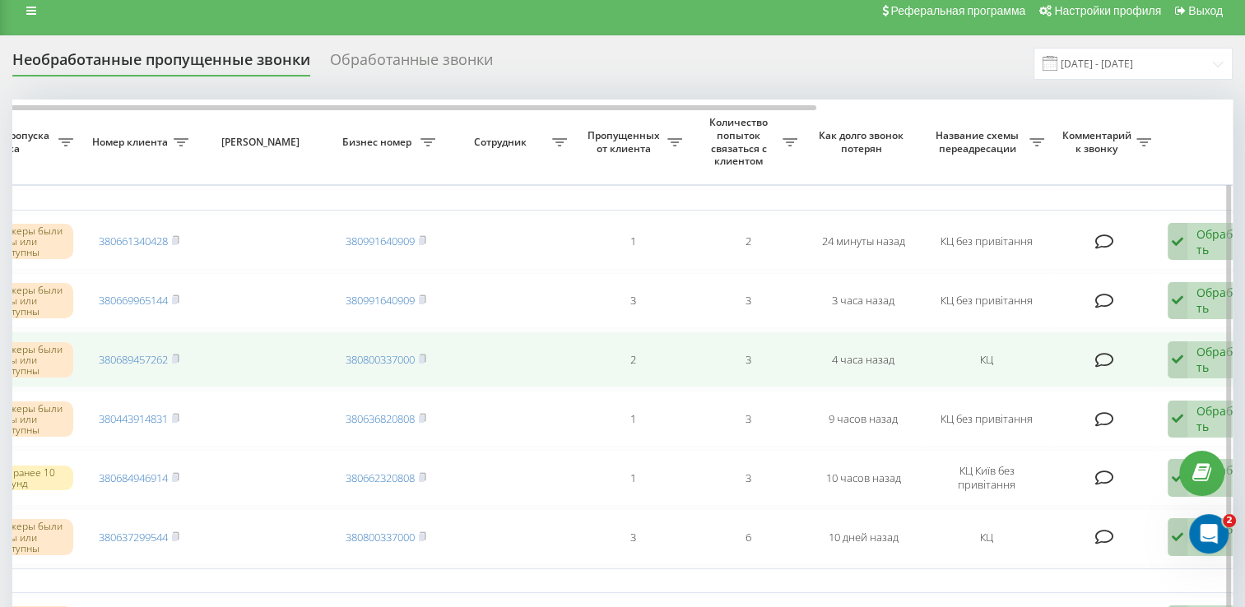
scroll to position [0, 0]
